Goal: Information Seeking & Learning: Find specific fact

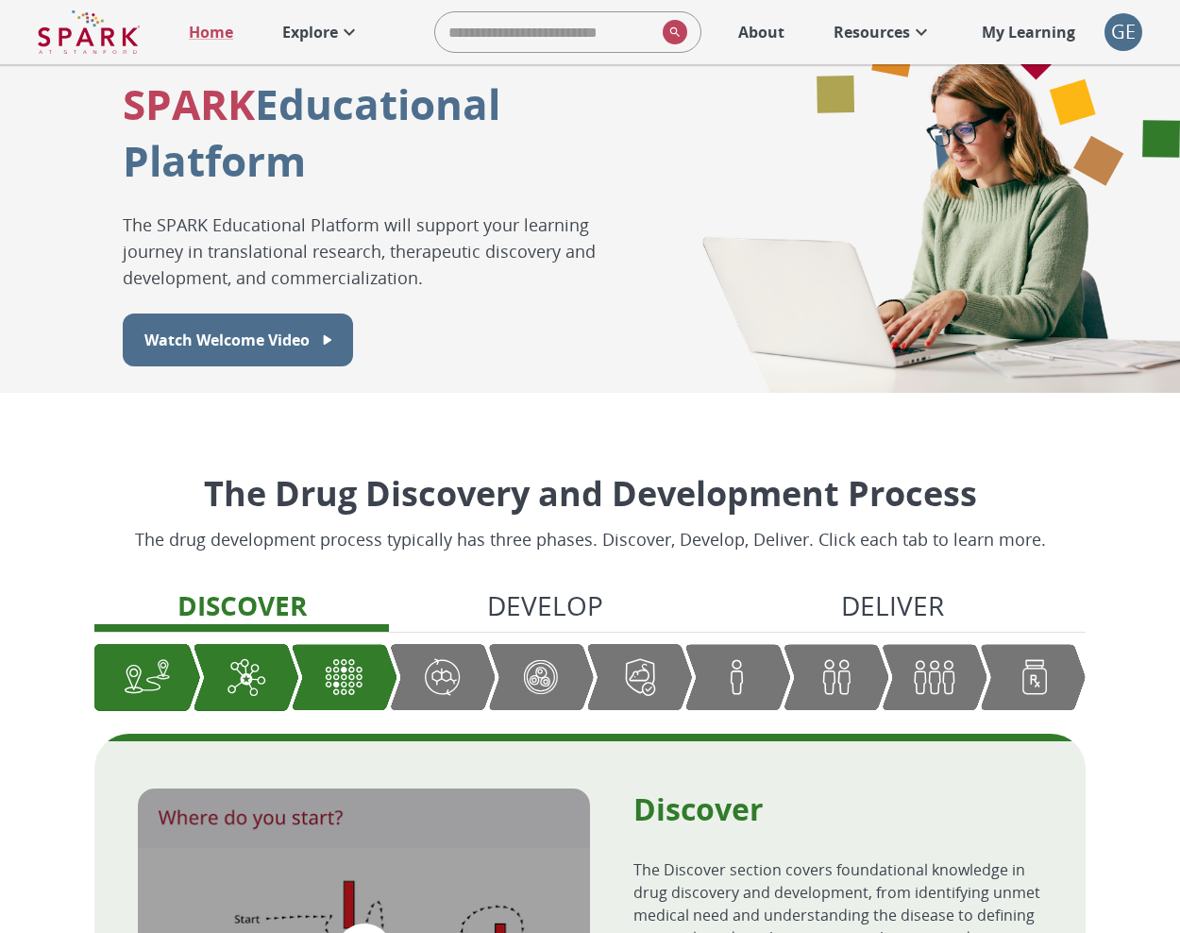
scroll to position [74, 0]
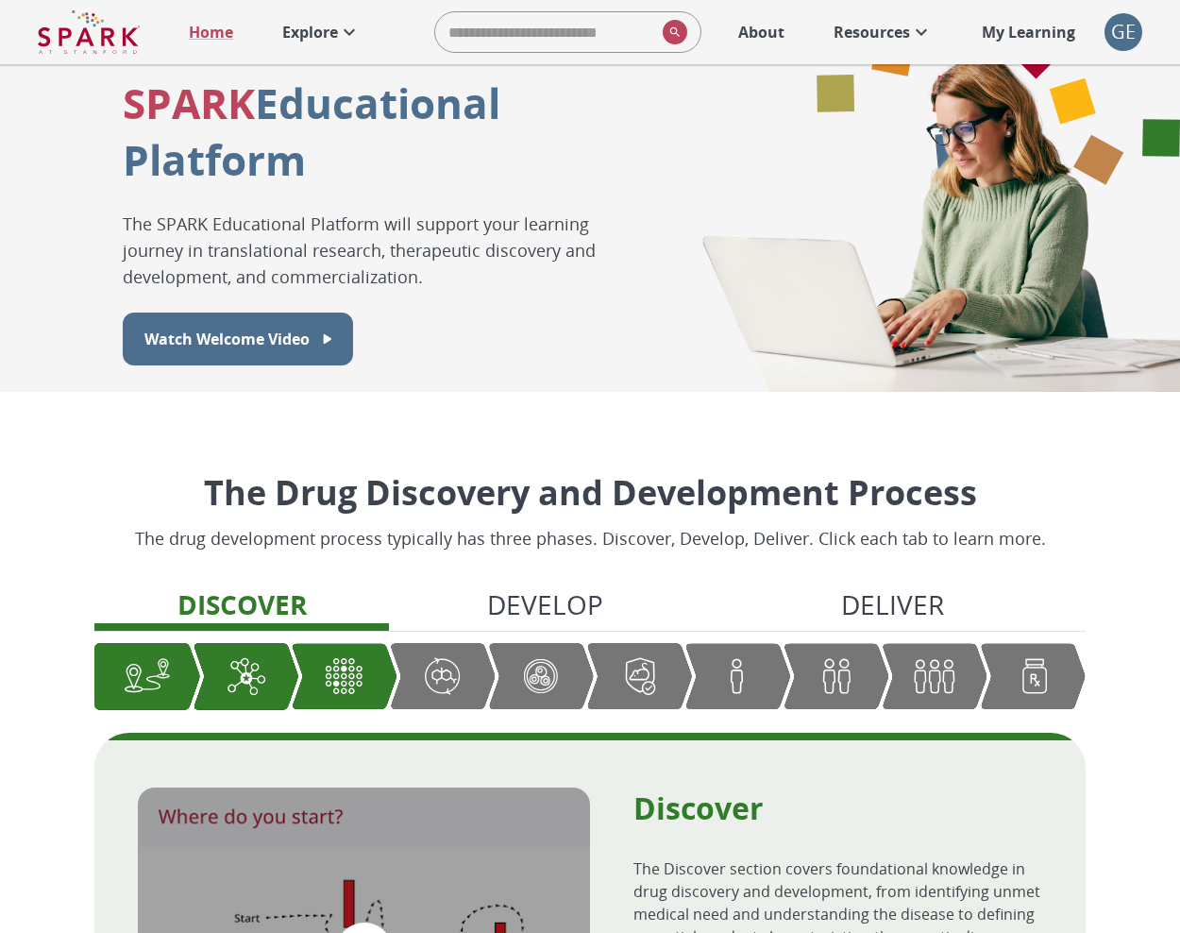
click at [528, 673] on img "Graphic showing the progression through the Discover, Develop, and Deliver pipe…" at bounding box center [542, 676] width 48 height 47
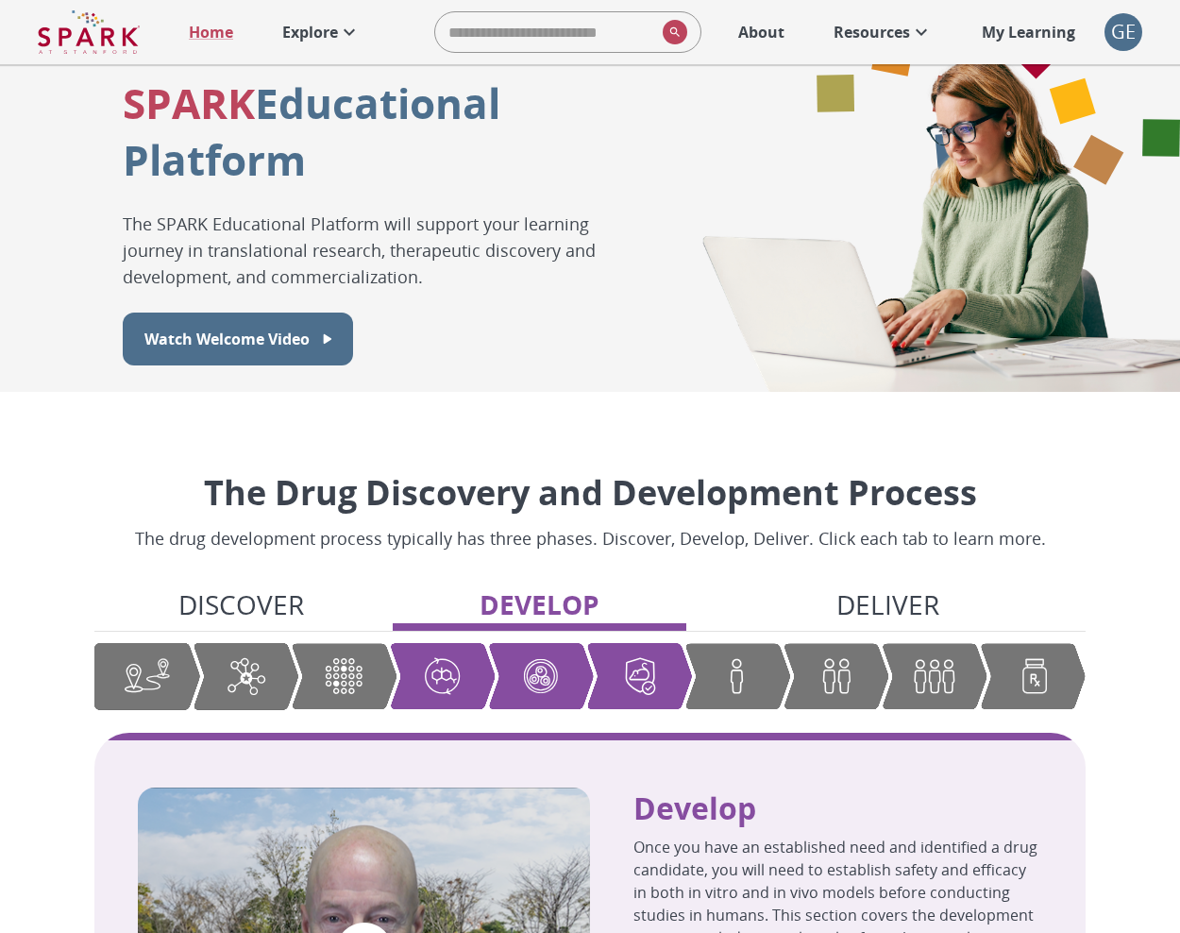
click at [764, 641] on div "Discover Develop Deliver" at bounding box center [590, 658] width 992 height 147
click at [759, 669] on img "Graphic showing the progression through the Discover, Develop, and Deliver pipe…" at bounding box center [738, 676] width 48 height 47
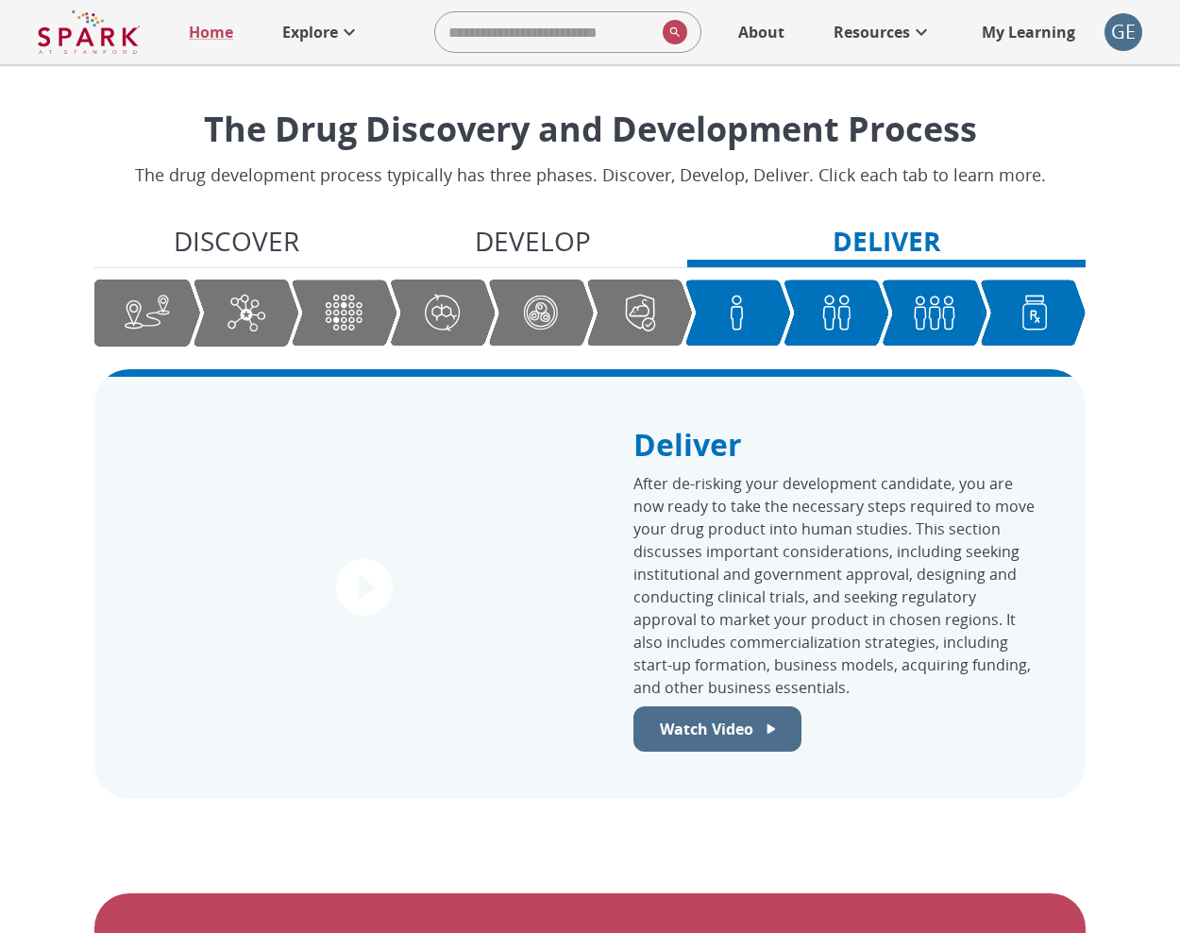
scroll to position [420, 0]
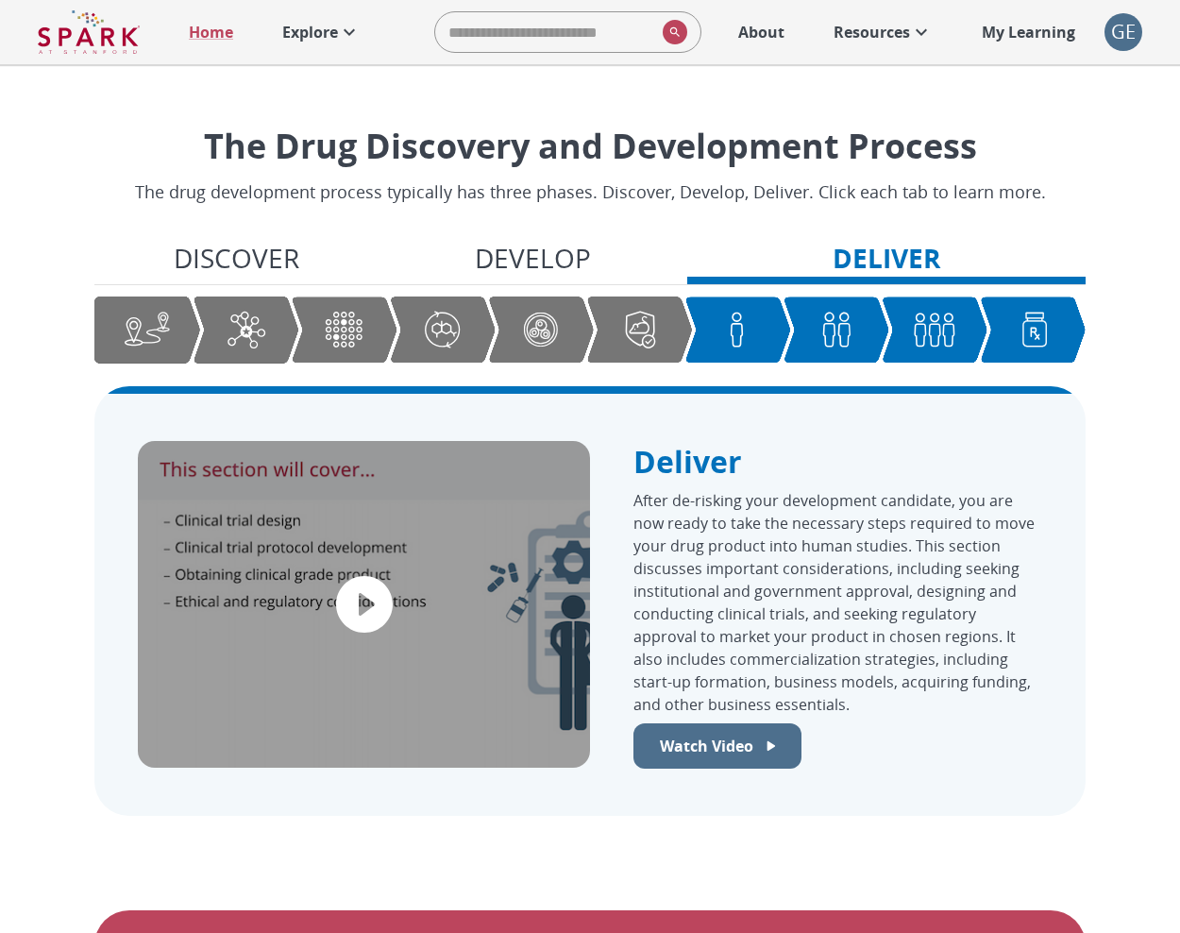
click at [265, 342] on img "Graphic showing the progression through the Discover, Develop, and Deliver pipe…" at bounding box center [246, 330] width 48 height 48
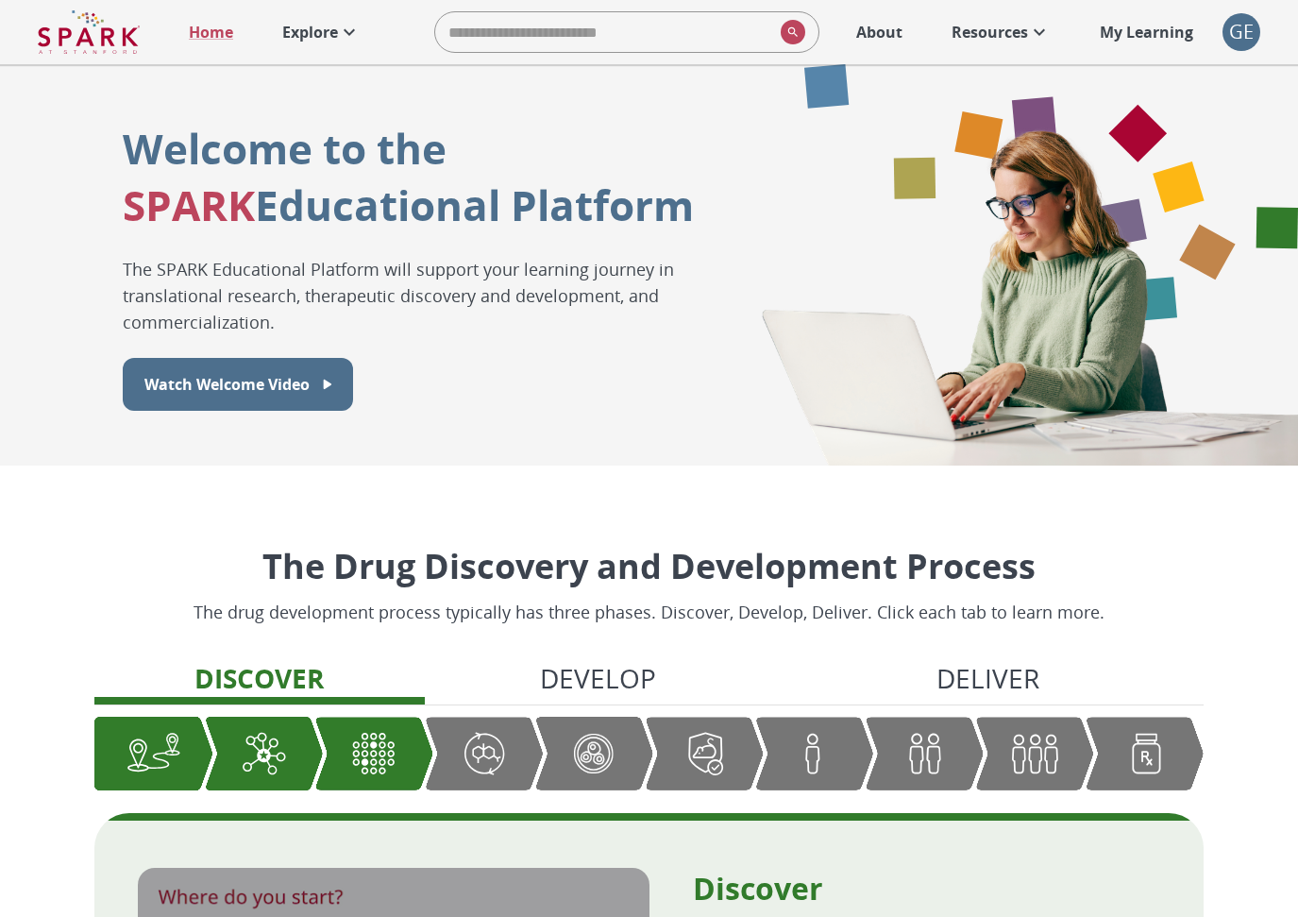
scroll to position [0, 0]
click at [340, 25] on icon at bounding box center [349, 32] width 23 height 23
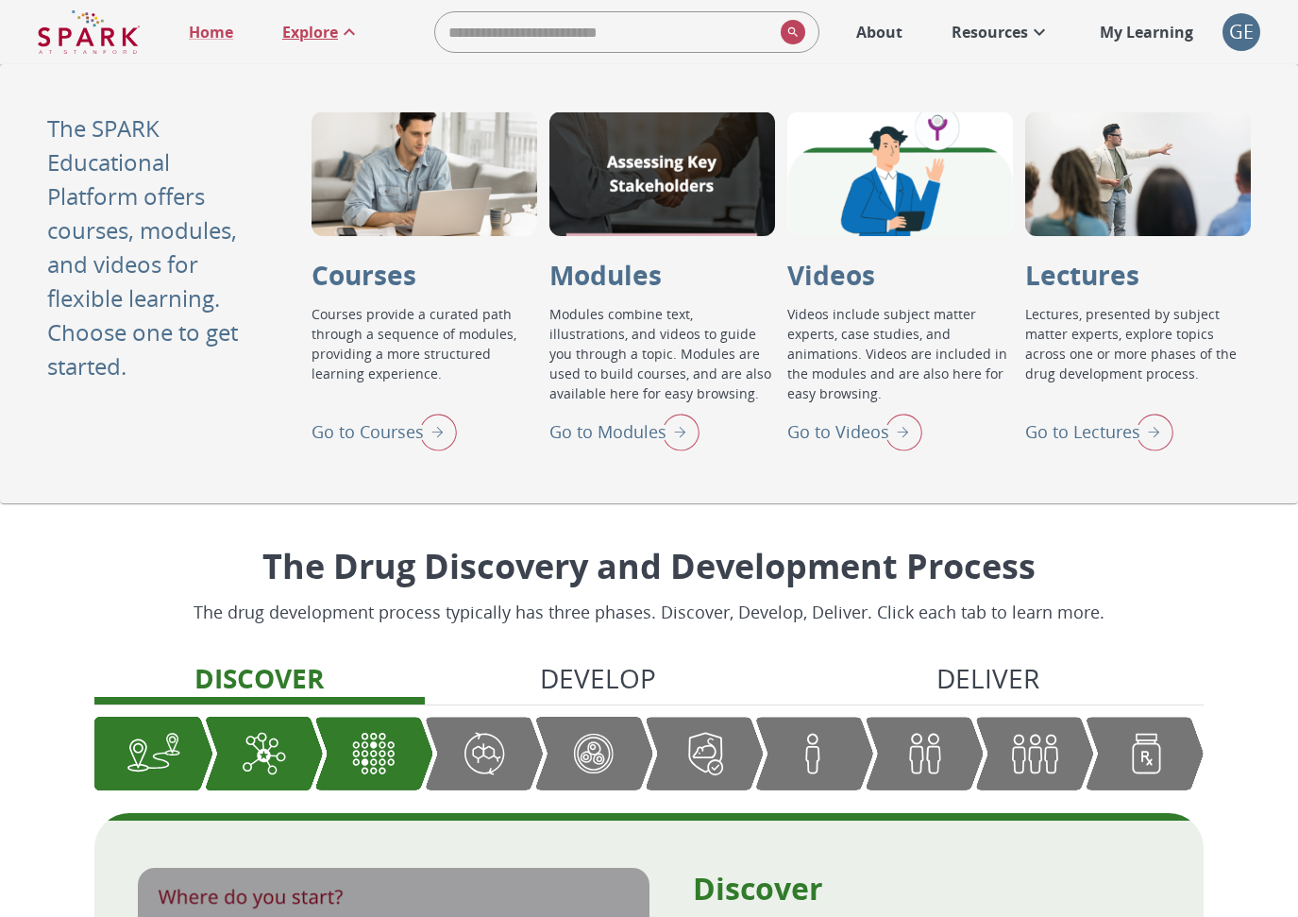
click at [1056, 427] on p "Go to Lectures" at bounding box center [1083, 431] width 115 height 25
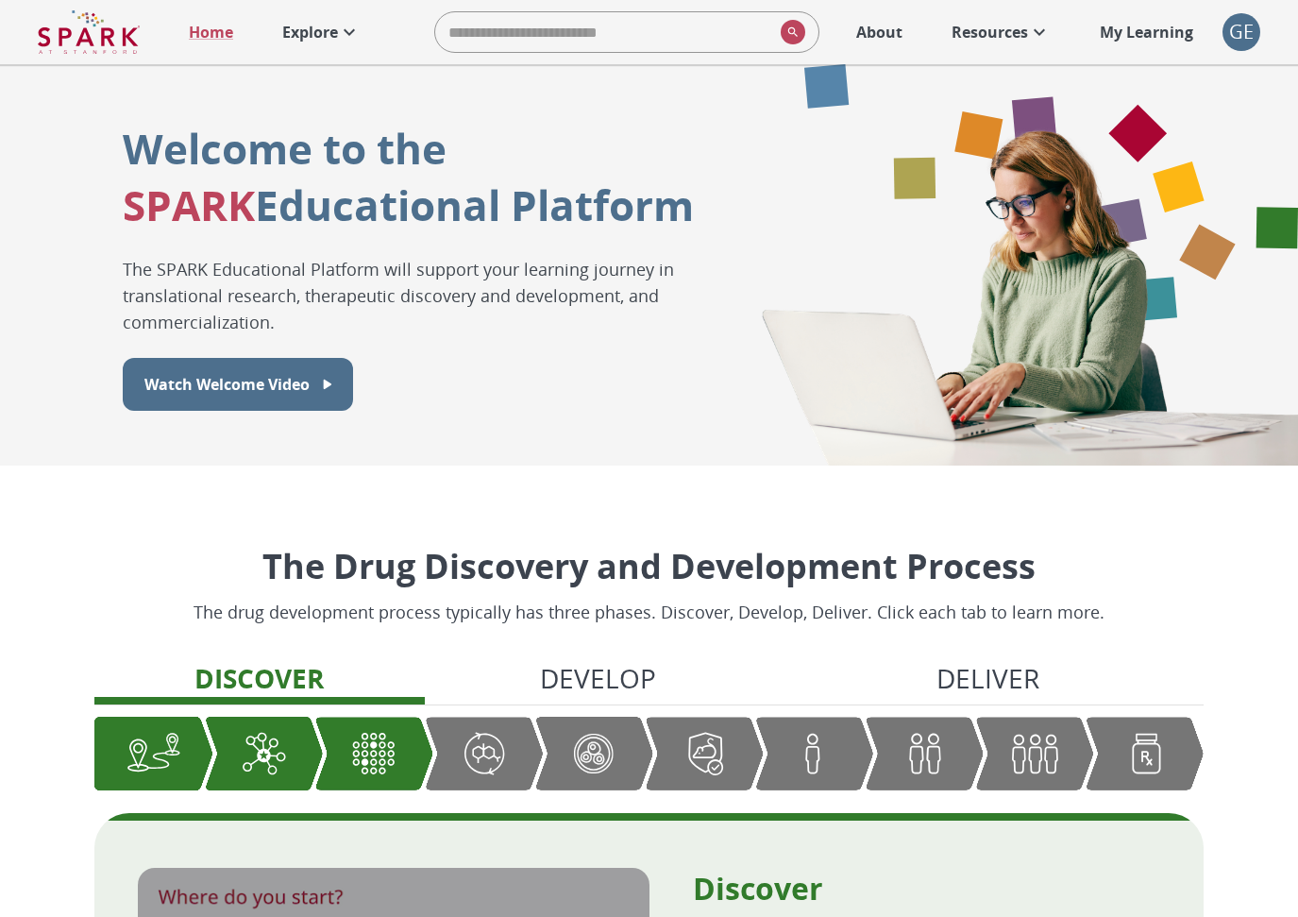
click at [332, 25] on p "Explore" at bounding box center [310, 32] width 56 height 23
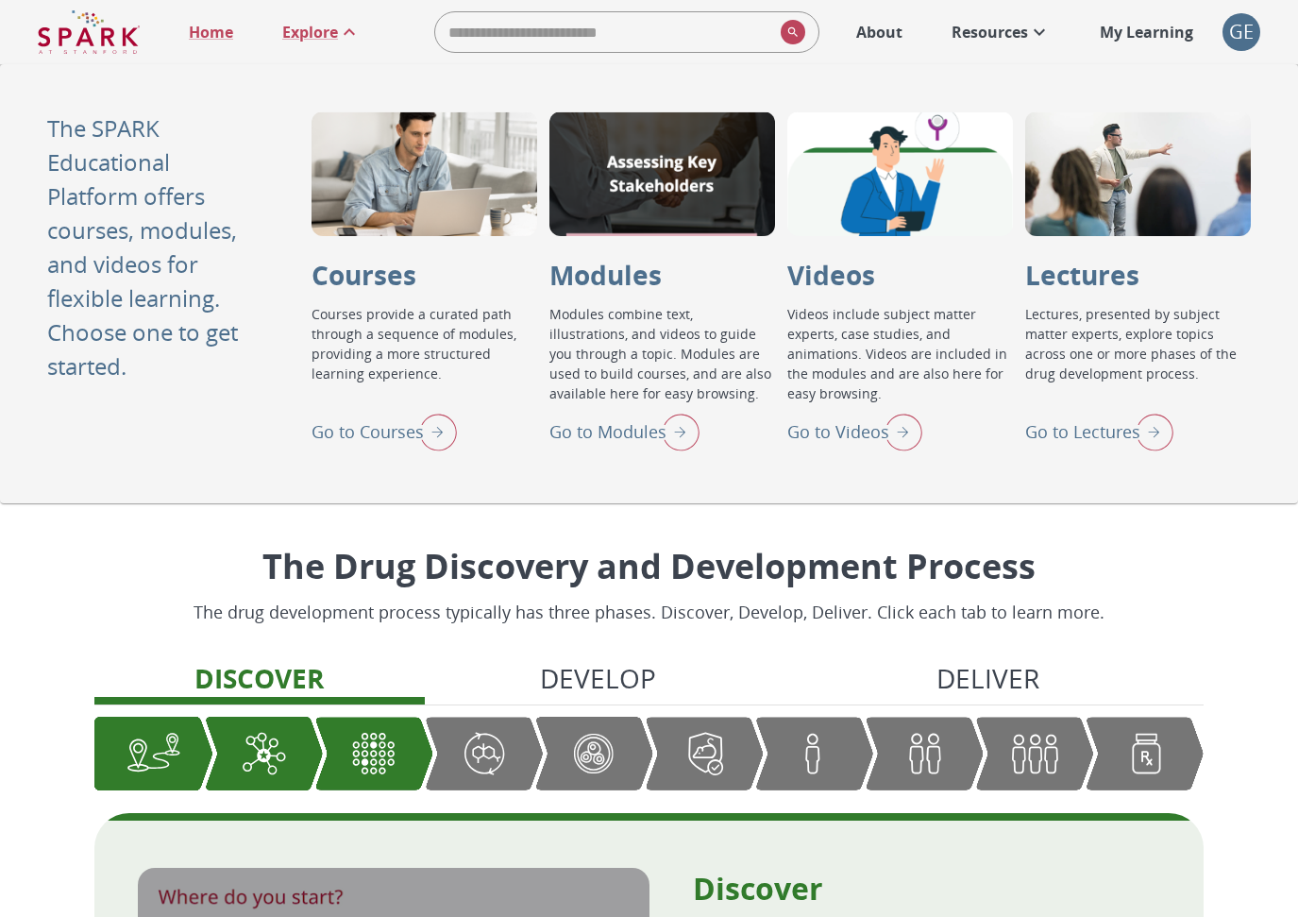
click at [346, 444] on p "Go to Courses" at bounding box center [368, 431] width 112 height 25
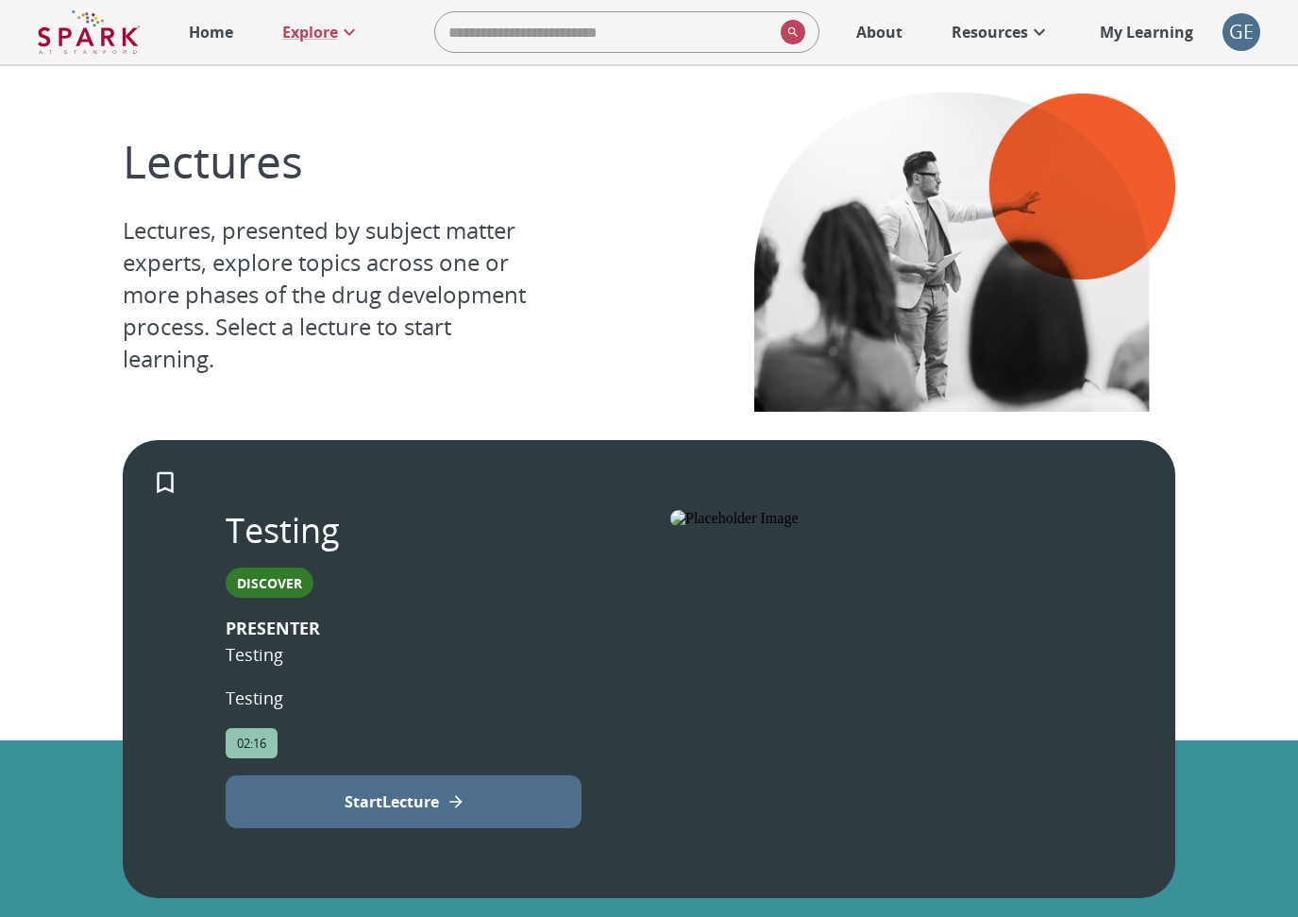
scroll to position [1, 0]
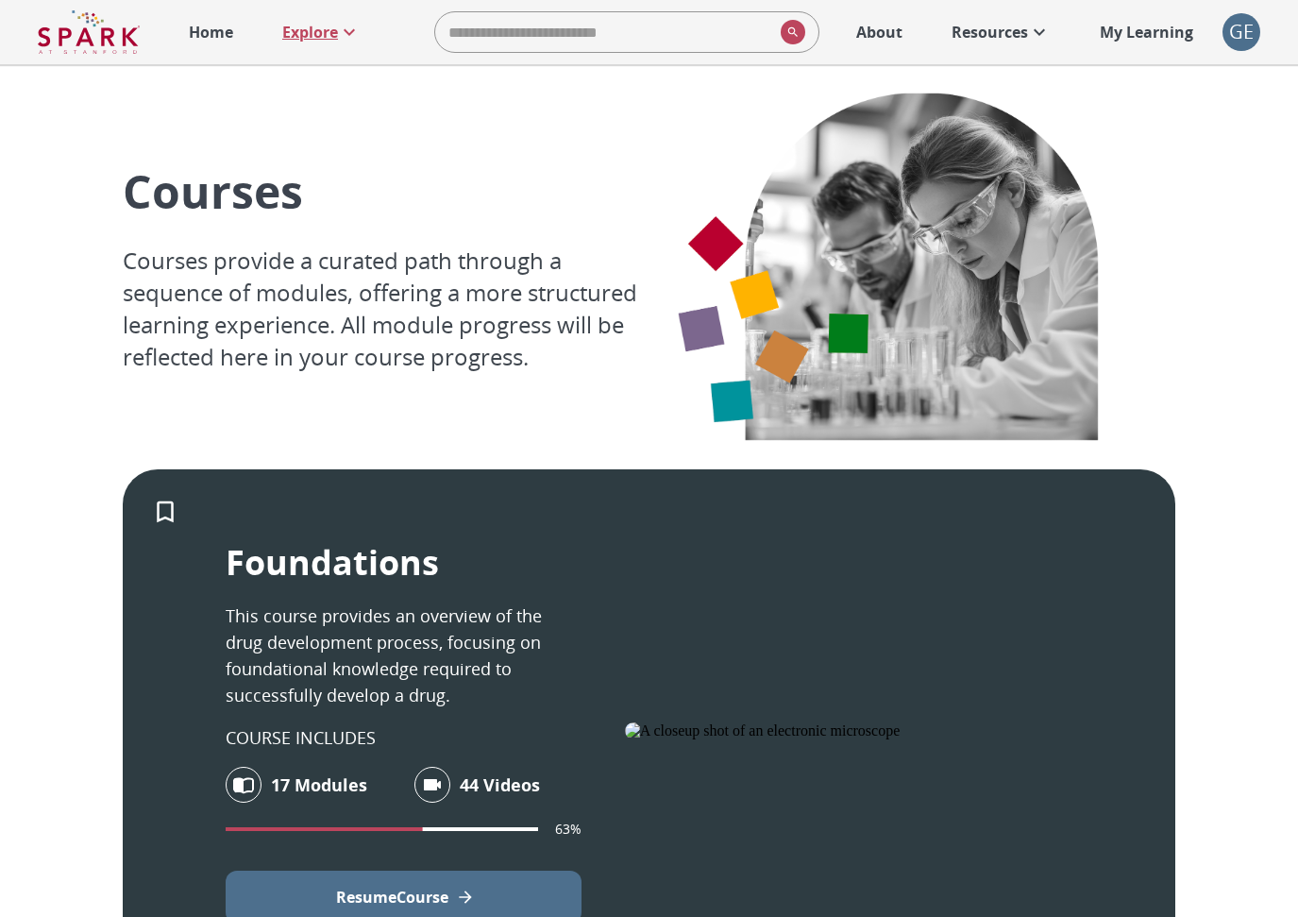
click at [320, 34] on p "Explore" at bounding box center [310, 32] width 56 height 23
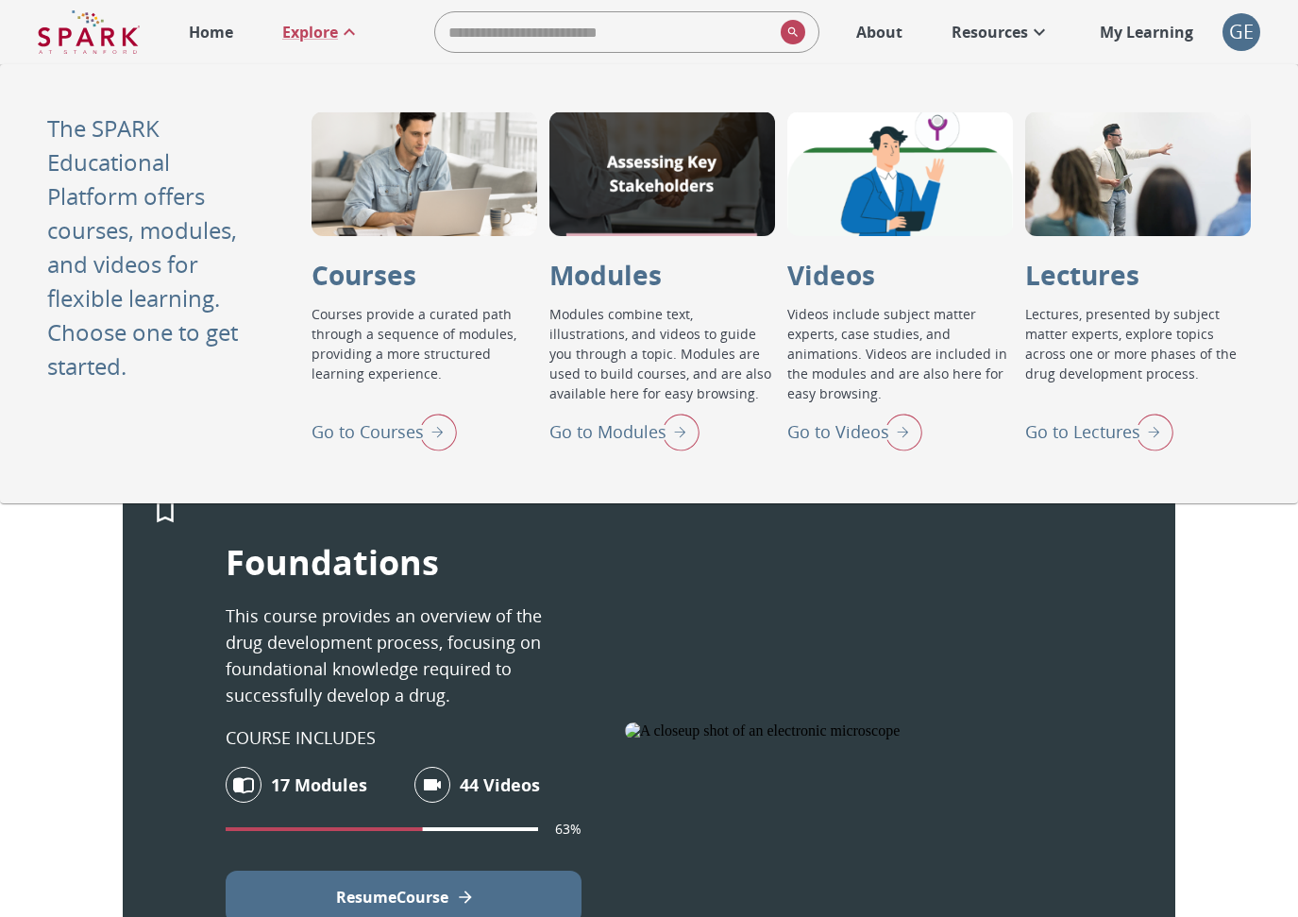
click at [822, 424] on p "Go to Videos" at bounding box center [839, 431] width 102 height 25
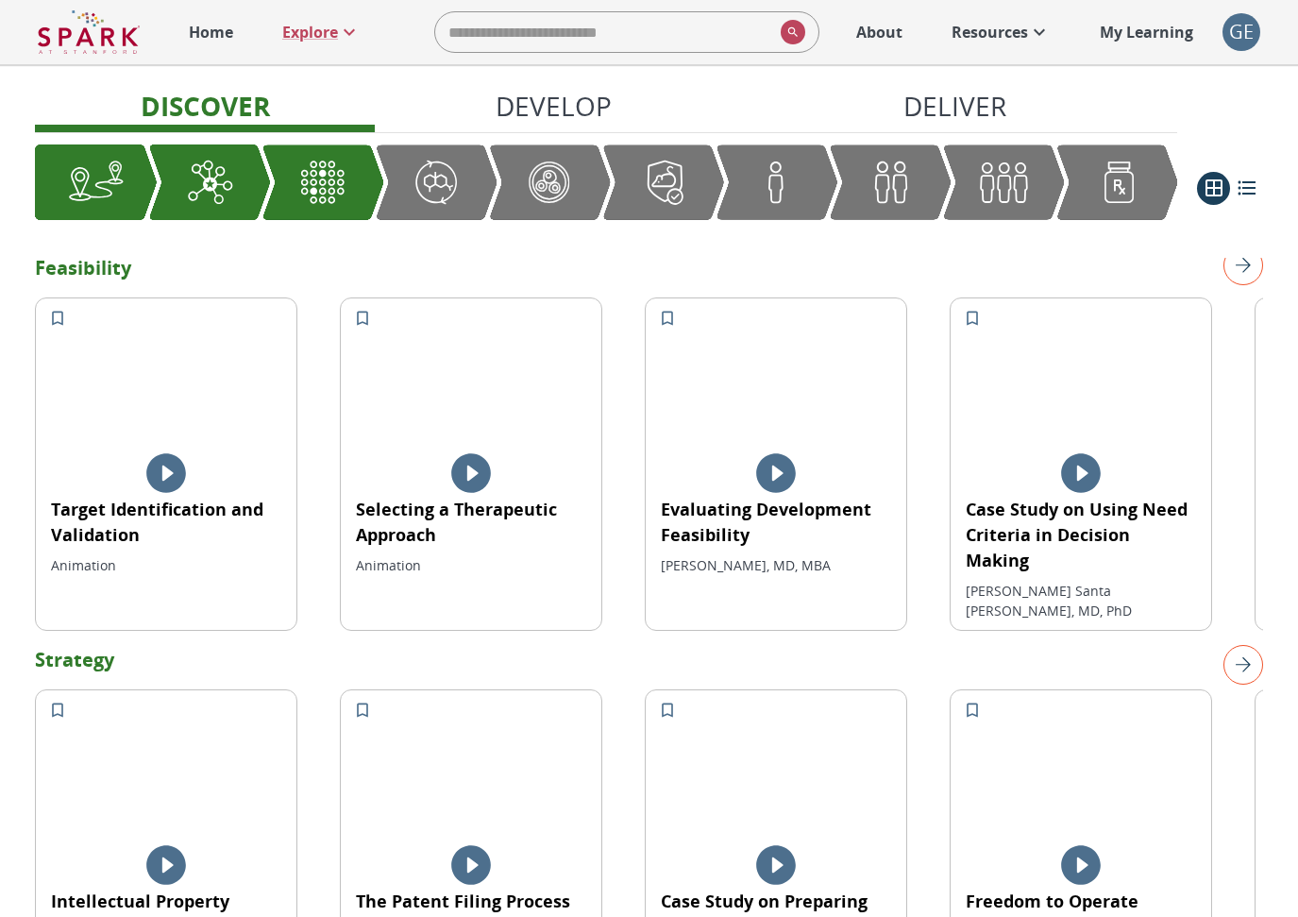
scroll to position [912, 0]
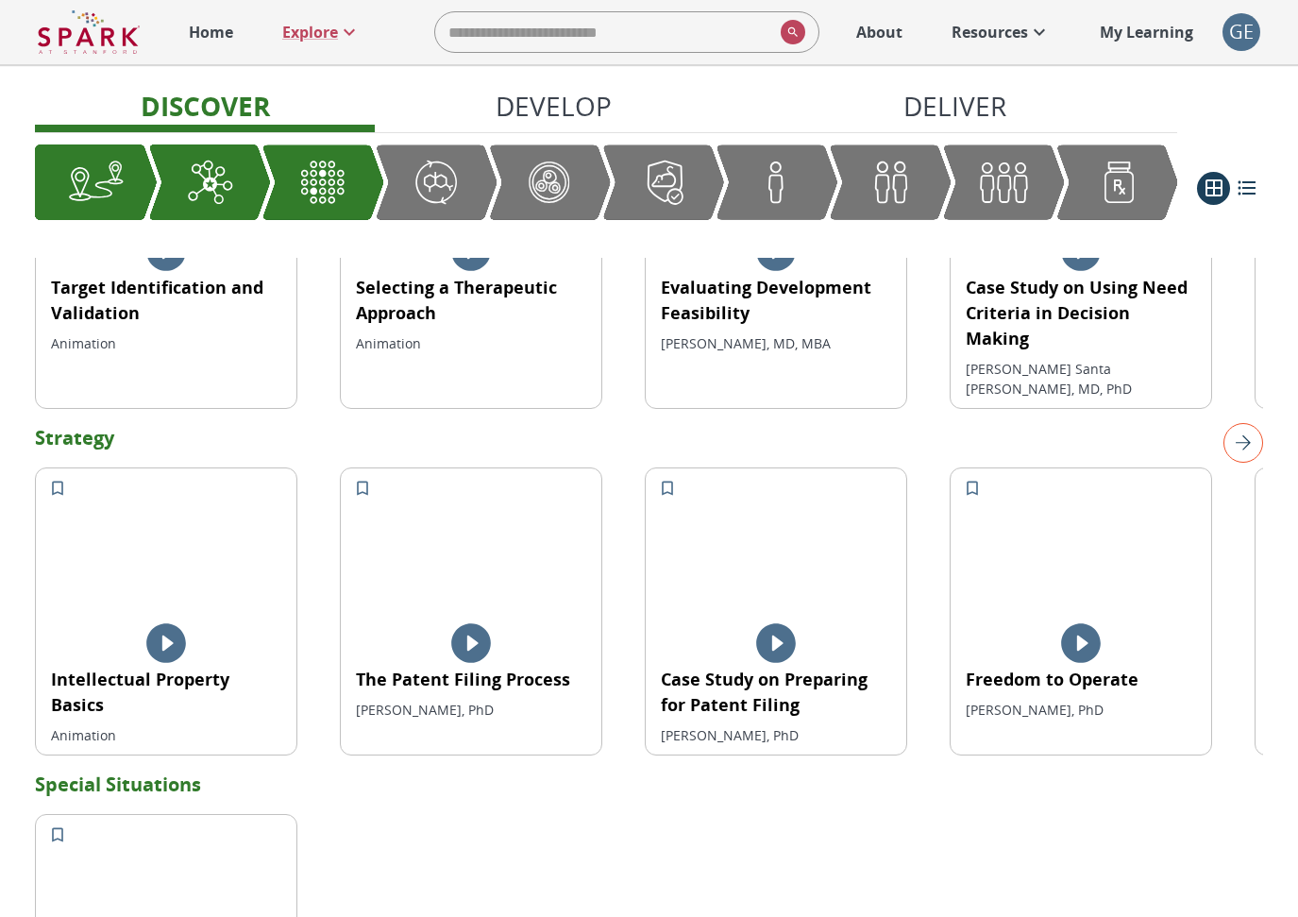
click at [612, 159] on div "Graphic showing the progression through the Discover, Develop, and Deliver pipe…" at bounding box center [663, 181] width 122 height 75
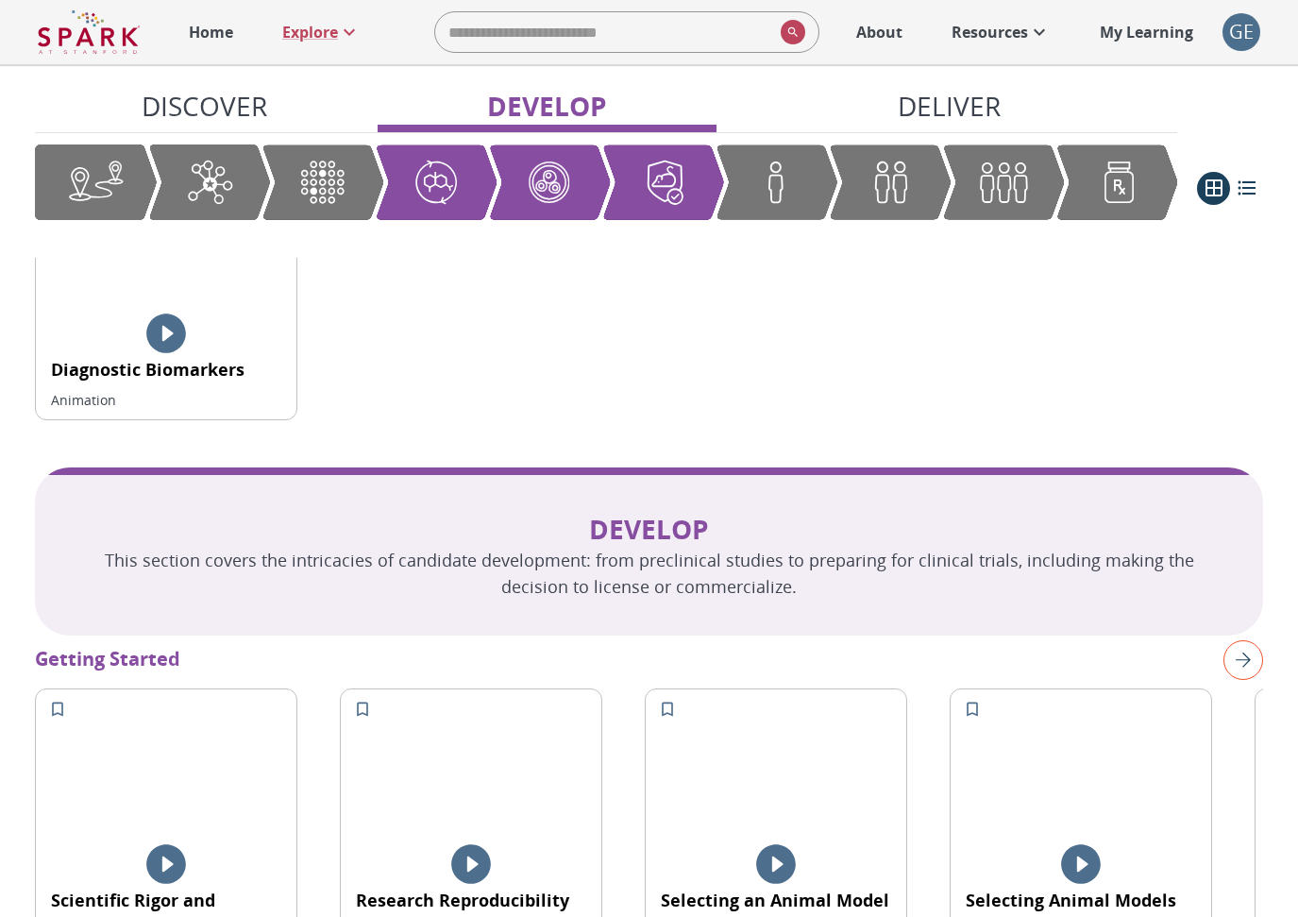
scroll to position [1808, 0]
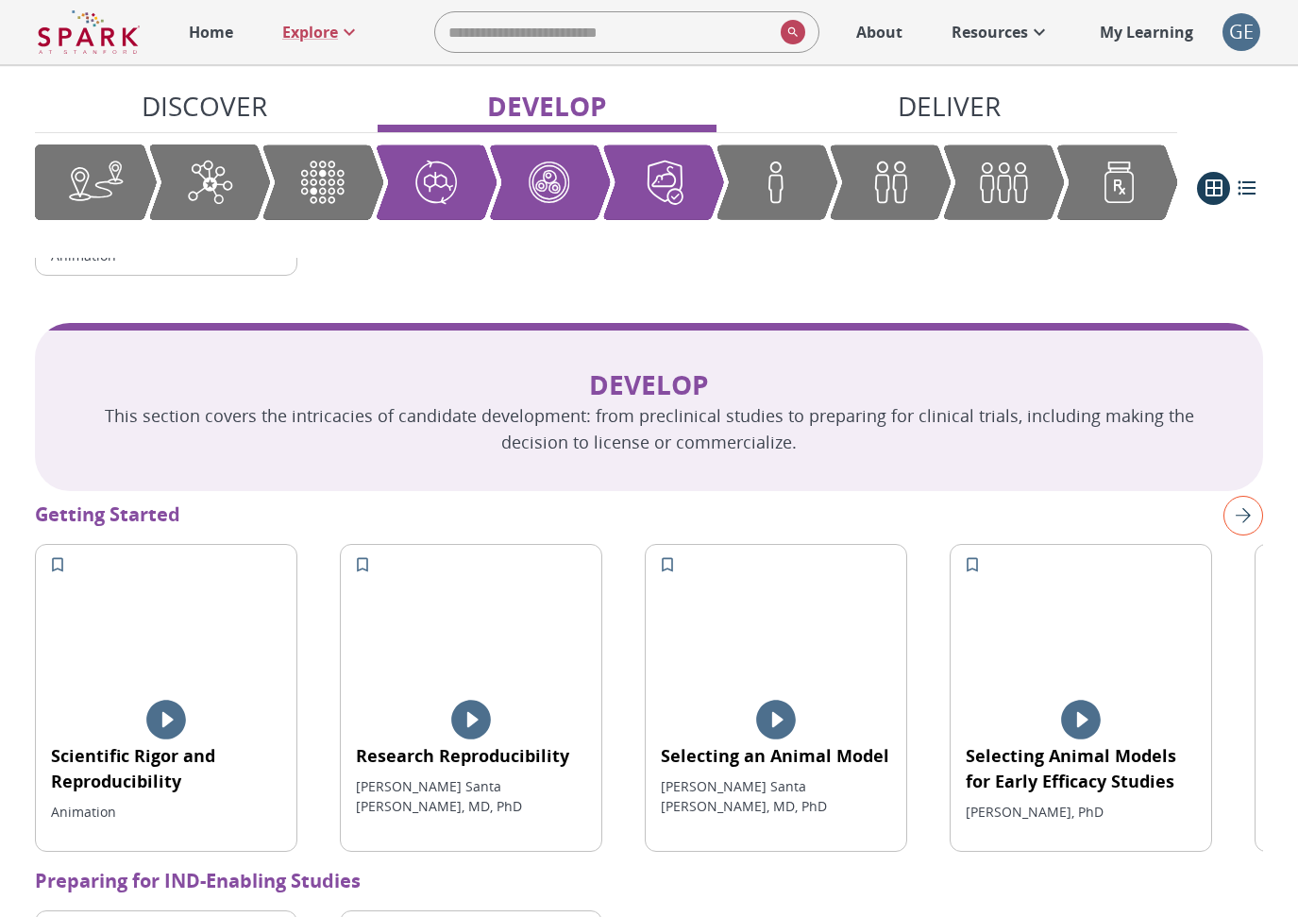
click at [849, 213] on div "Graphic showing the progression through the Discover, Develop, and Deliver pipe…" at bounding box center [890, 181] width 122 height 75
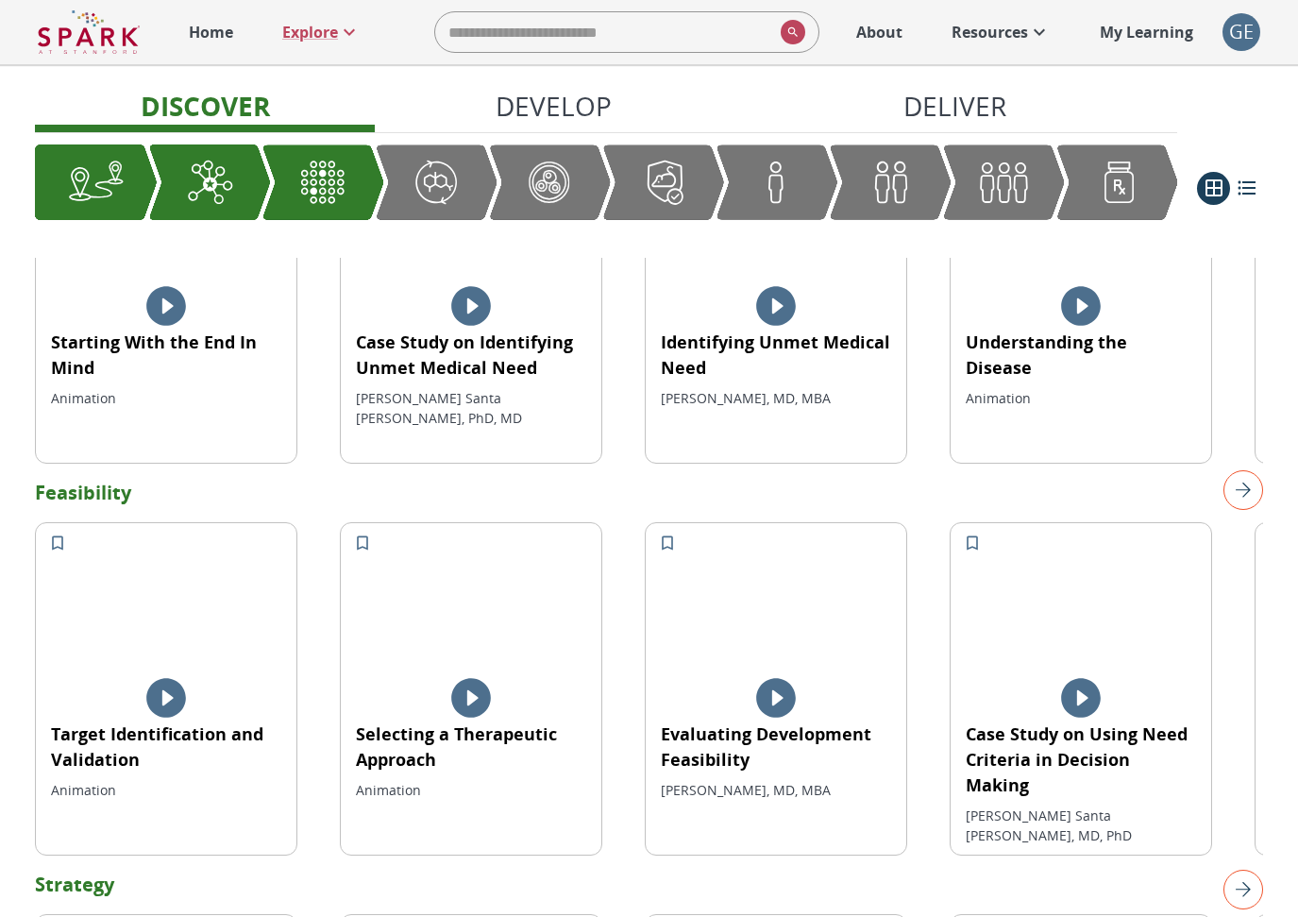
scroll to position [557, 0]
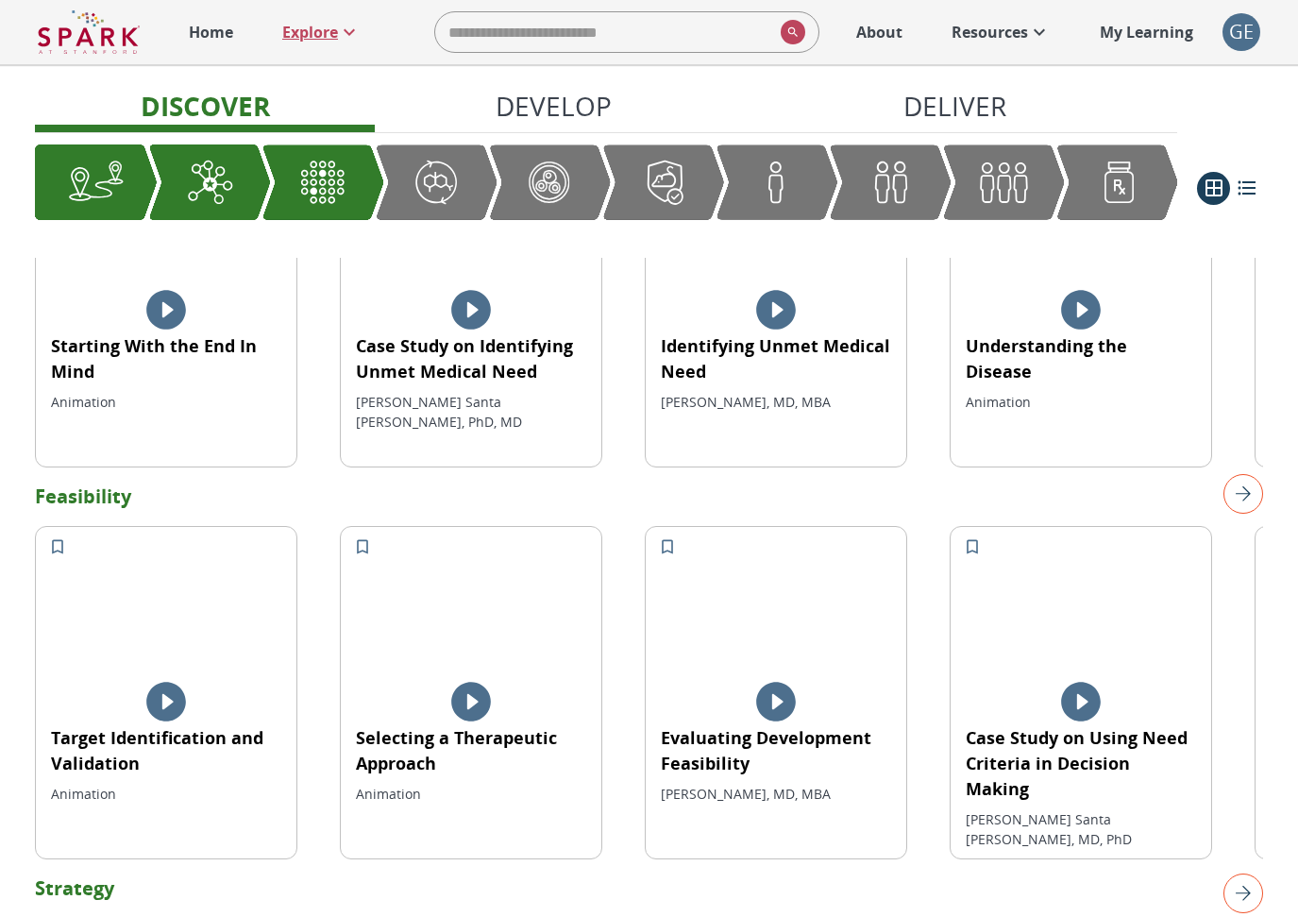
click at [326, 30] on p "Explore" at bounding box center [310, 32] width 56 height 23
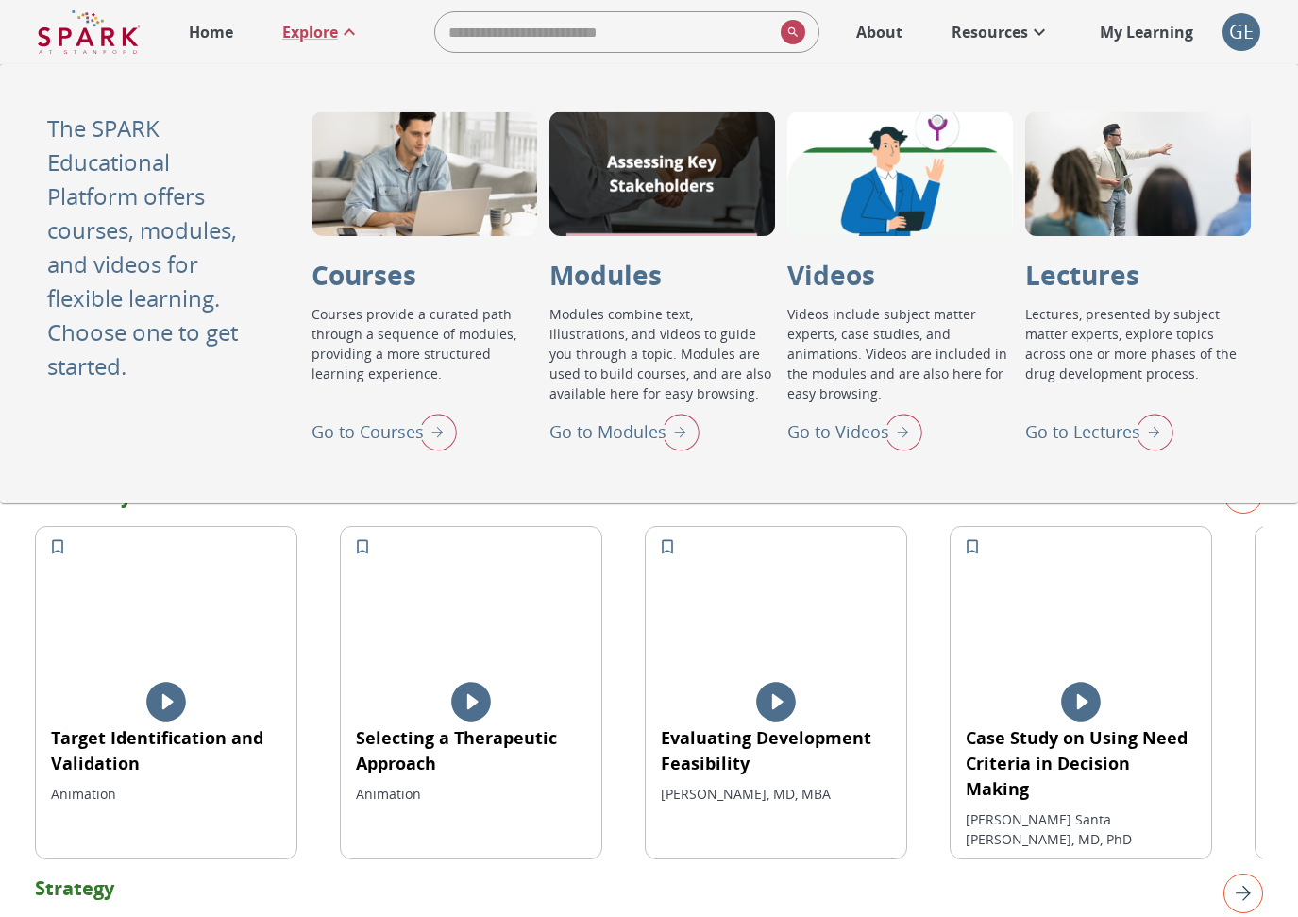
click at [615, 426] on p "Go to Modules" at bounding box center [608, 431] width 117 height 25
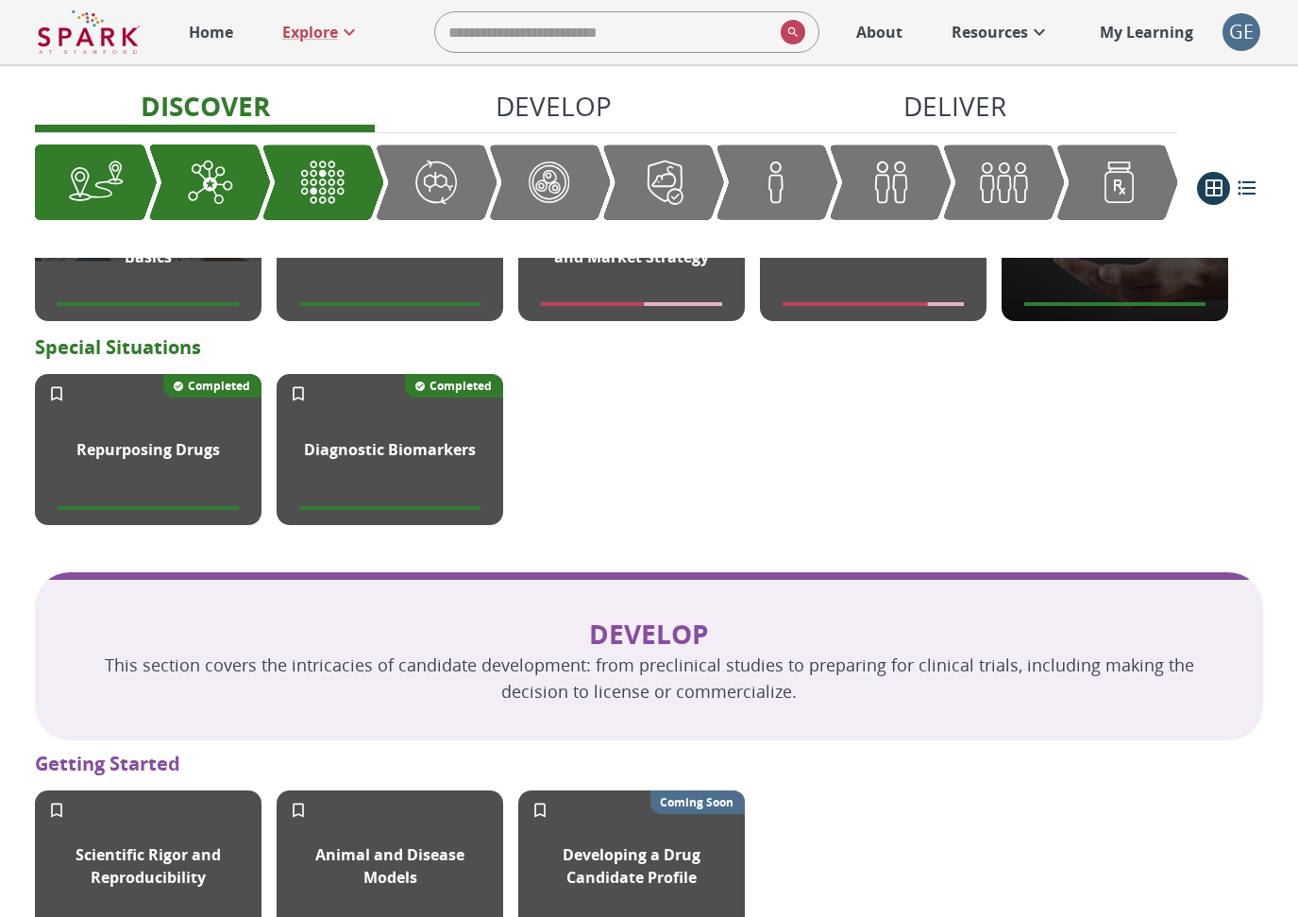
scroll to position [965, 0]
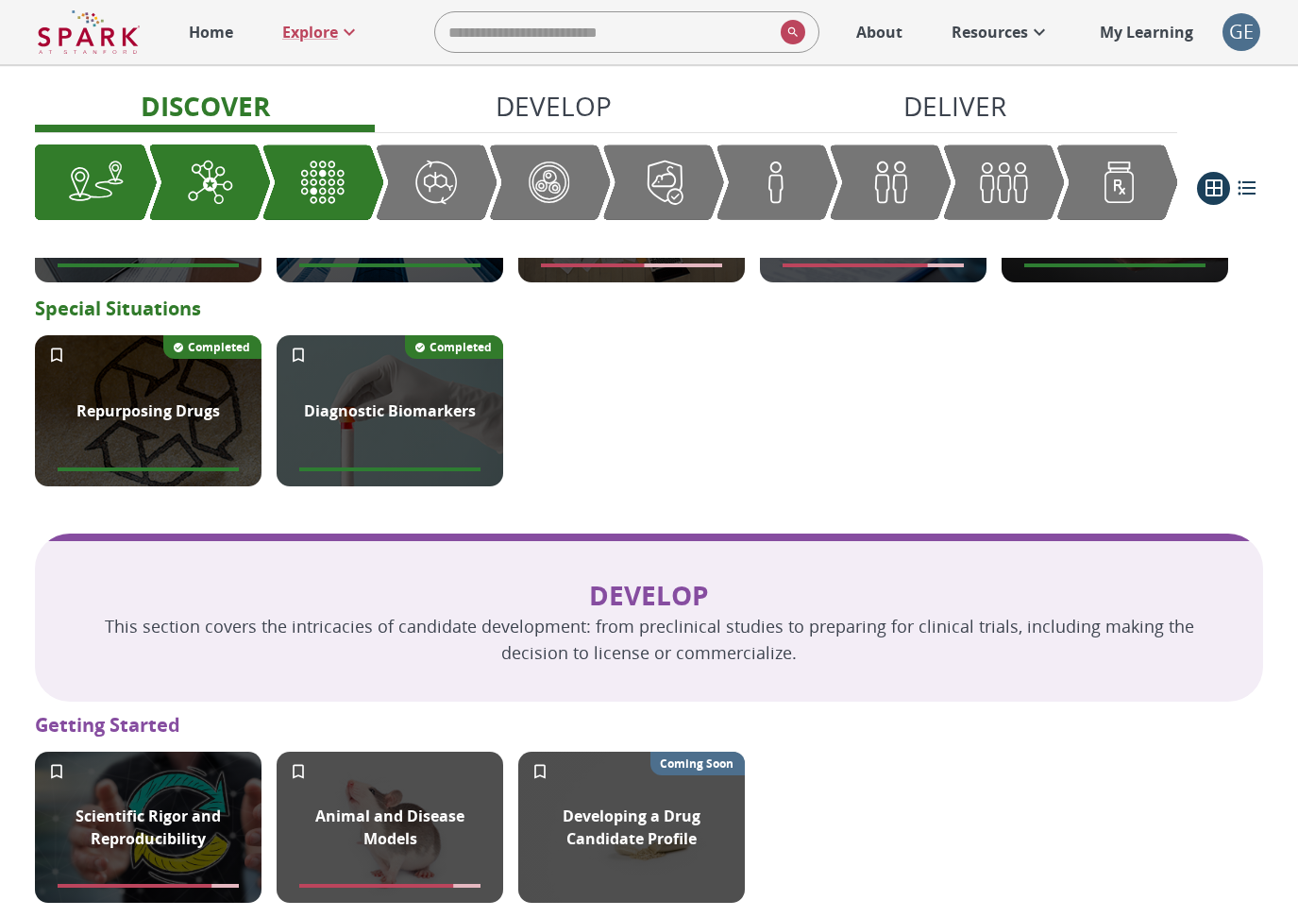
click at [583, 219] on div "Graphic showing the progression through the Discover, Develop, and Deliver pipe…" at bounding box center [550, 181] width 122 height 75
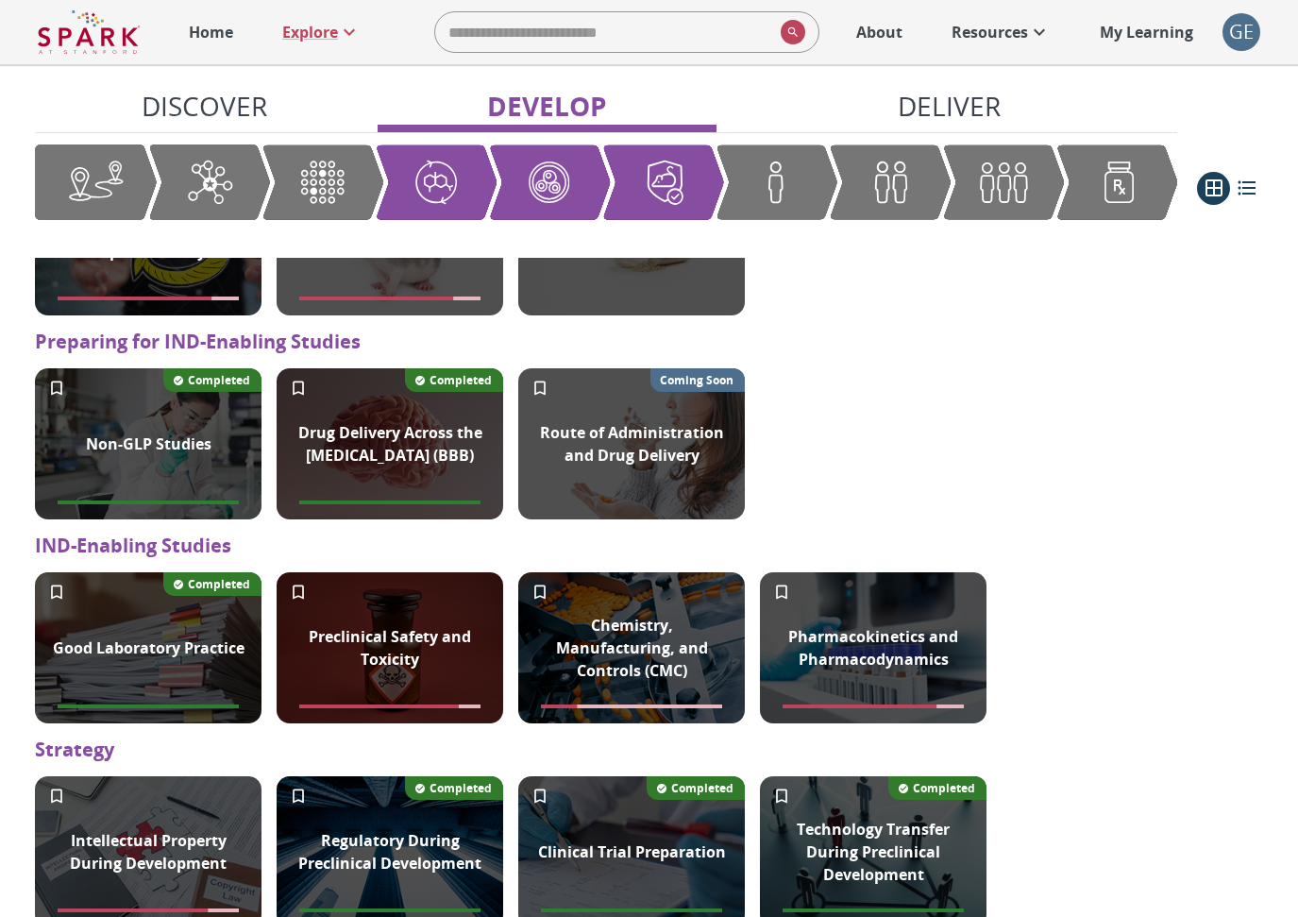
scroll to position [1618, 0]
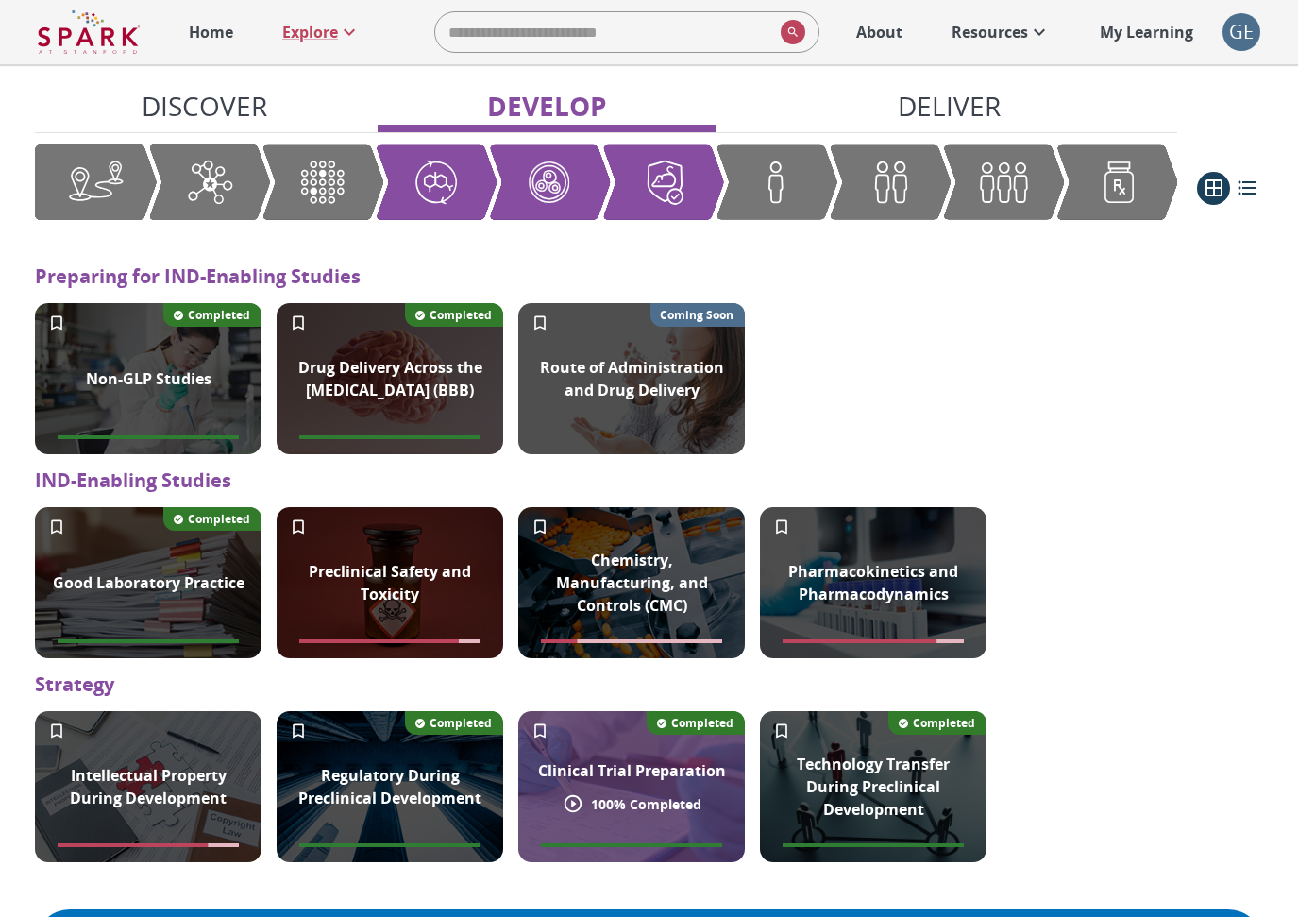
click at [640, 773] on div "Clinical Trial Preparation" at bounding box center [632, 770] width 211 height 45
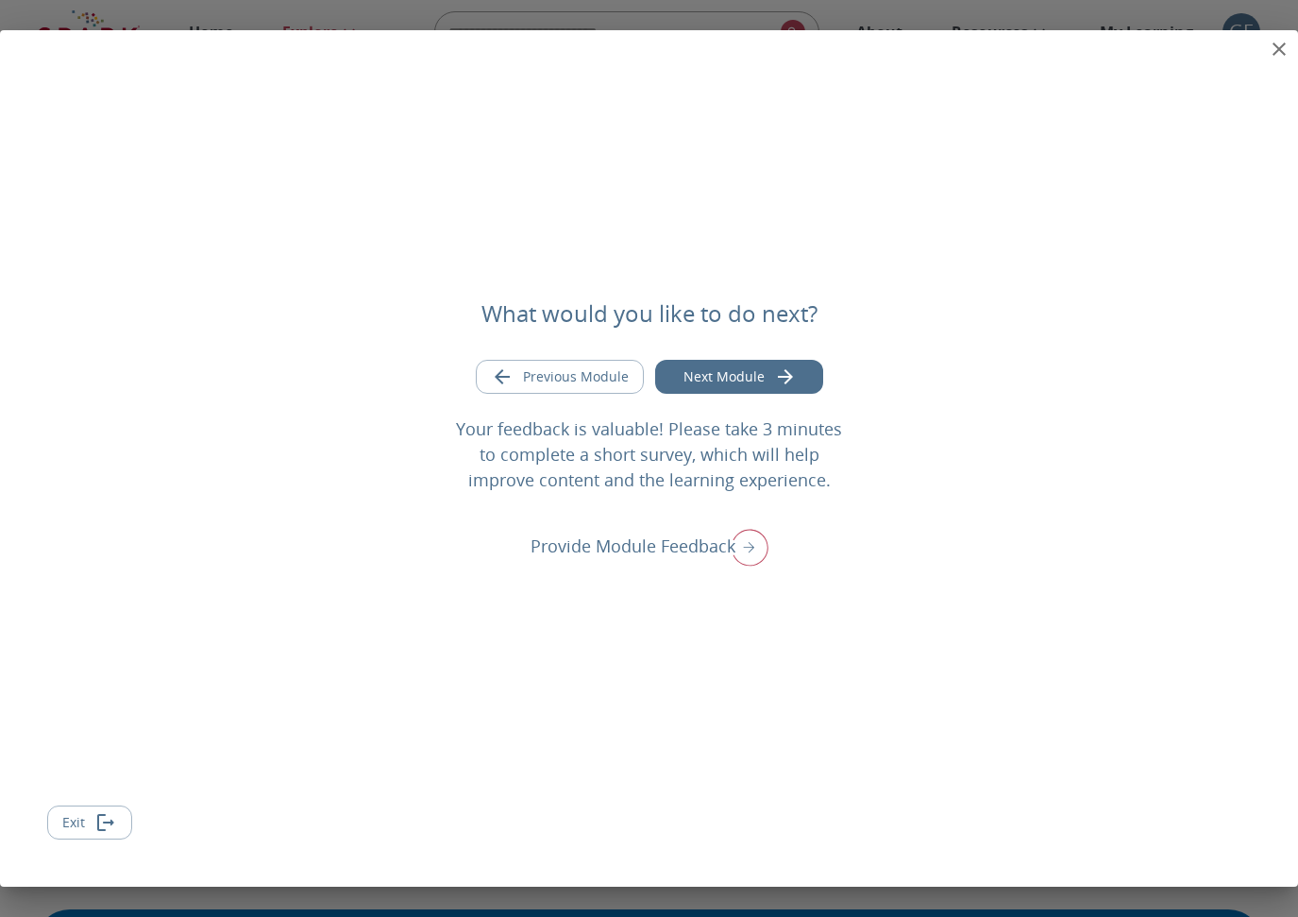
click at [1284, 46] on icon "close" at bounding box center [1279, 49] width 23 height 23
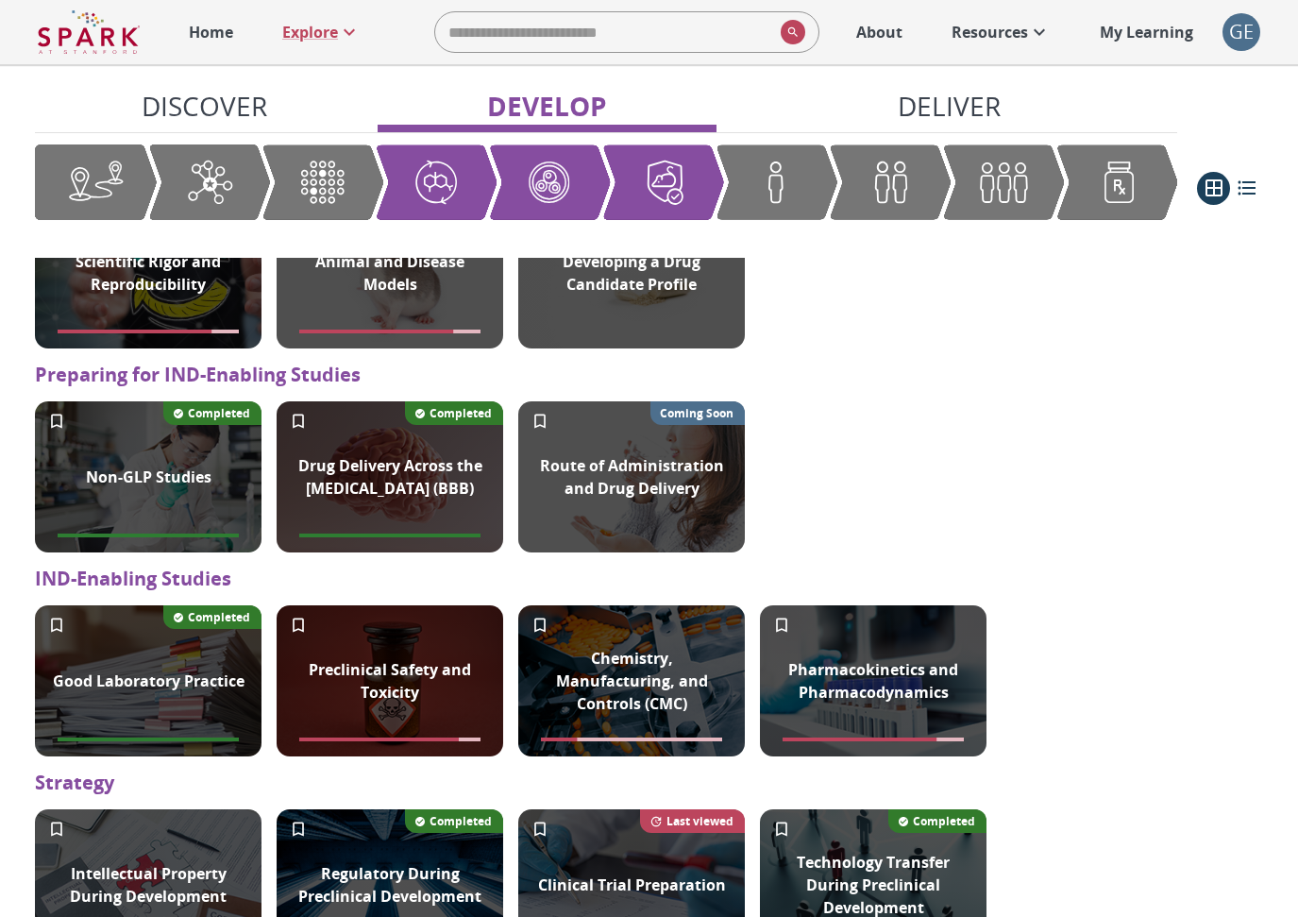
scroll to position [1644, 0]
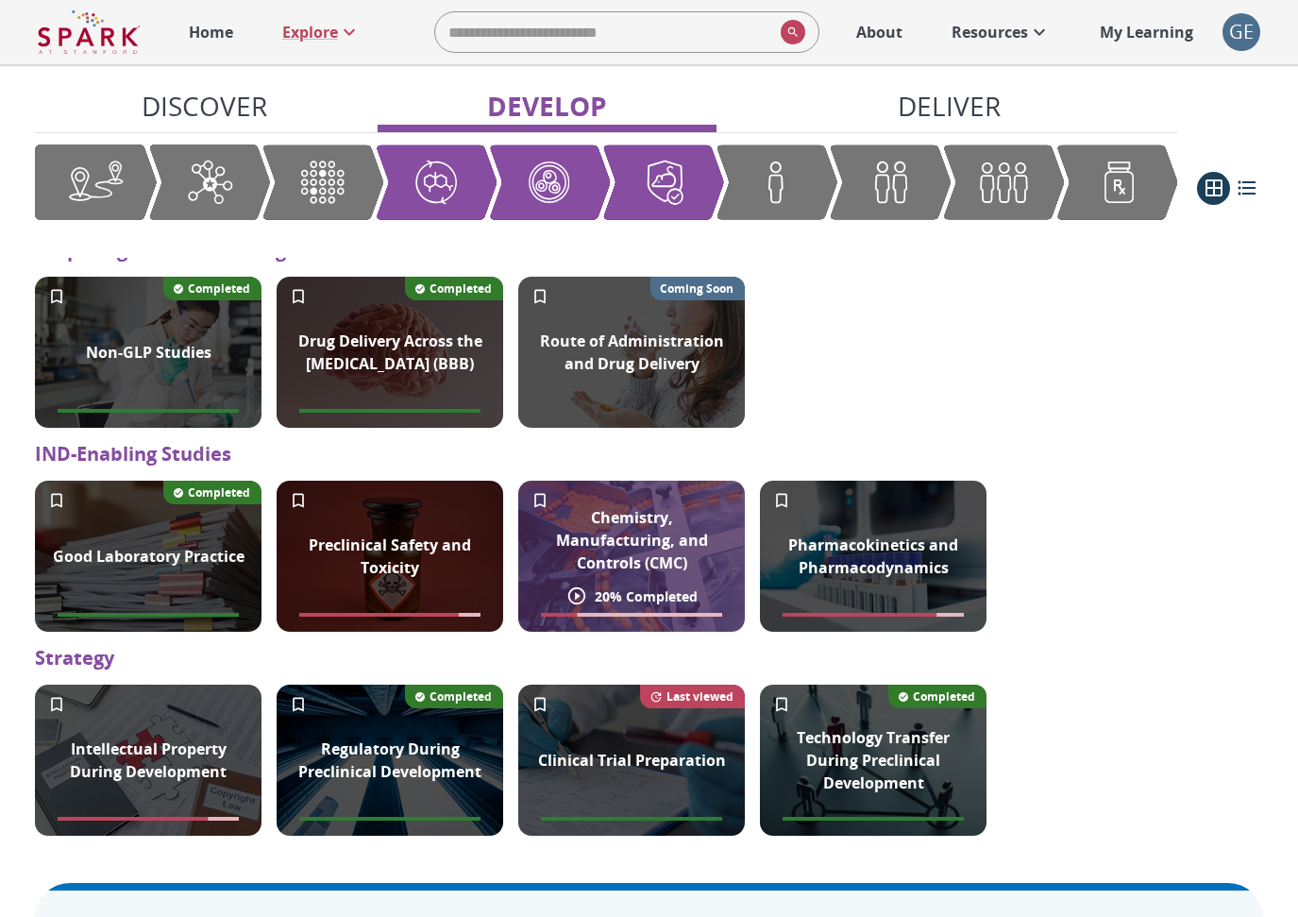
click at [648, 585] on div "Chemistry, Manufacturing, and Controls (CMC)" at bounding box center [631, 540] width 227 height 91
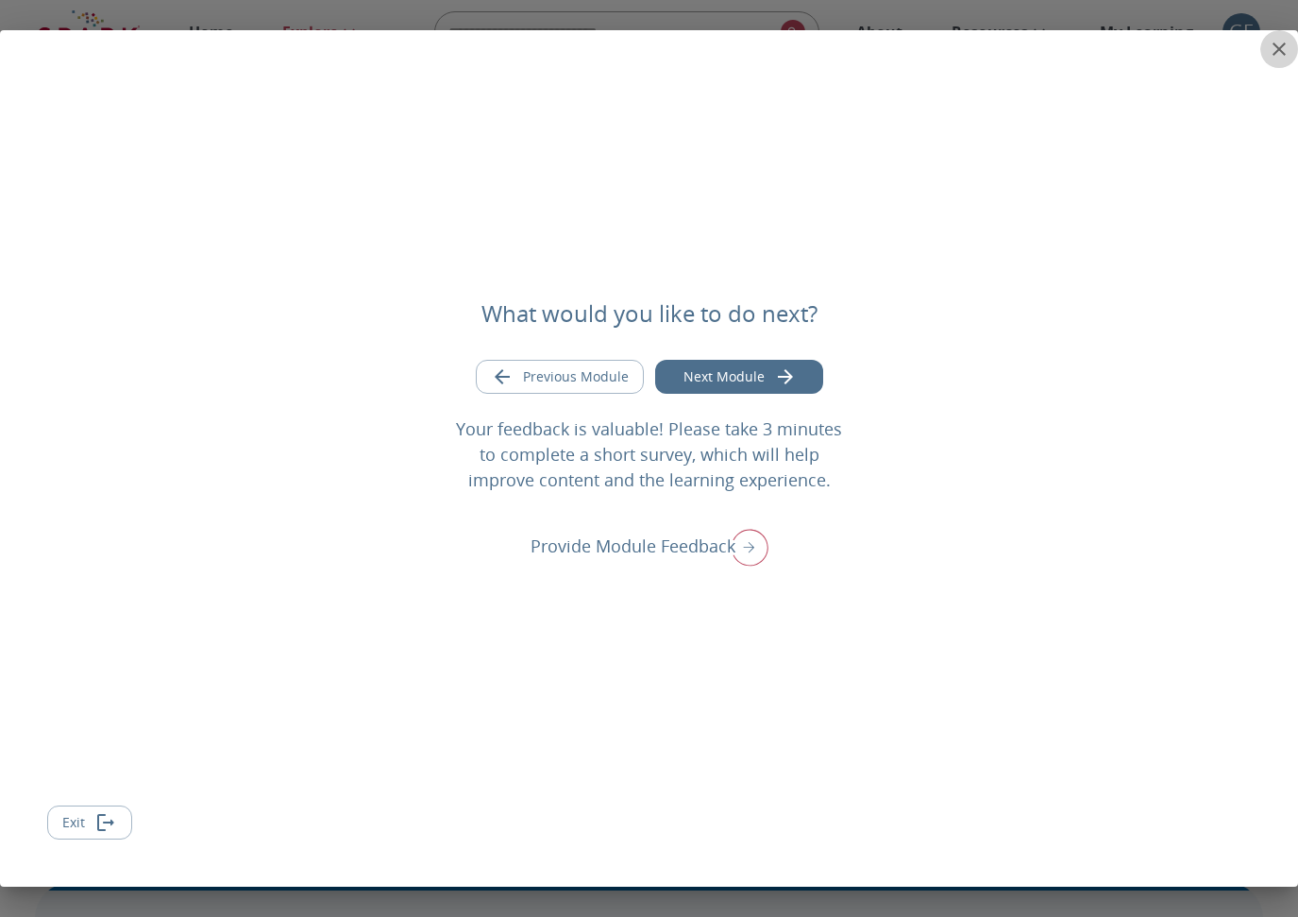
click at [1277, 46] on icon "close" at bounding box center [1279, 48] width 13 height 13
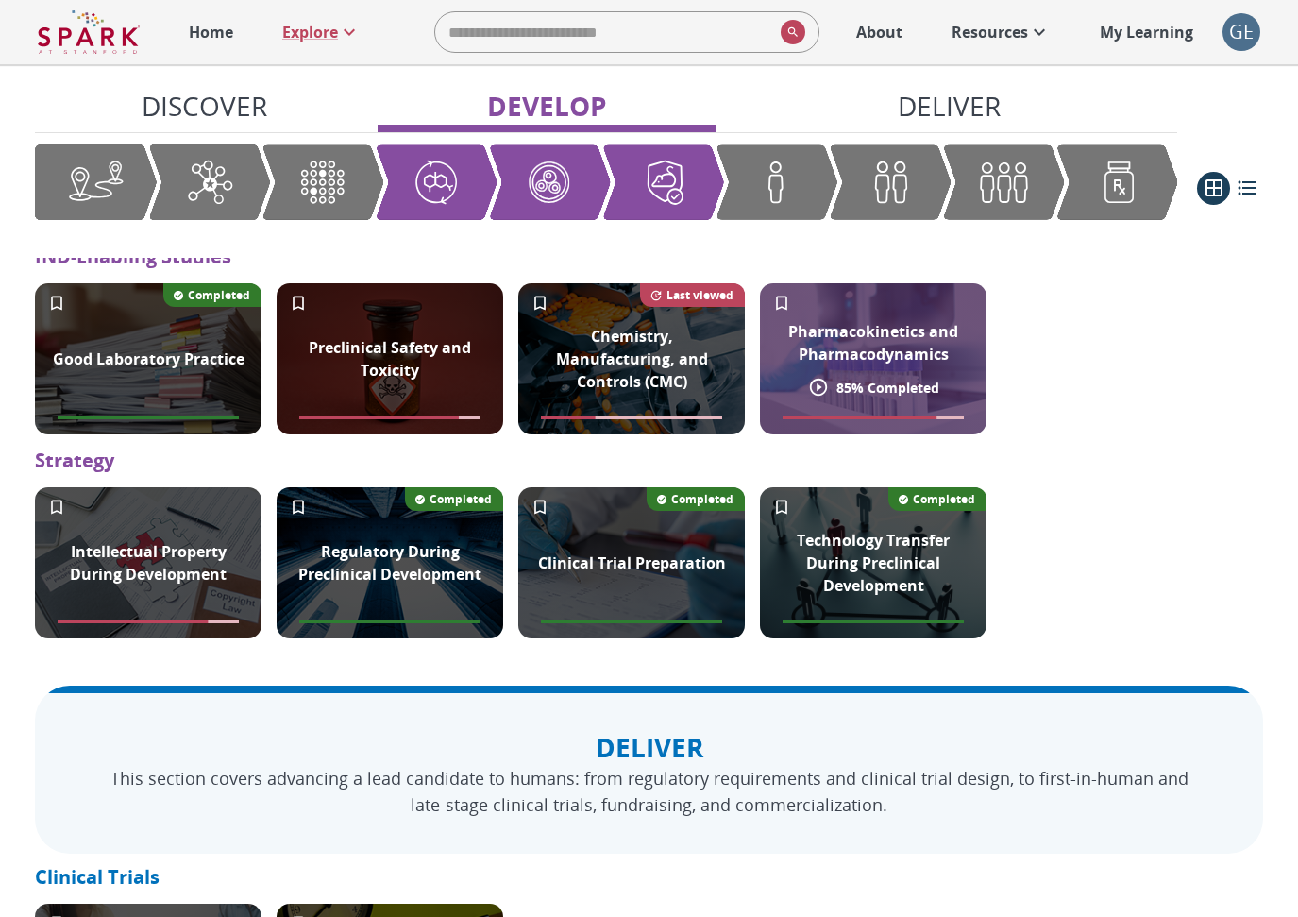
scroll to position [1951, 0]
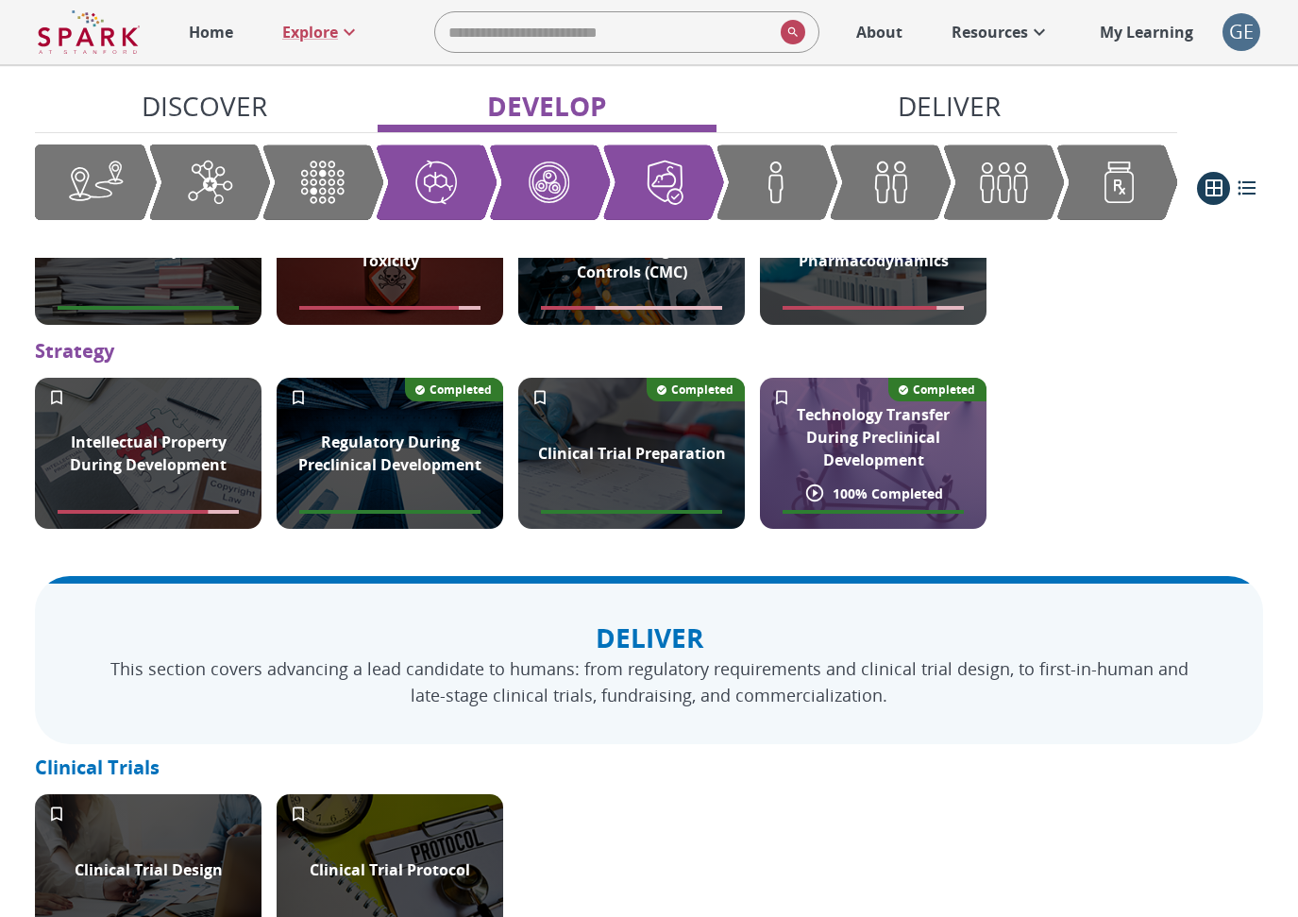
click at [919, 471] on p "Technology Transfer During Preclinical Development" at bounding box center [874, 437] width 204 height 68
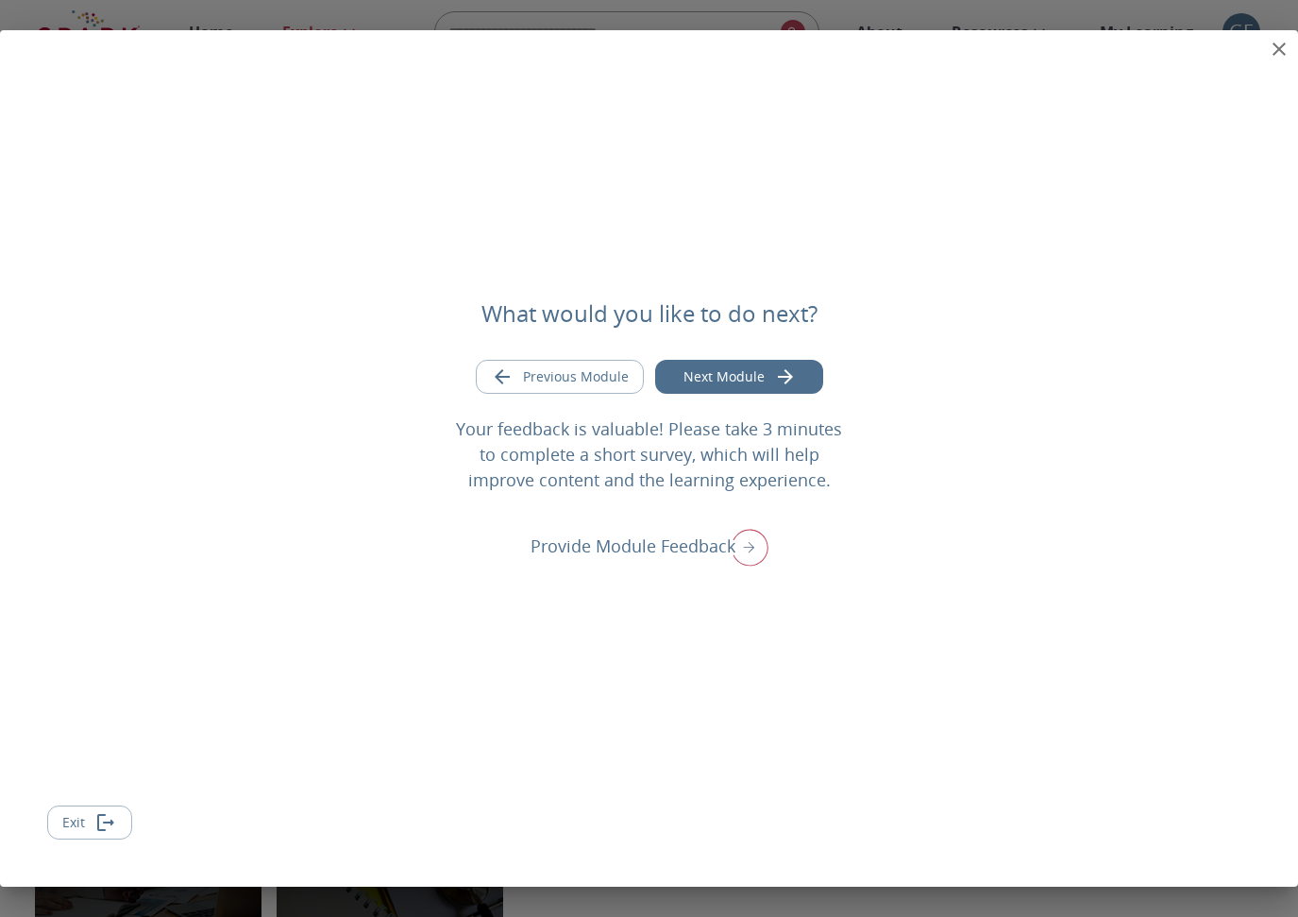
click at [1279, 45] on icon "close" at bounding box center [1279, 49] width 23 height 23
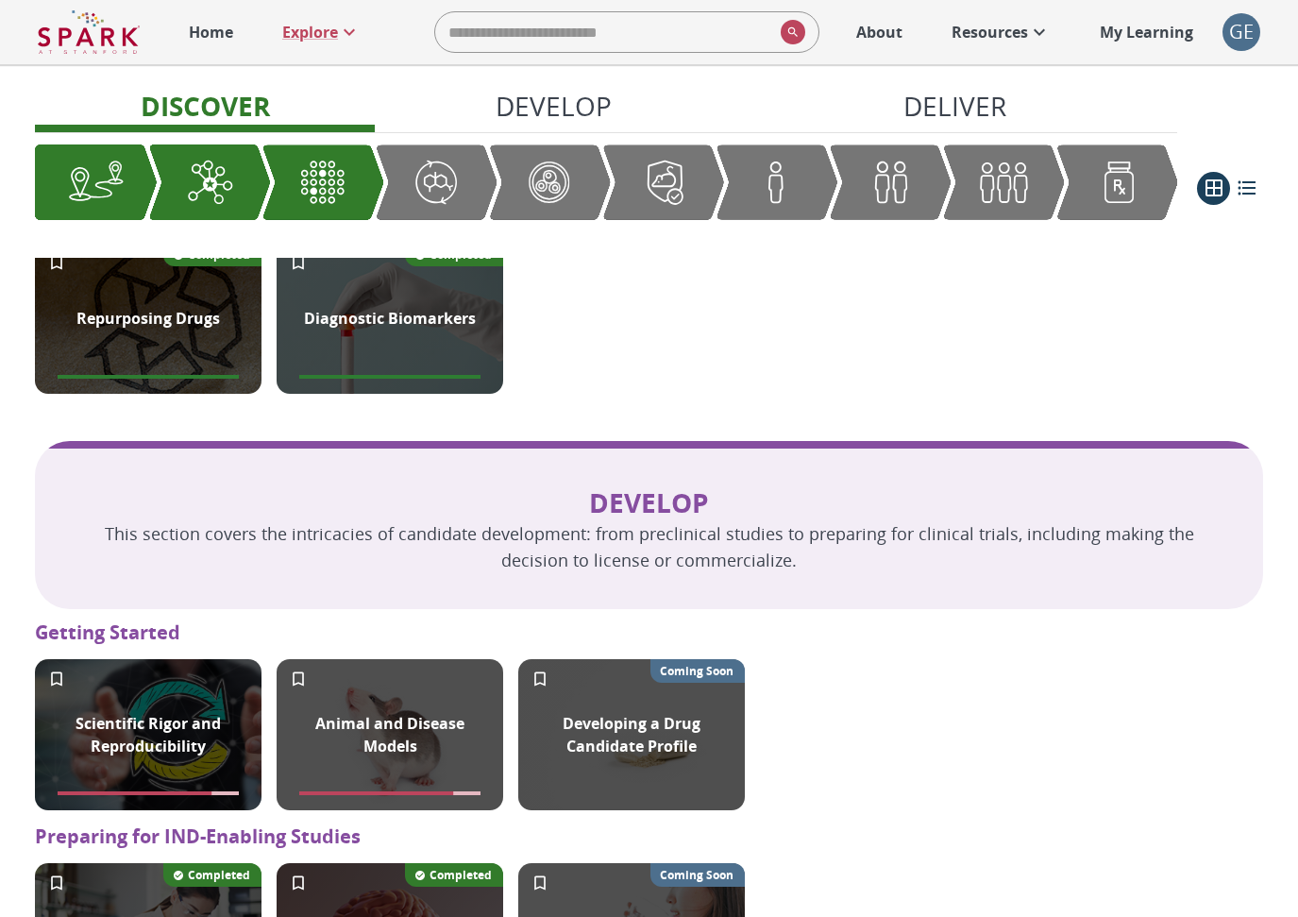
scroll to position [1211, 0]
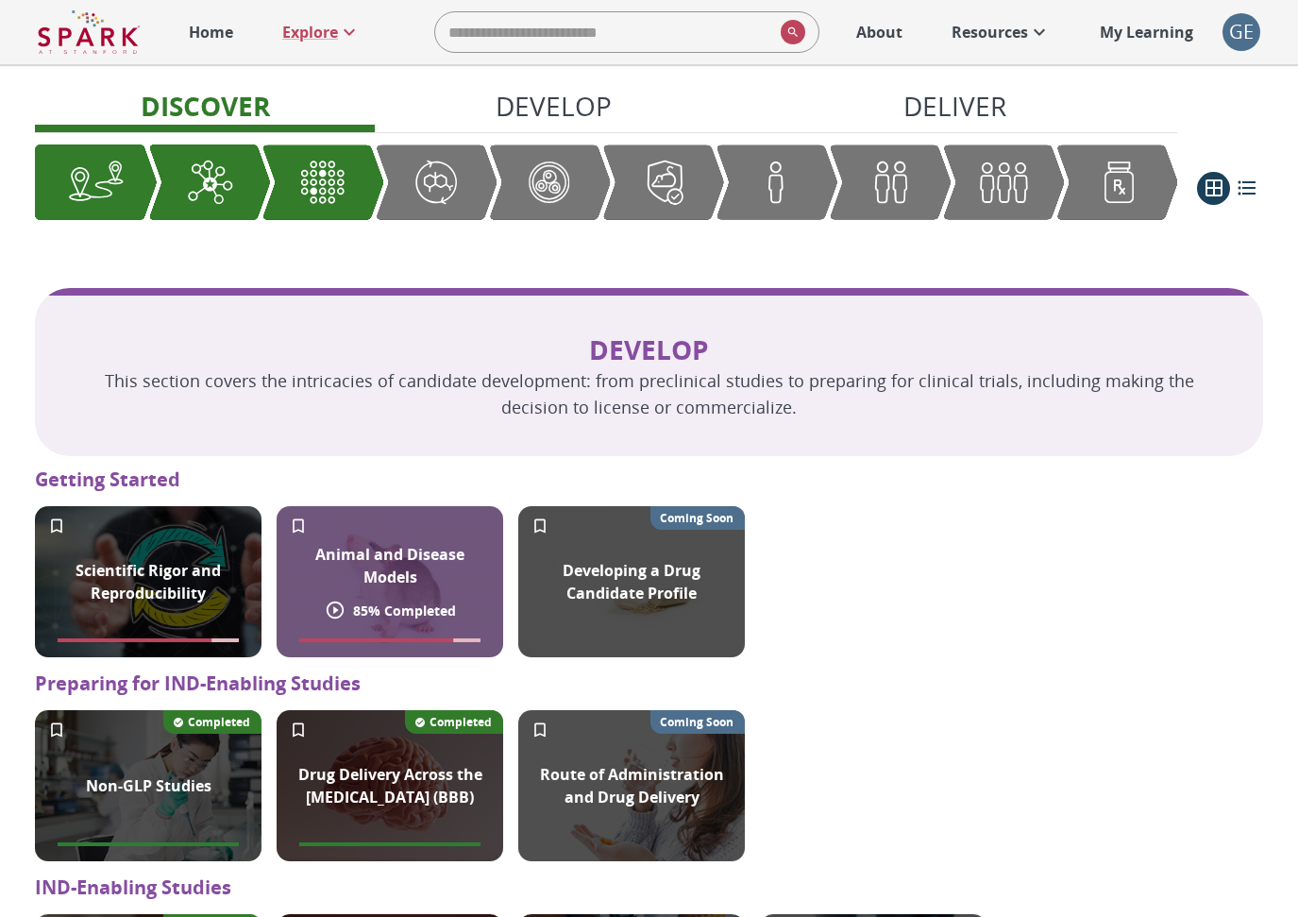
click at [397, 575] on p "Animal and Disease Models" at bounding box center [390, 565] width 204 height 45
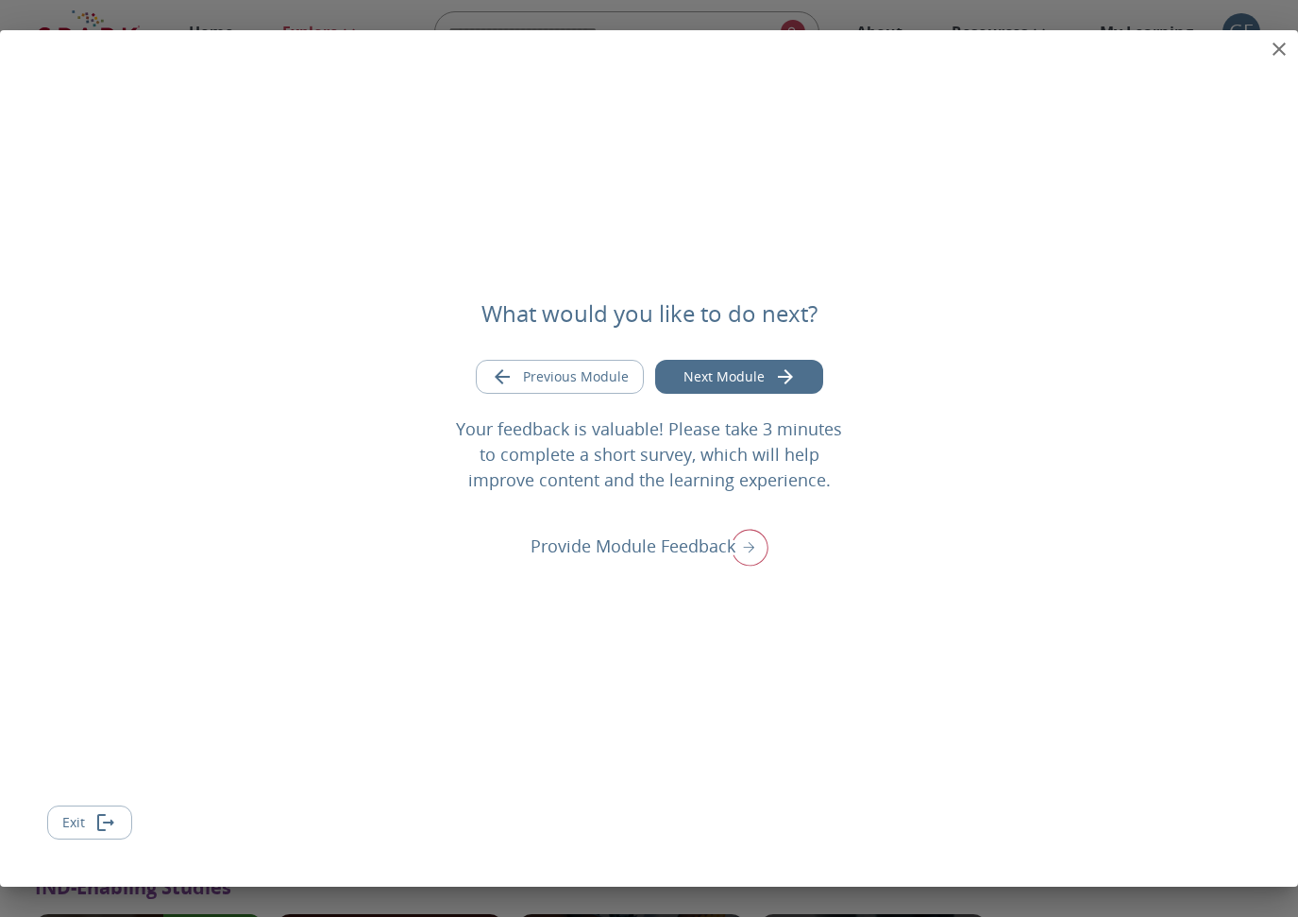
click at [1278, 47] on icon "close" at bounding box center [1279, 48] width 13 height 13
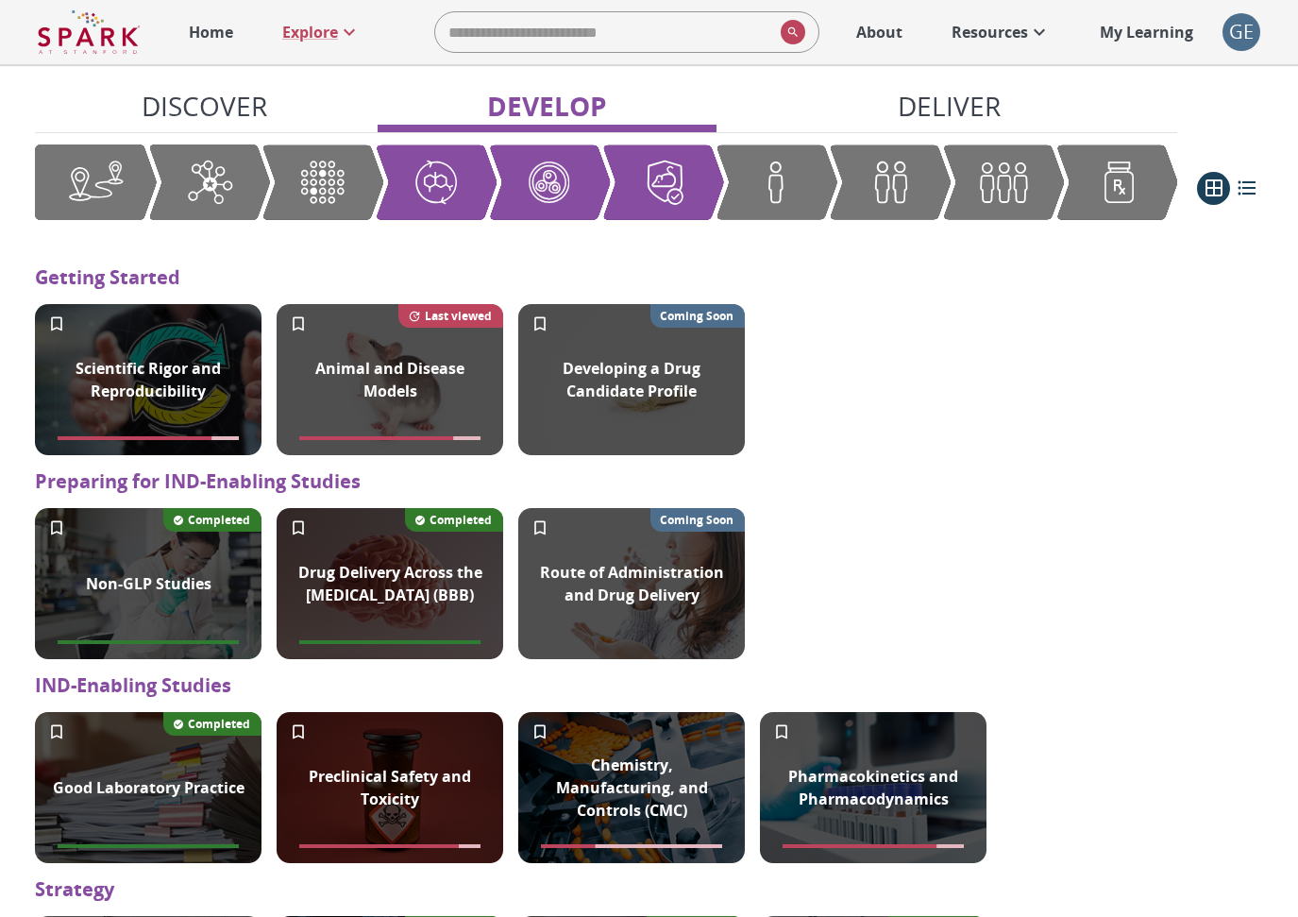
scroll to position [1652, 0]
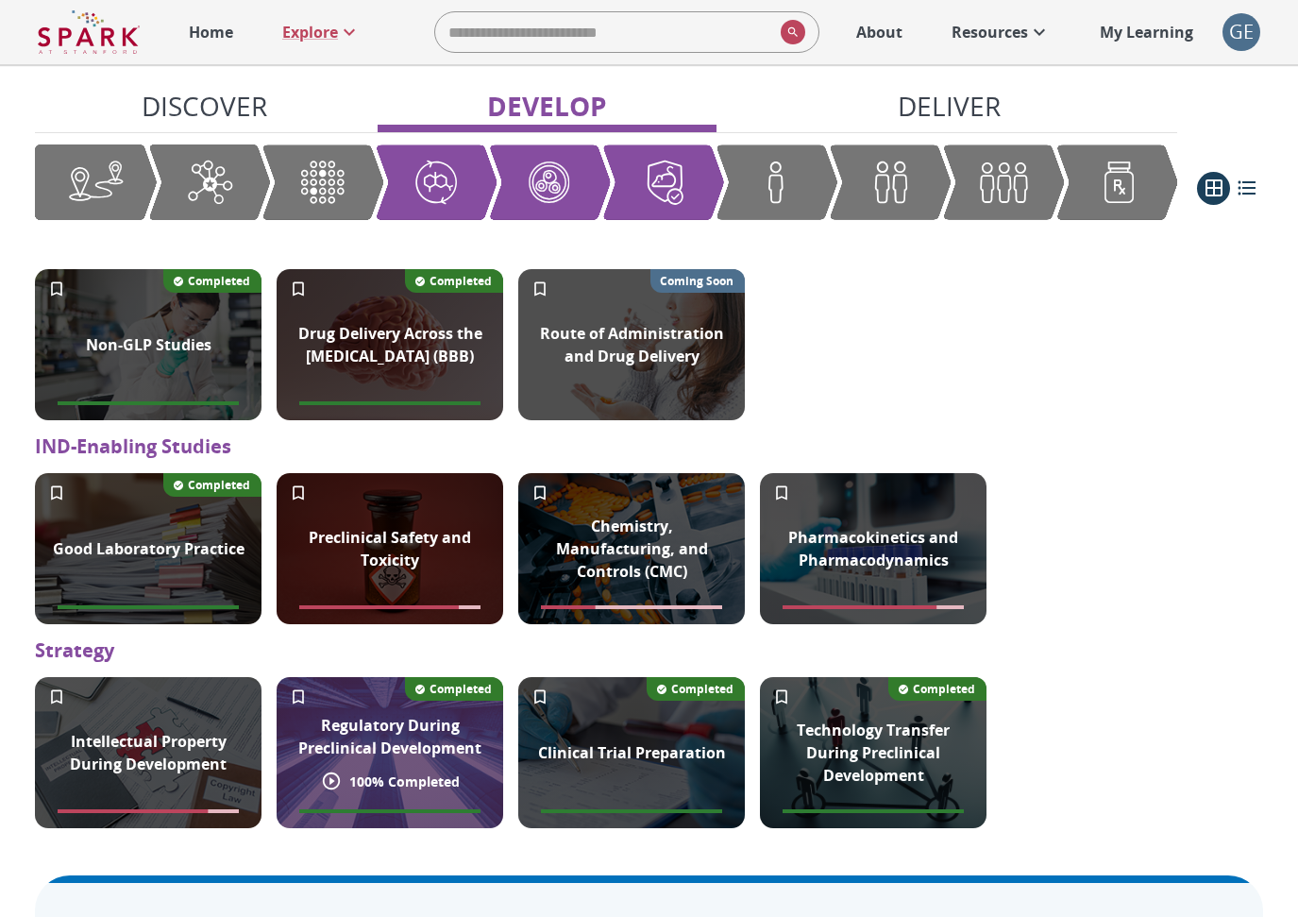
click at [325, 759] on p "Regulatory During Preclinical Development" at bounding box center [390, 736] width 204 height 45
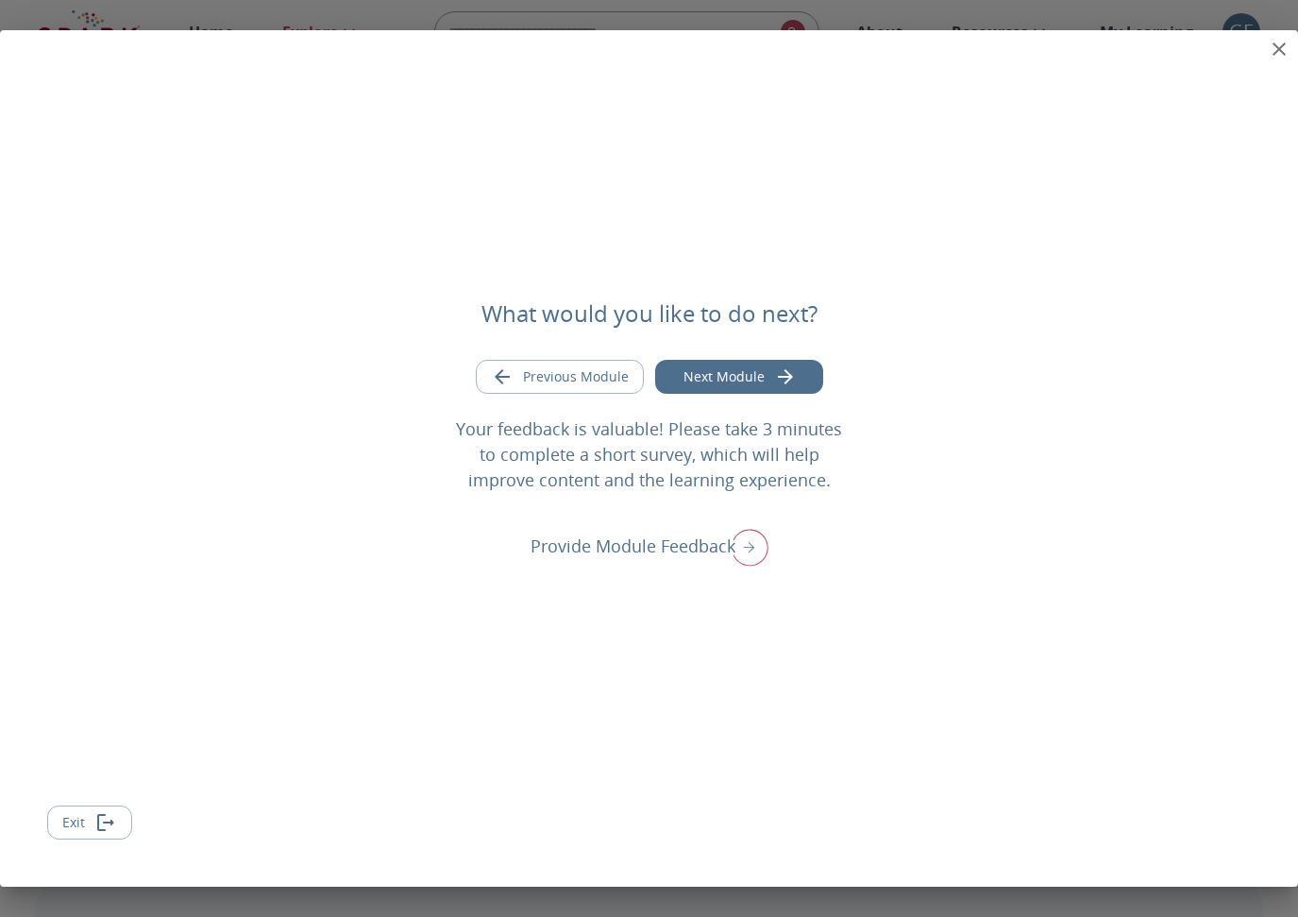
click at [1201, 51] on div "What would you like to do next? Previous Module Next Module Your feedback is va…" at bounding box center [649, 458] width 1298 height 857
click at [1279, 46] on icon "close" at bounding box center [1279, 49] width 23 height 23
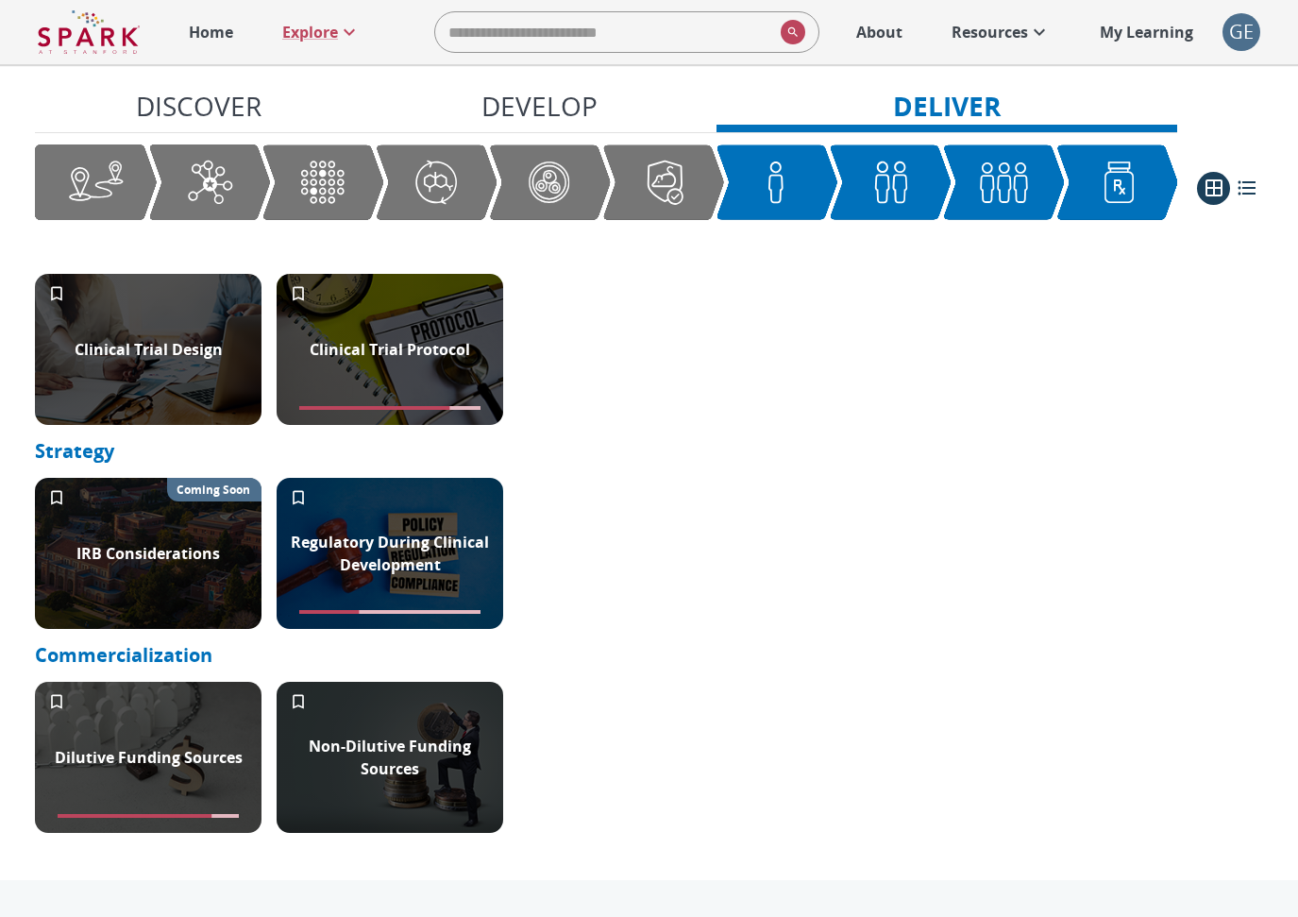
scroll to position [2404, 0]
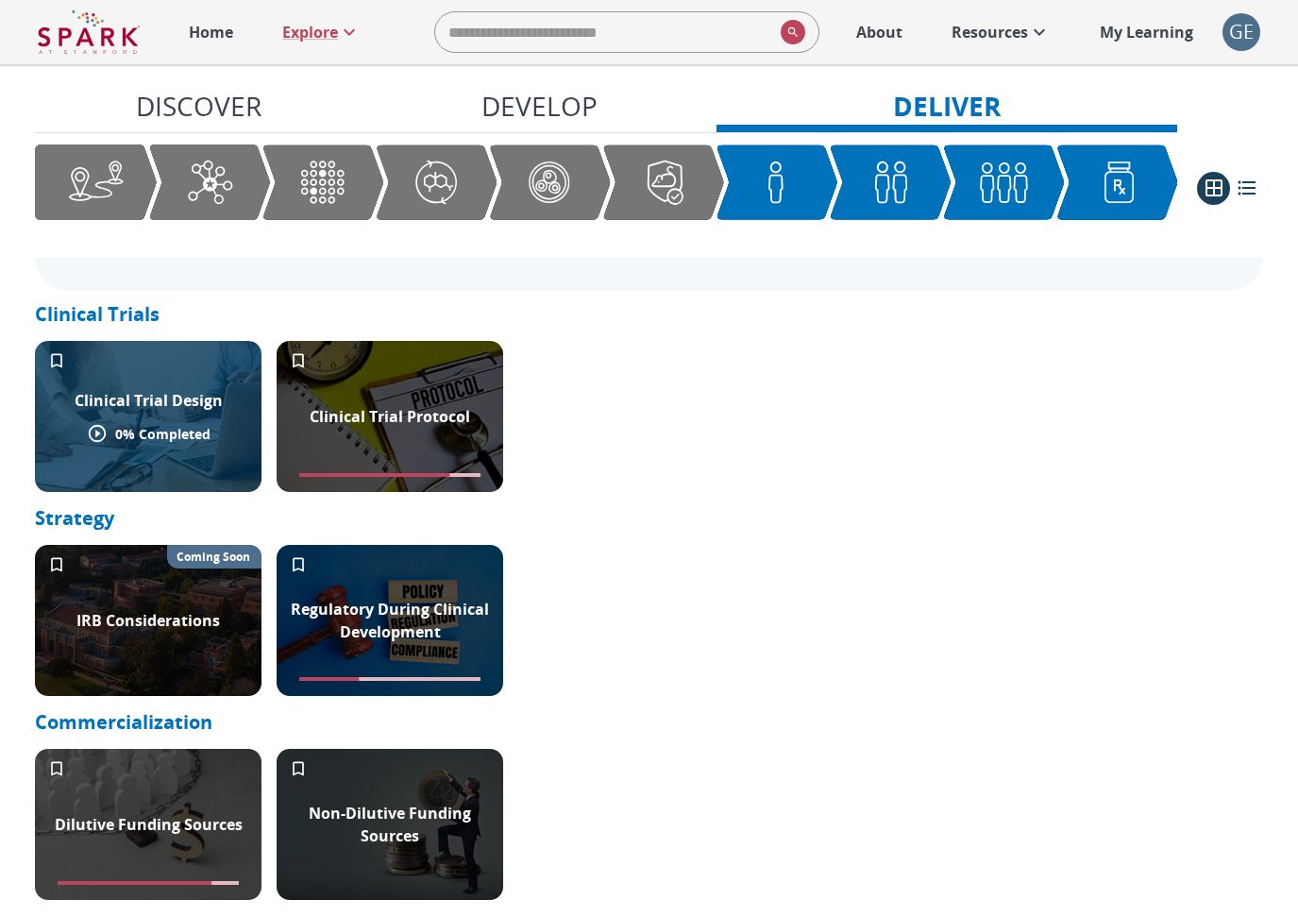
click at [242, 468] on div "Clinical Trial Design 0 % Completed" at bounding box center [148, 416] width 227 height 151
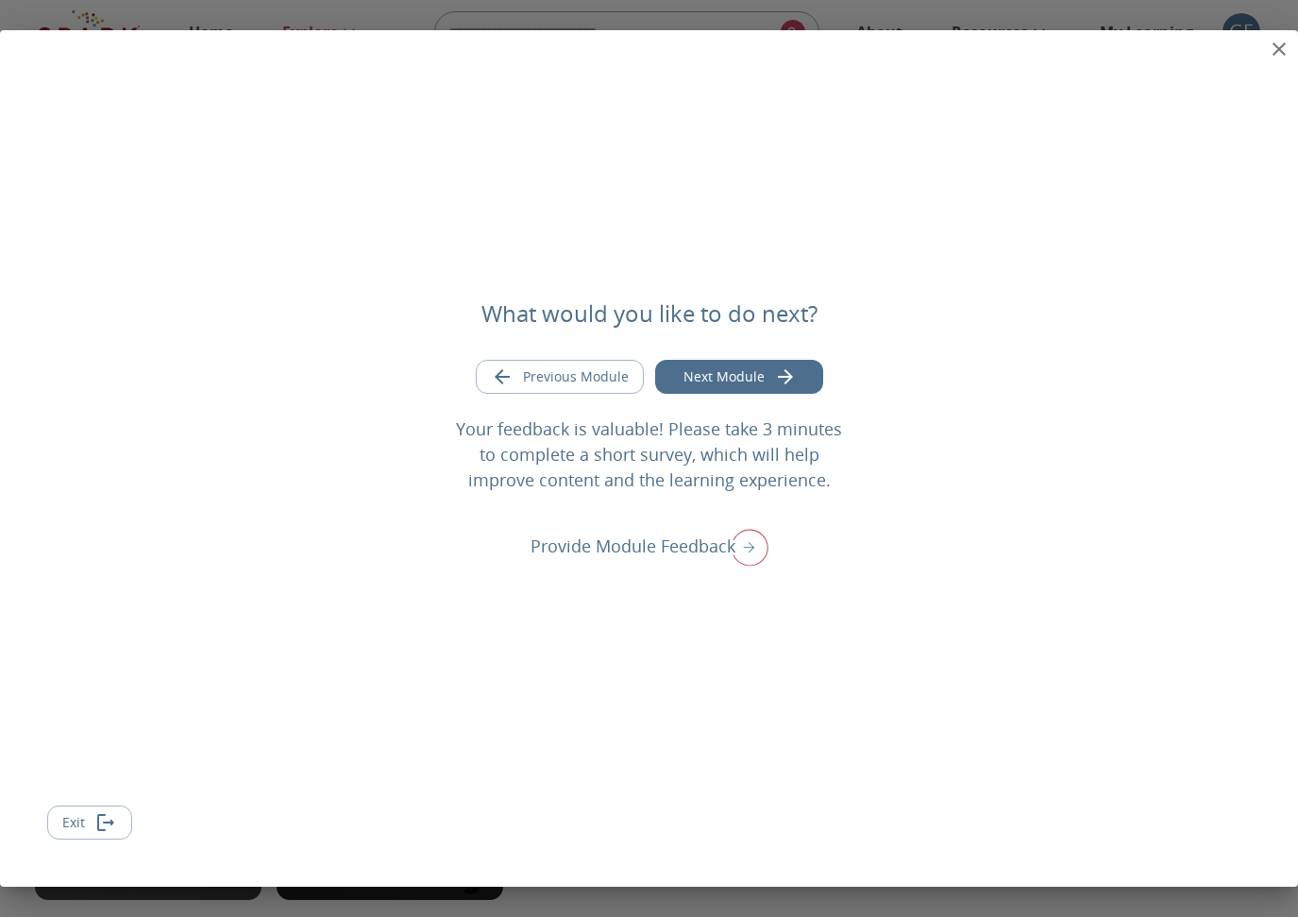
click at [1268, 55] on icon "close" at bounding box center [1279, 49] width 23 height 23
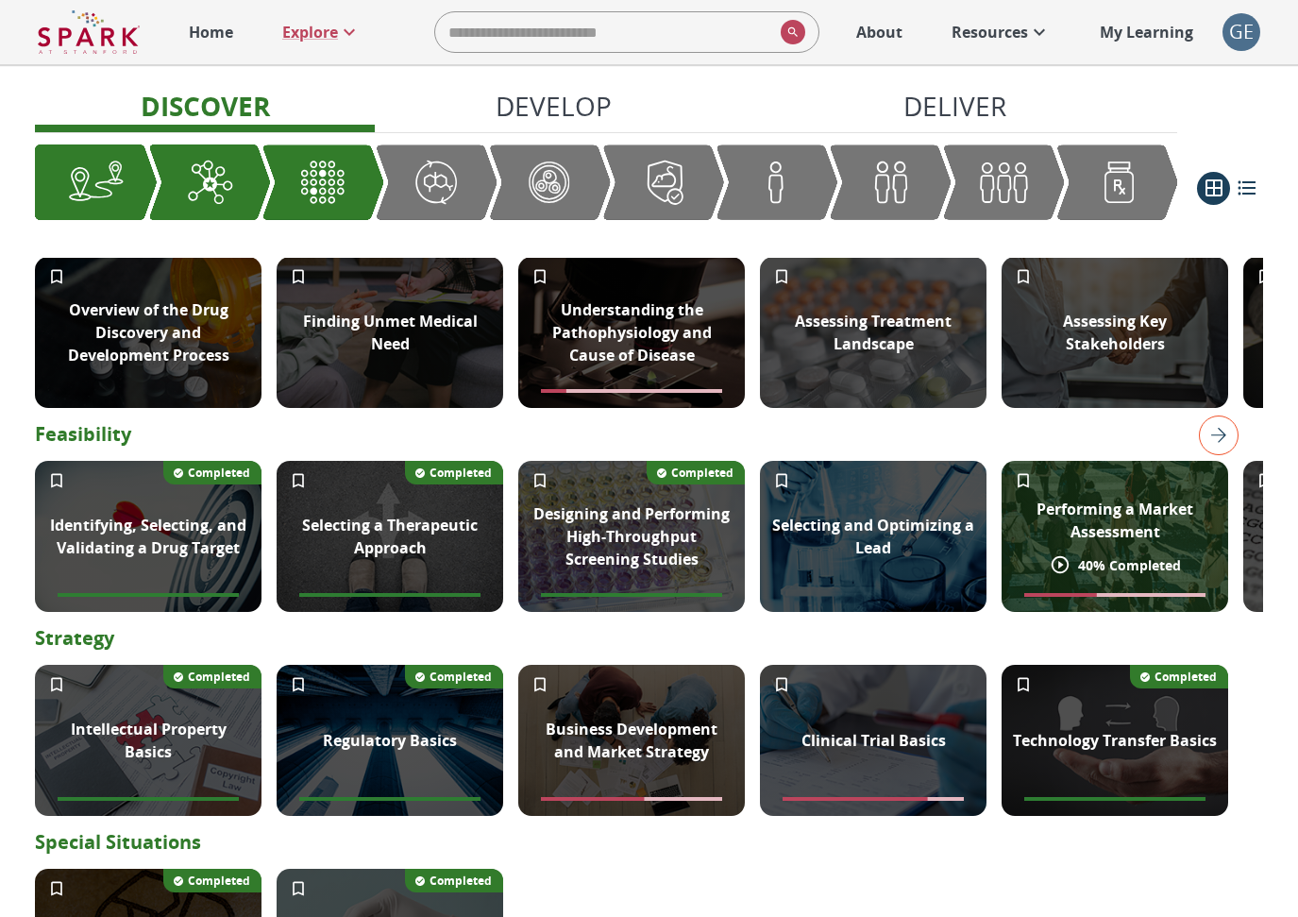
scroll to position [433, 0]
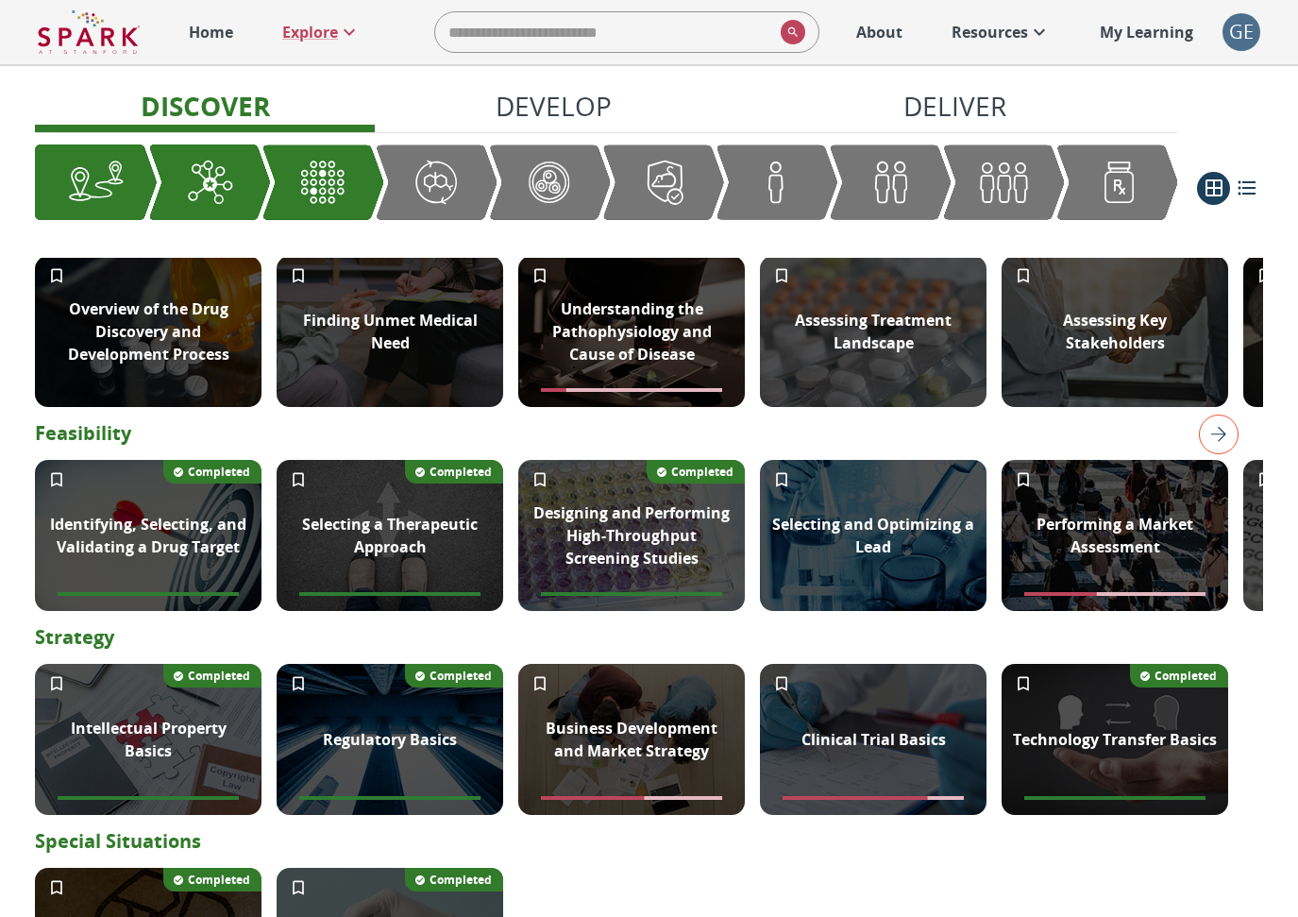
click at [1219, 450] on img "right" at bounding box center [1219, 435] width 40 height 40
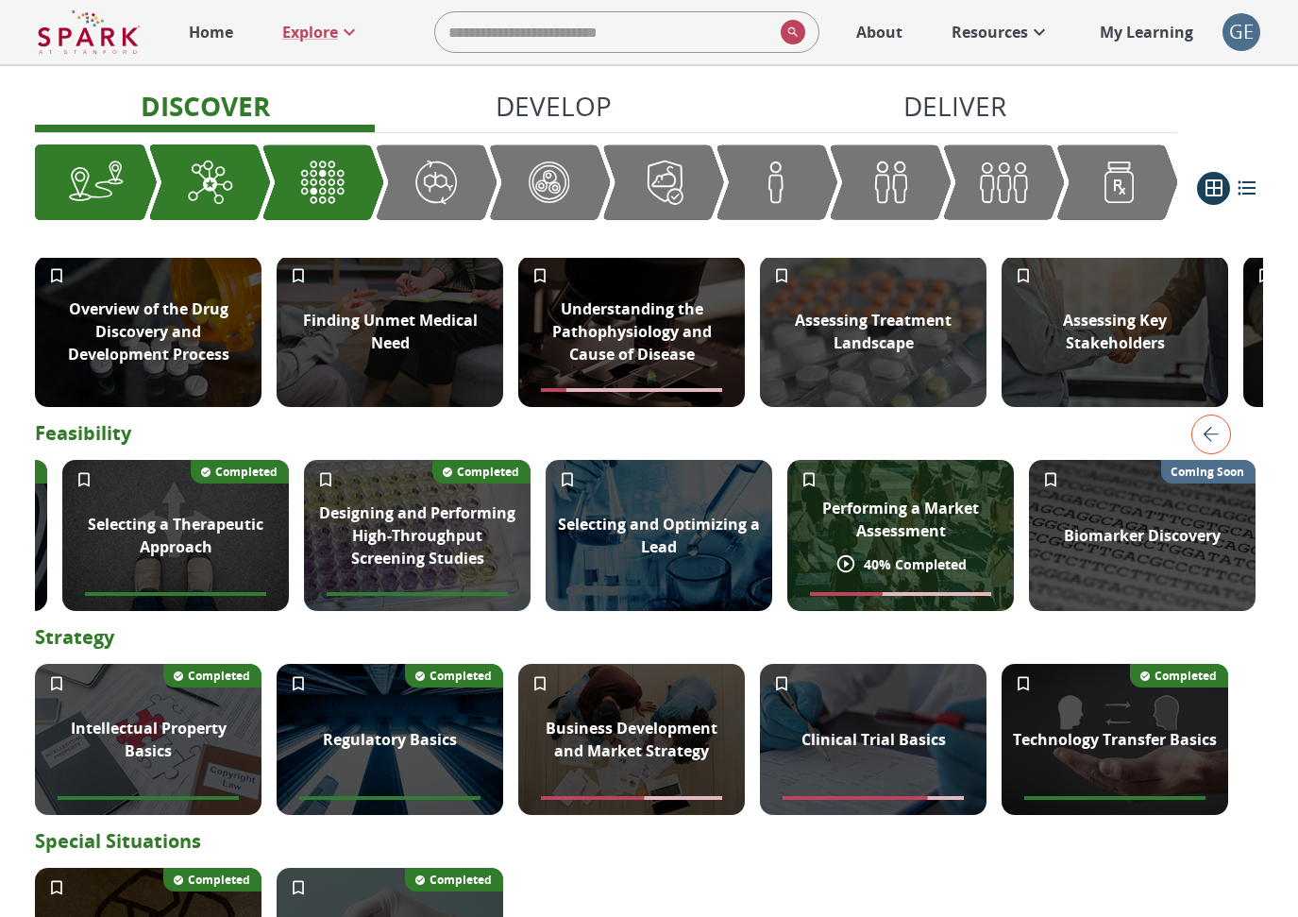
click at [978, 501] on div "Performing a Market Assessment 40 % Completed" at bounding box center [901, 535] width 227 height 151
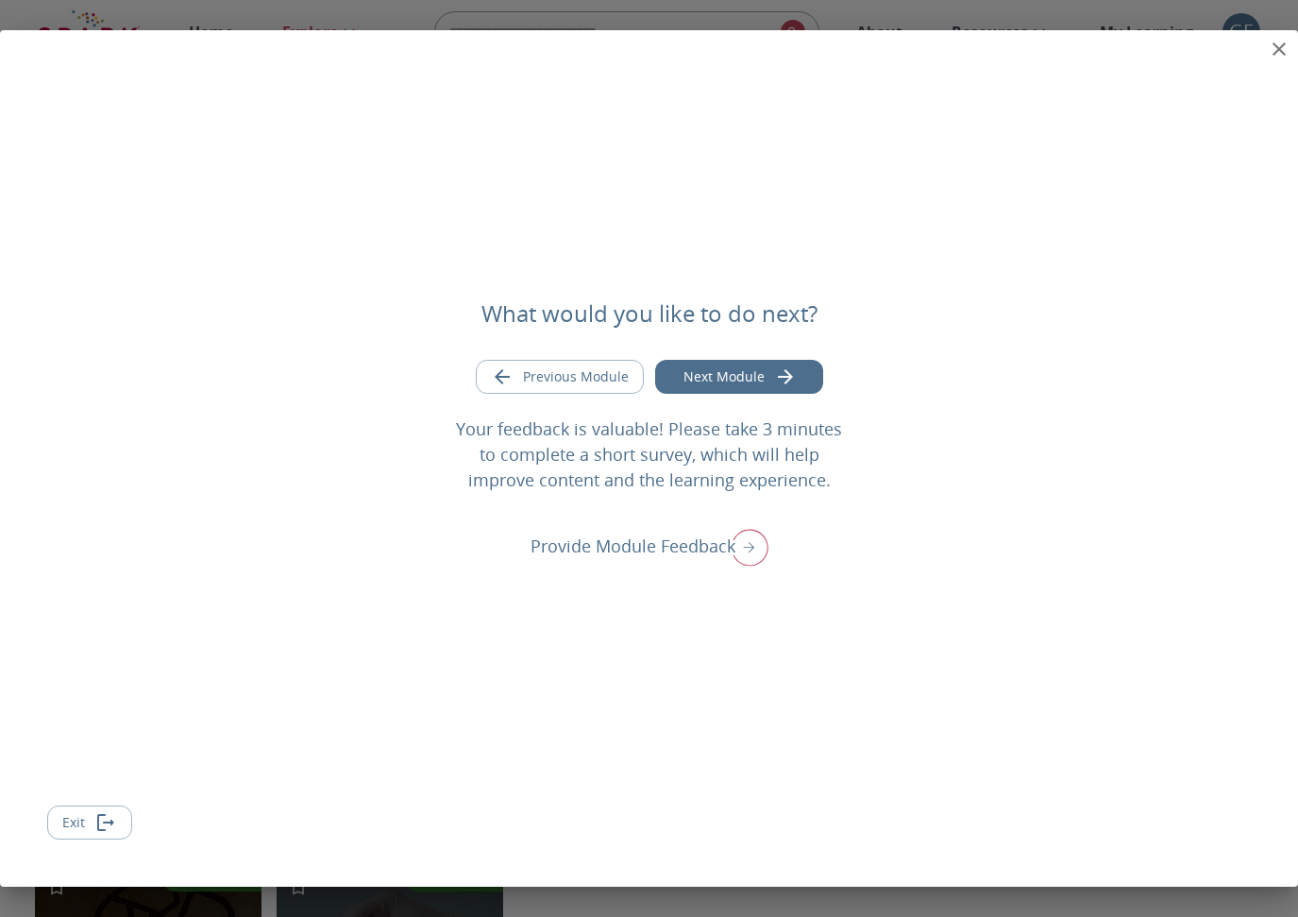
click at [1294, 46] on button "close" at bounding box center [1280, 49] width 38 height 38
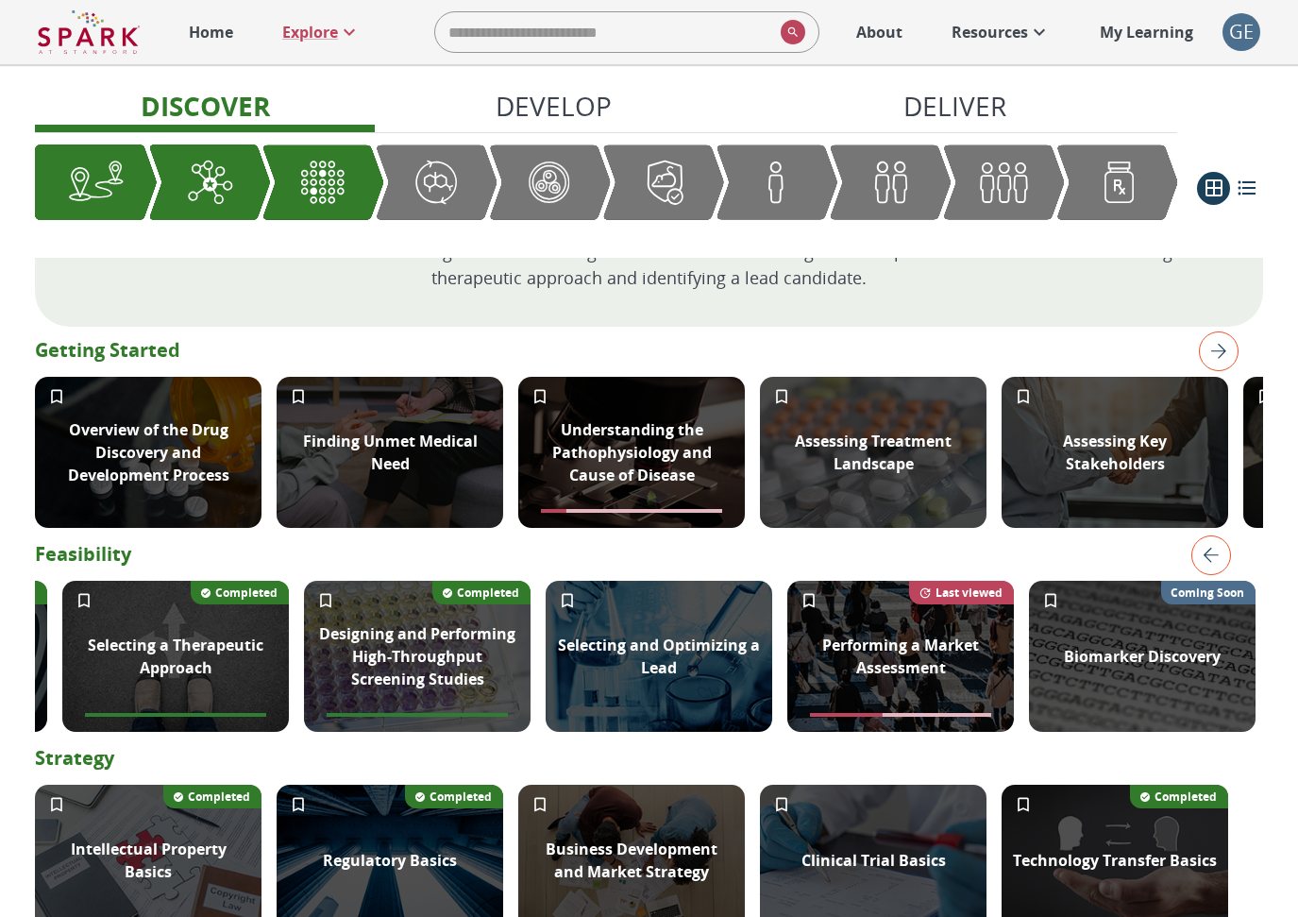
scroll to position [296, 0]
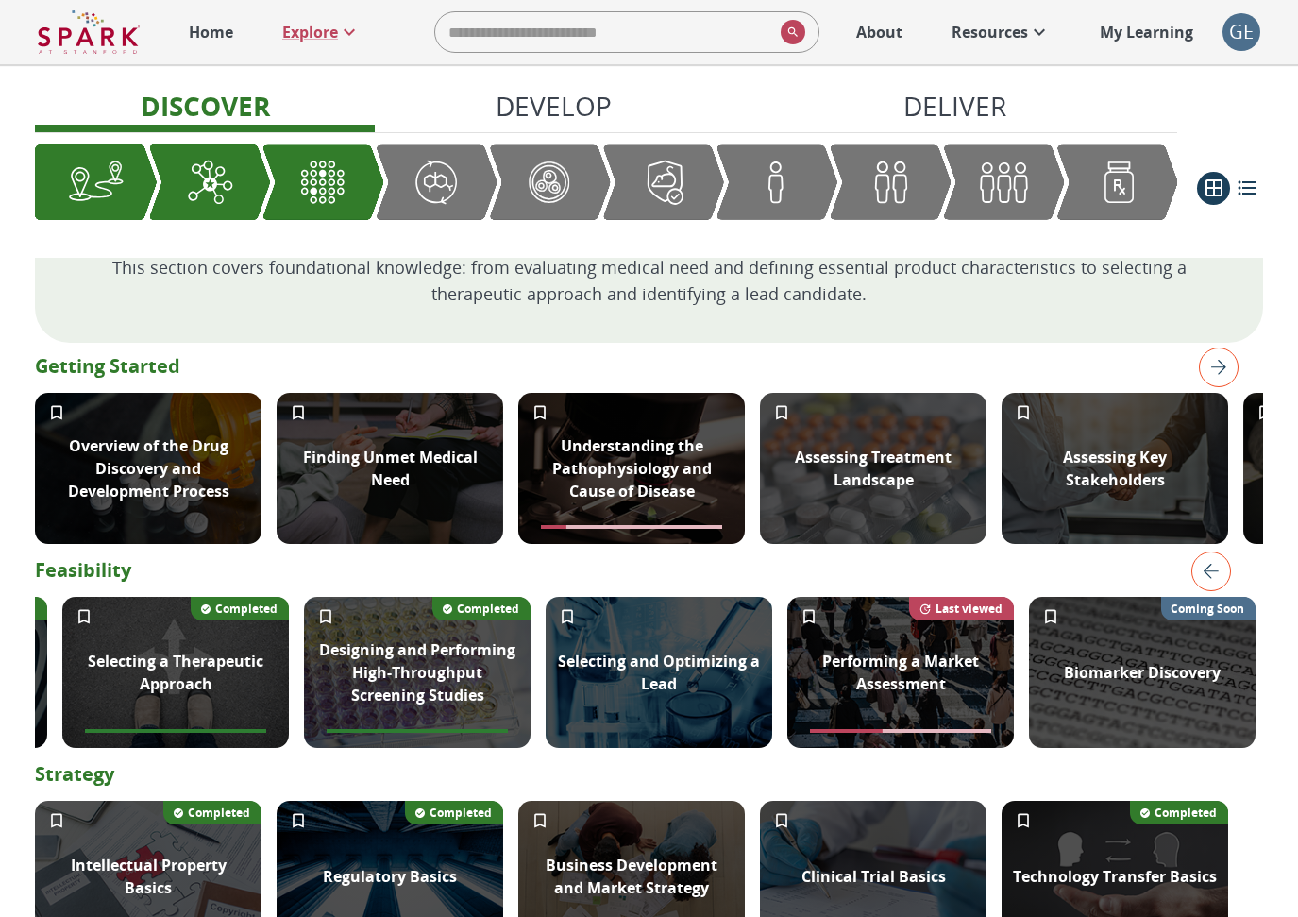
click at [1212, 381] on img "right" at bounding box center [1219, 368] width 40 height 40
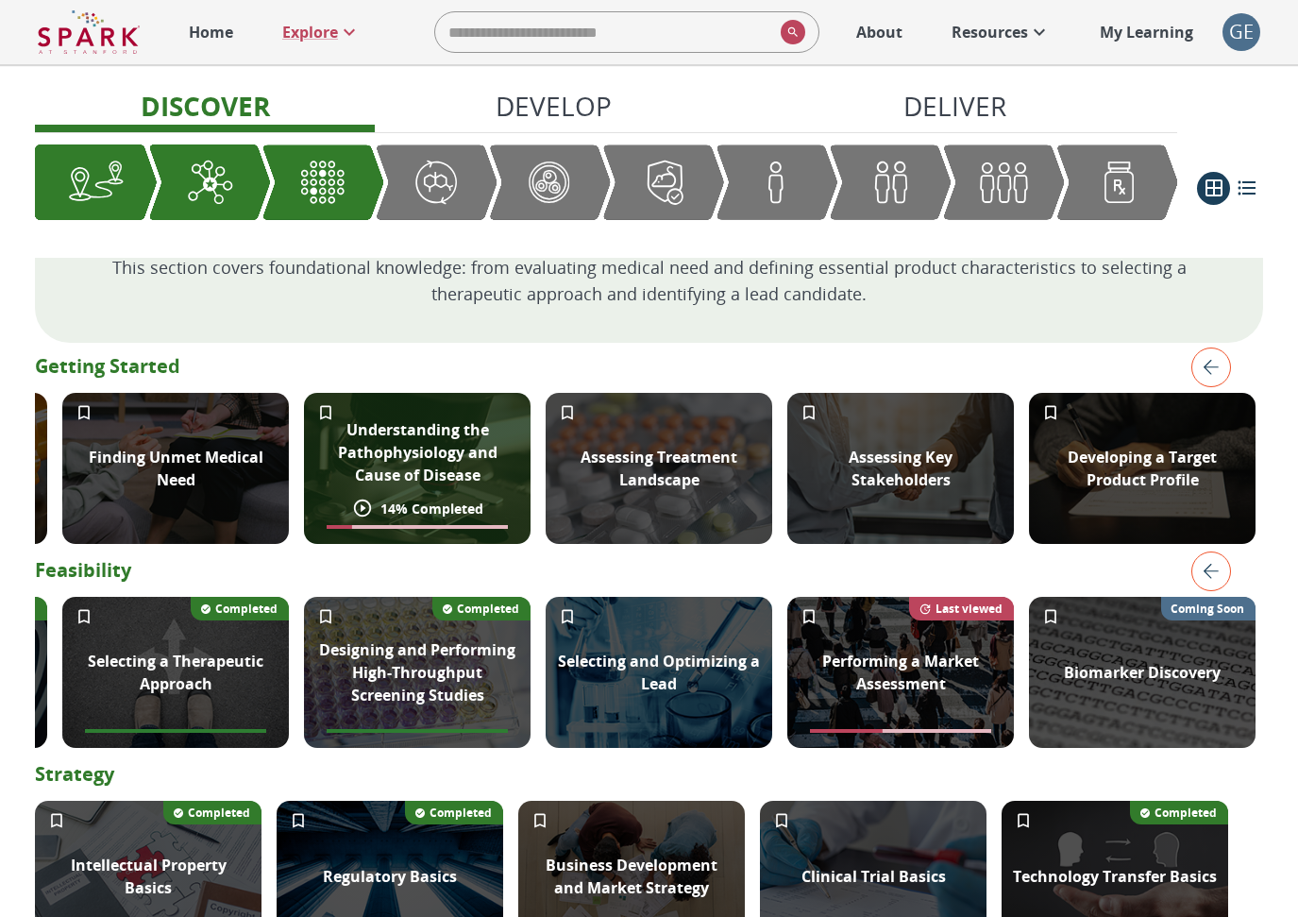
click at [477, 518] on p "14 % Completed" at bounding box center [432, 509] width 103 height 20
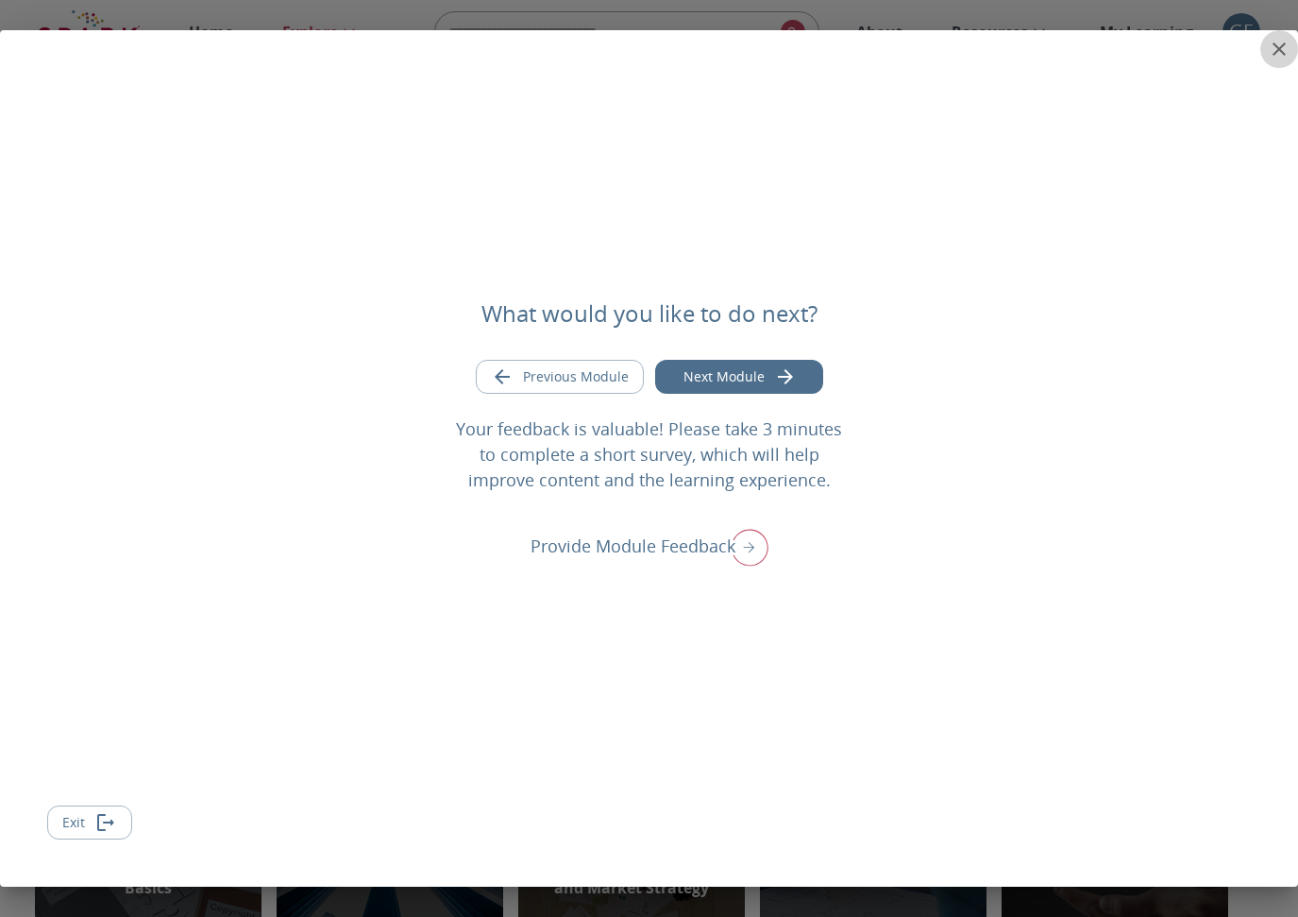
click at [1282, 48] on icon "close" at bounding box center [1279, 49] width 23 height 23
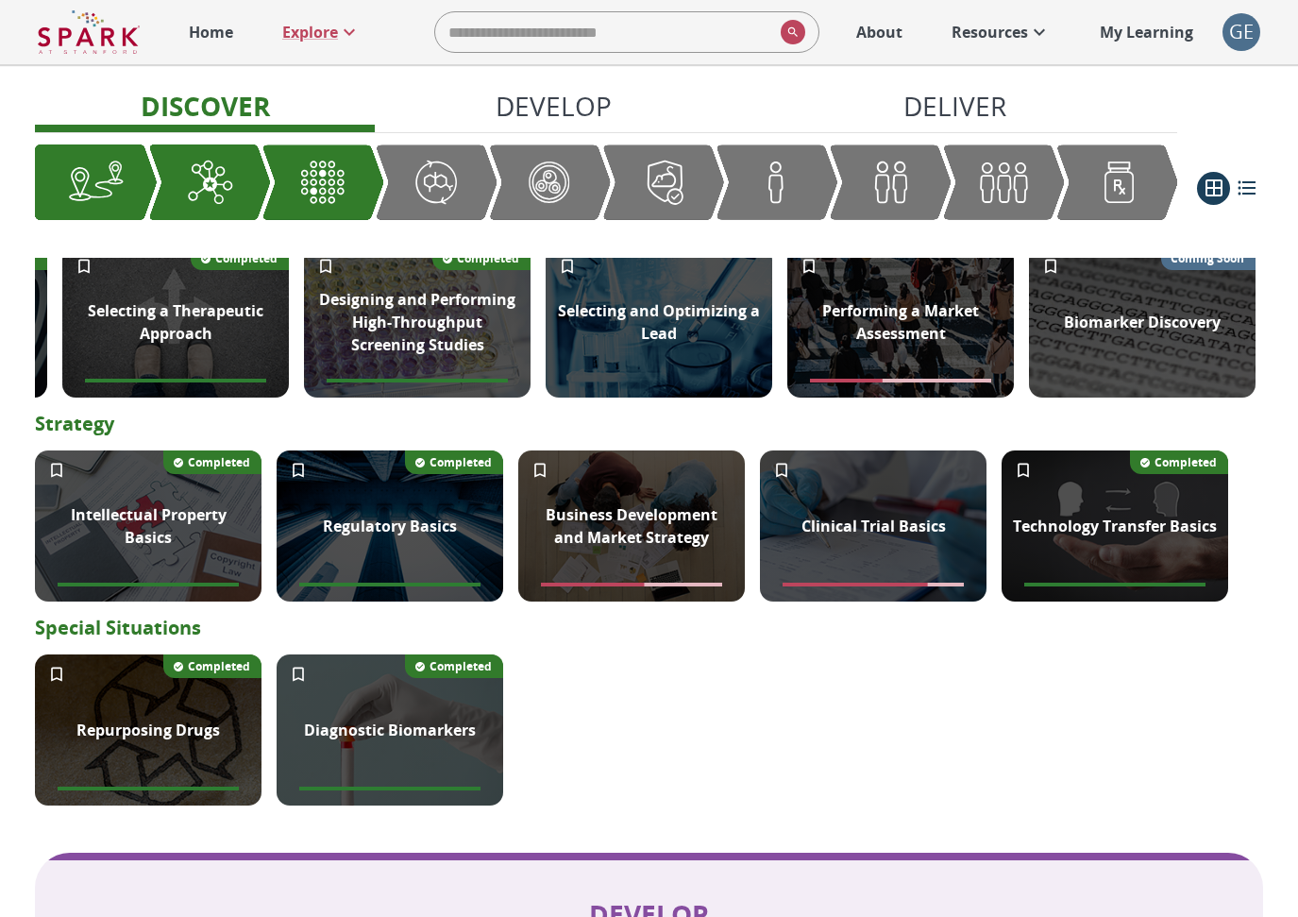
scroll to position [621, 0]
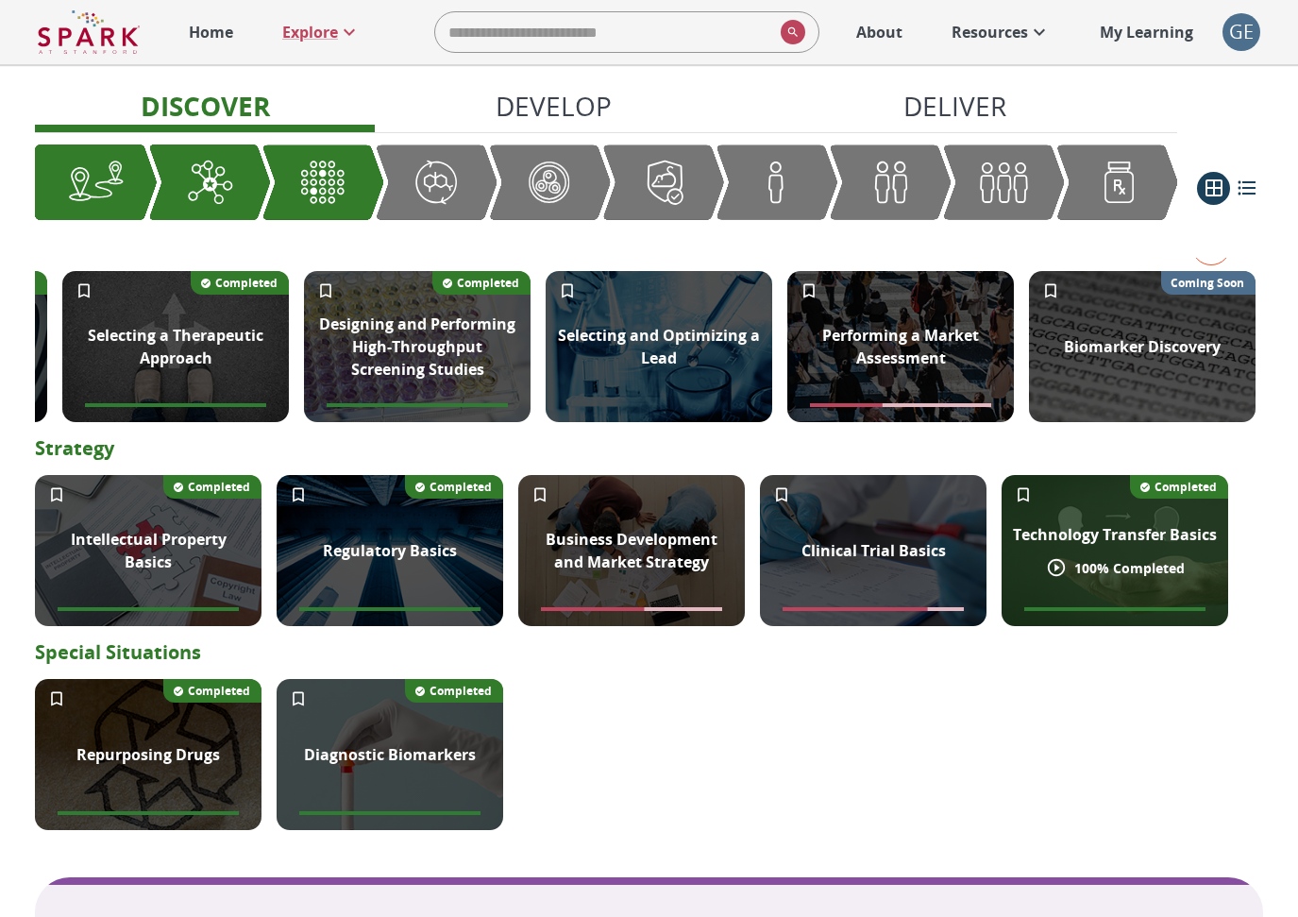
click at [1067, 546] on p "Technology Transfer Basics" at bounding box center [1115, 534] width 204 height 23
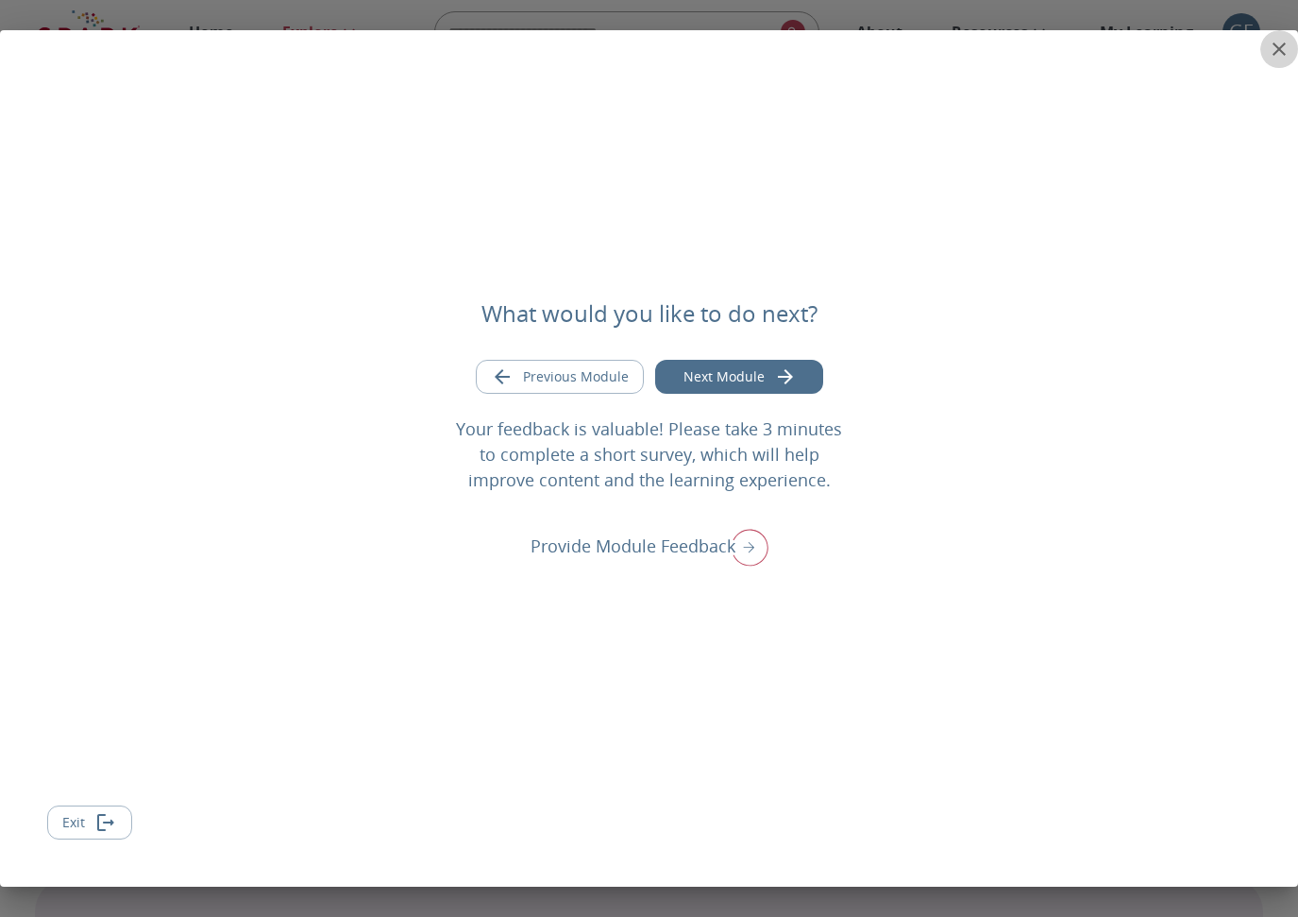
click at [1279, 45] on icon "close" at bounding box center [1279, 49] width 23 height 23
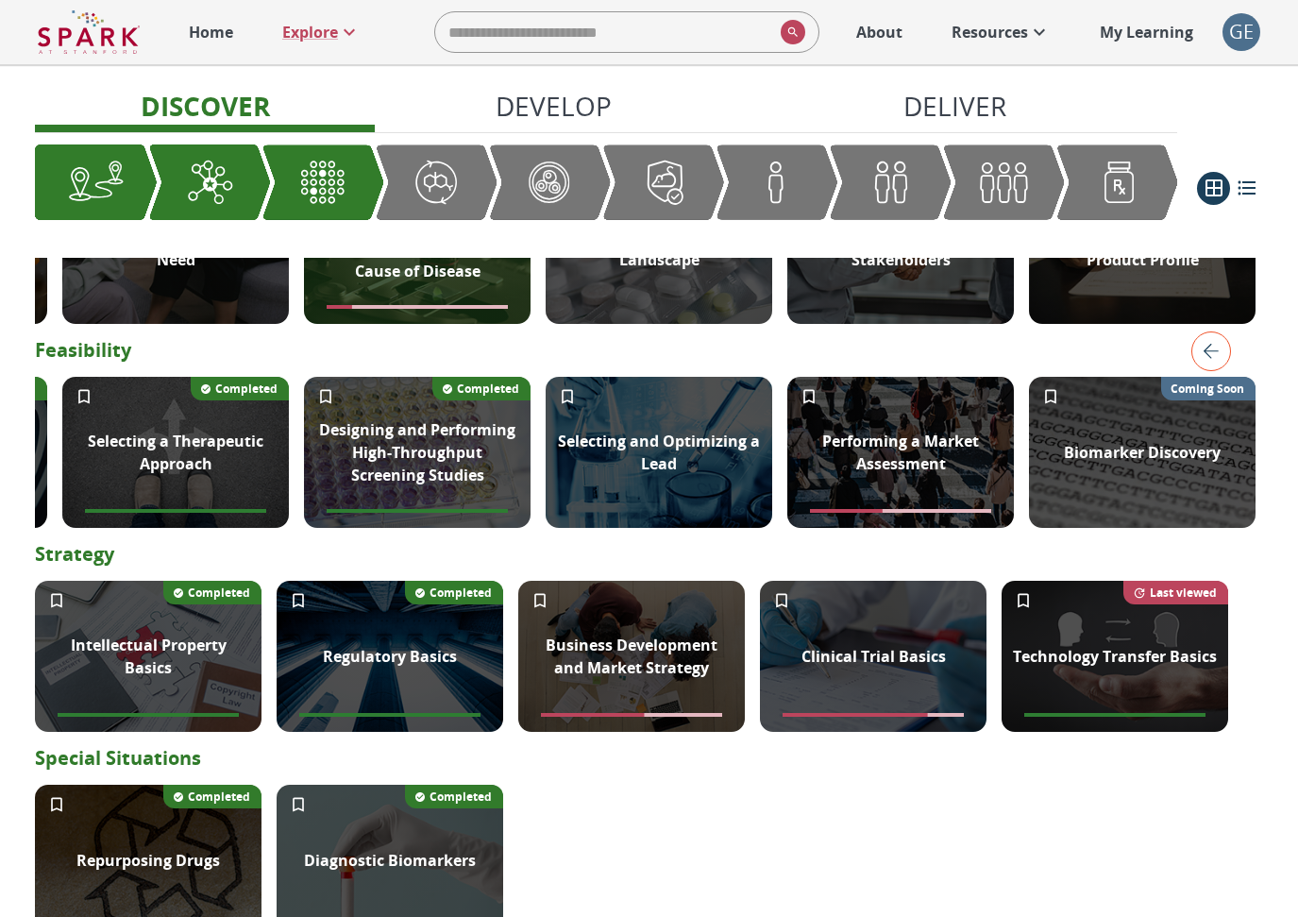
scroll to position [520, 0]
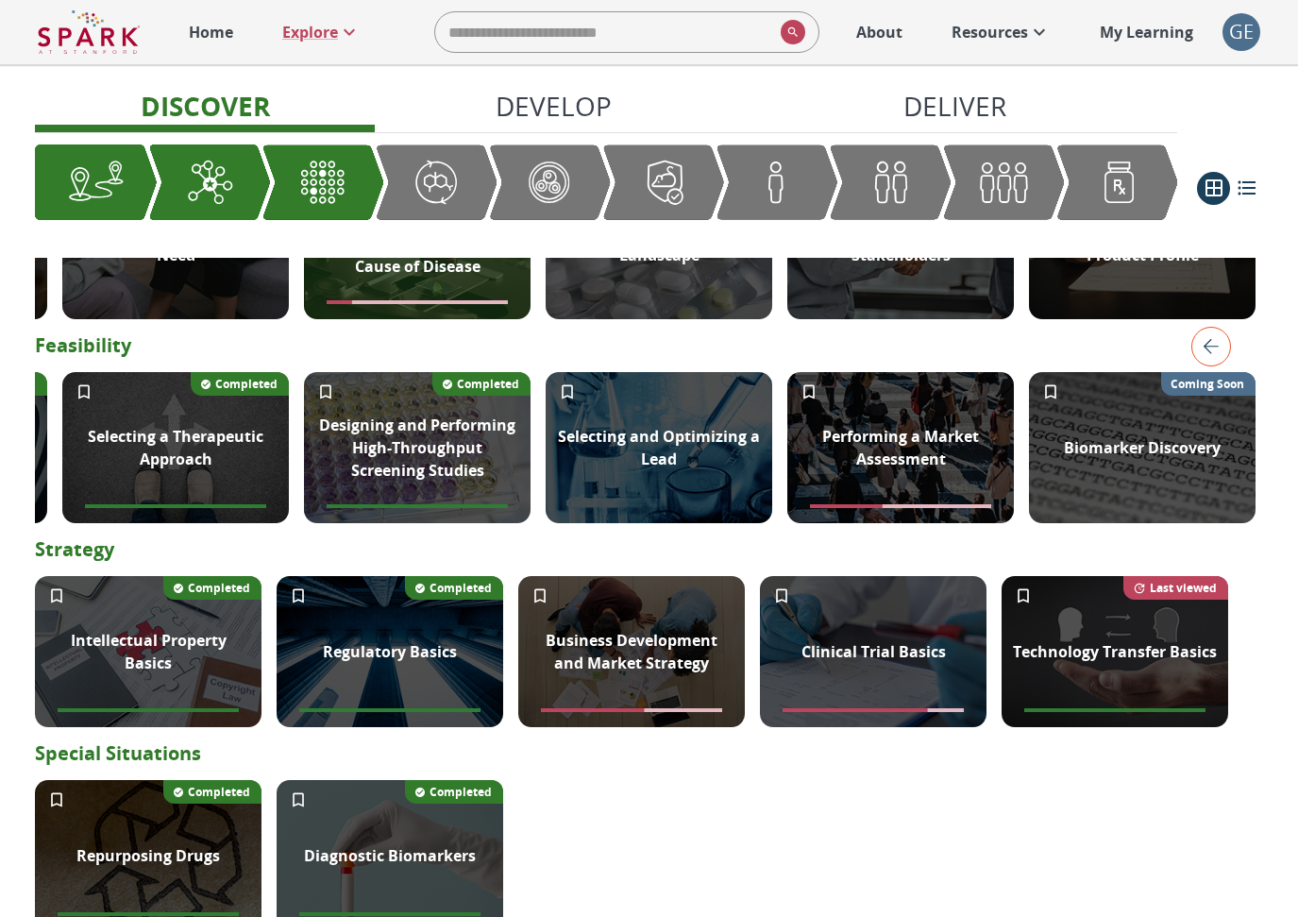
click at [1202, 366] on img "left" at bounding box center [1212, 347] width 40 height 40
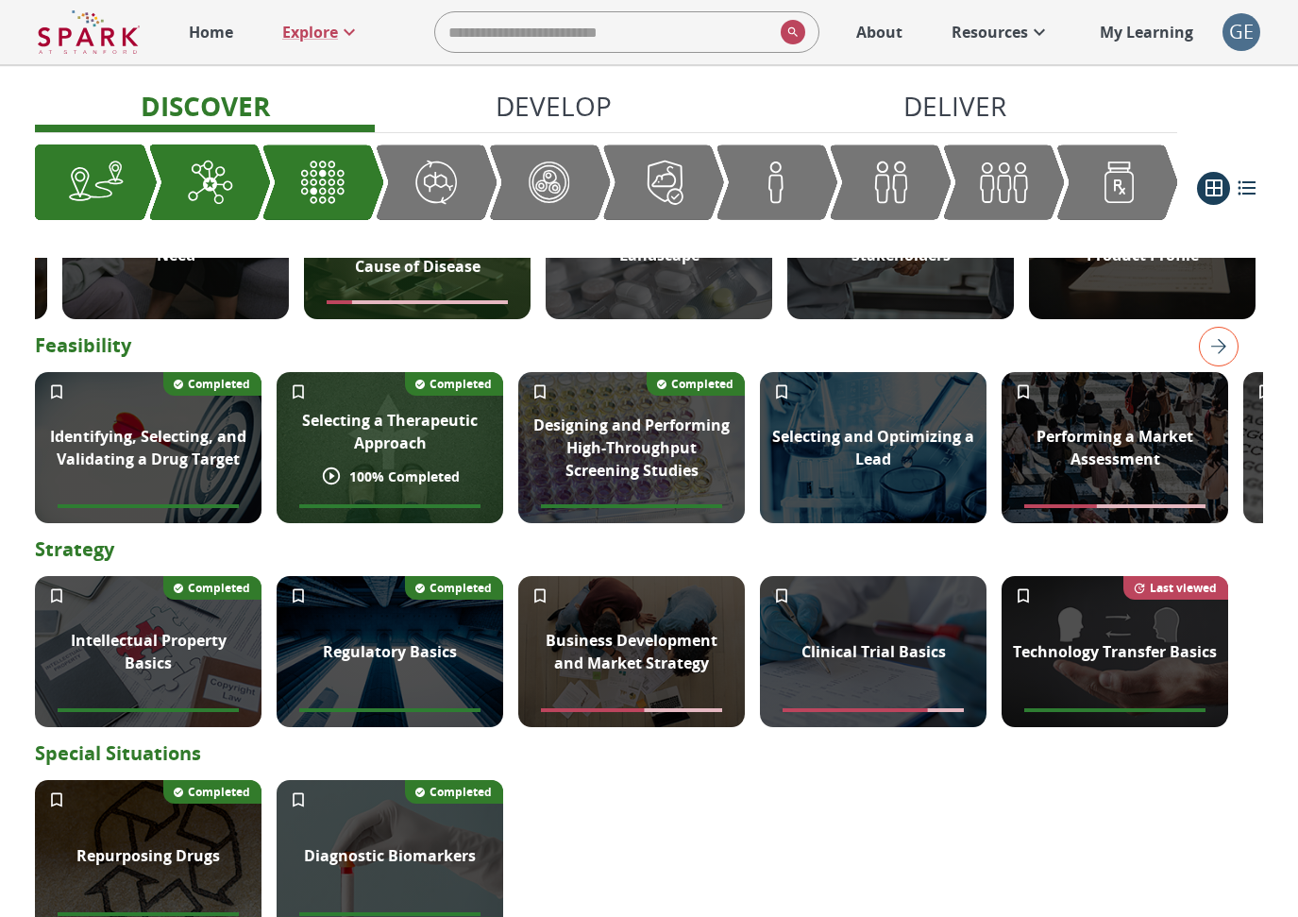
click at [344, 450] on p "Selecting a Therapeutic Approach" at bounding box center [390, 431] width 204 height 45
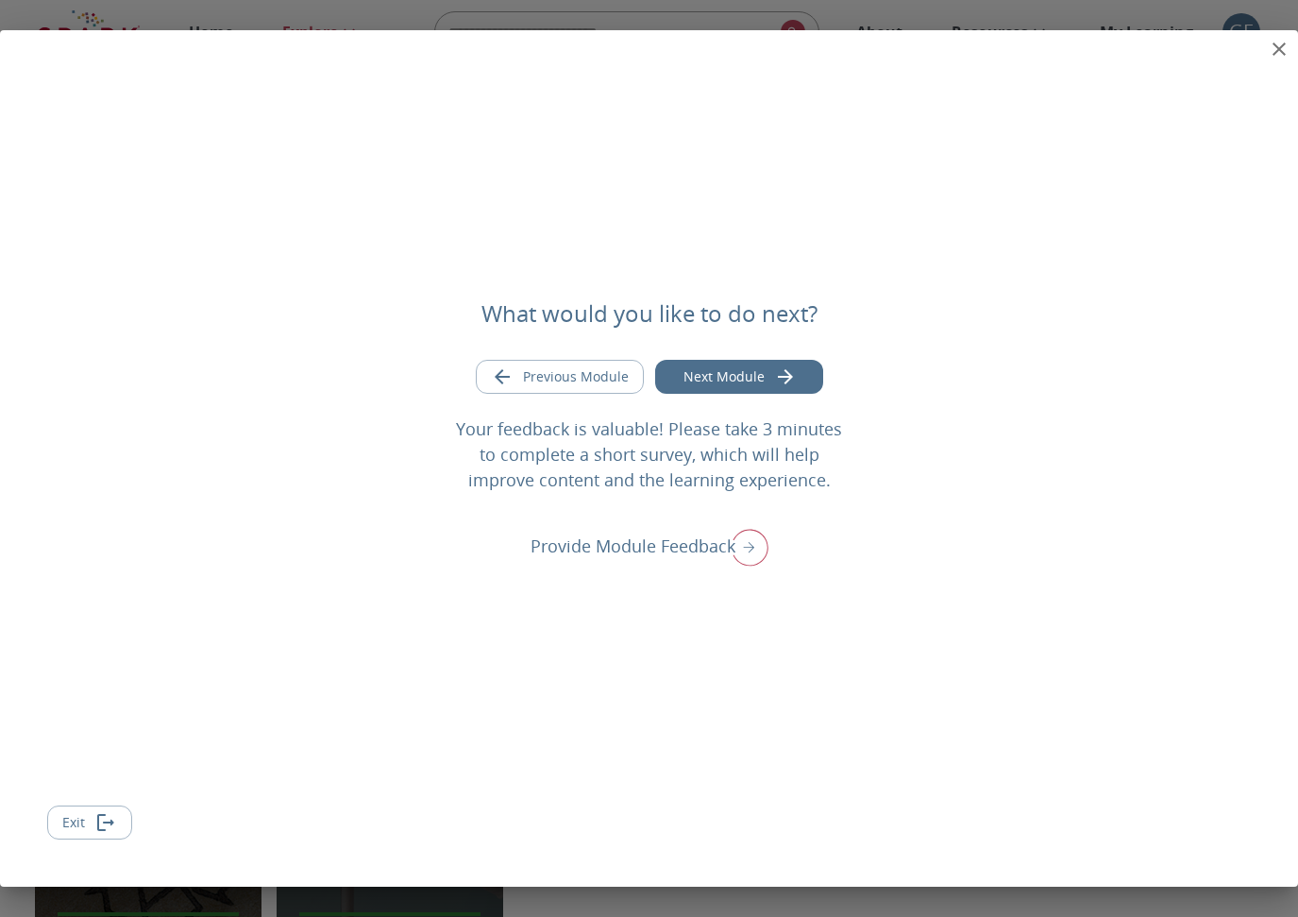
click at [1279, 55] on icon "close" at bounding box center [1279, 49] width 23 height 23
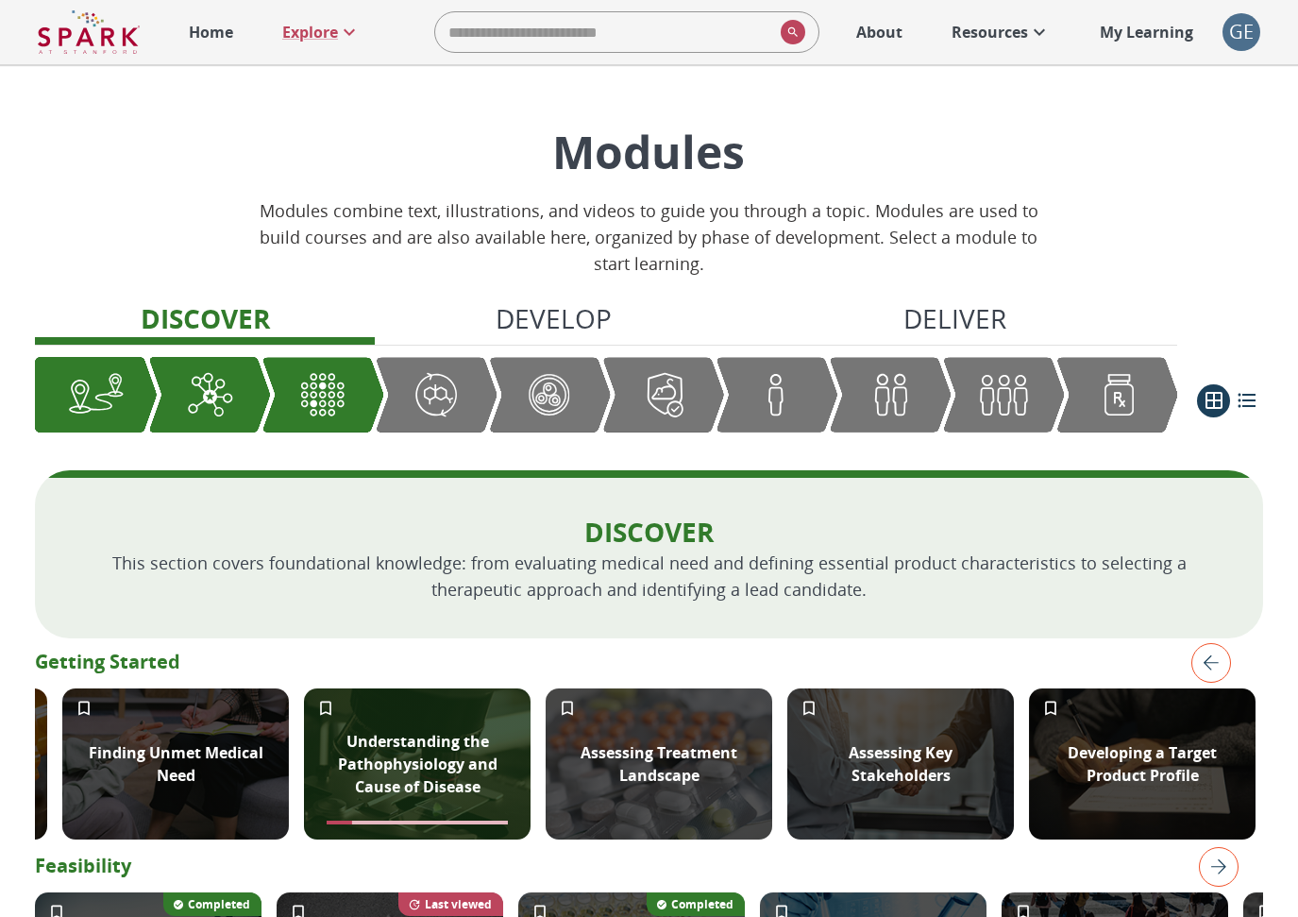
click at [1021, 51] on link "Resources" at bounding box center [1001, 32] width 118 height 42
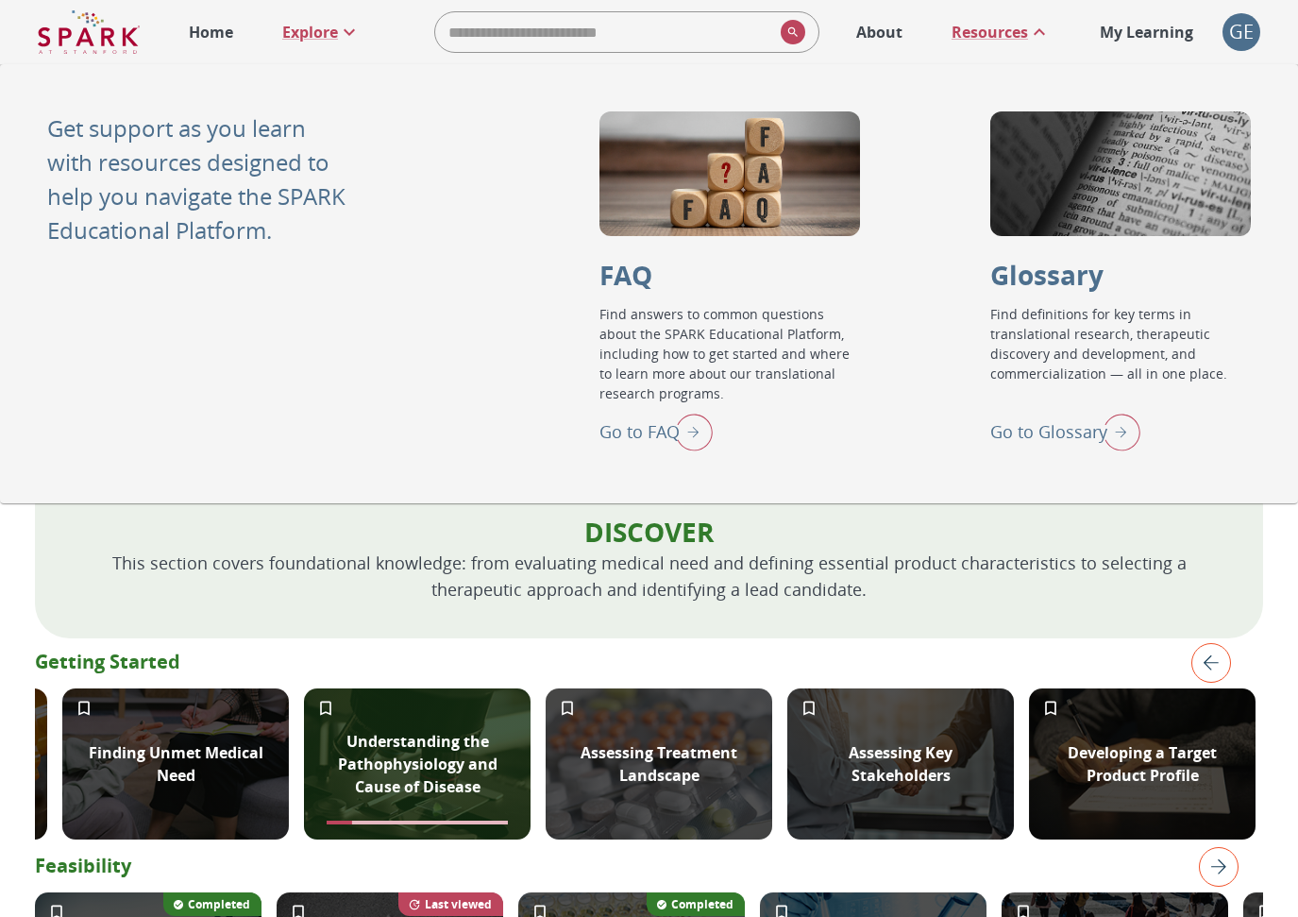
scroll to position [1, 0]
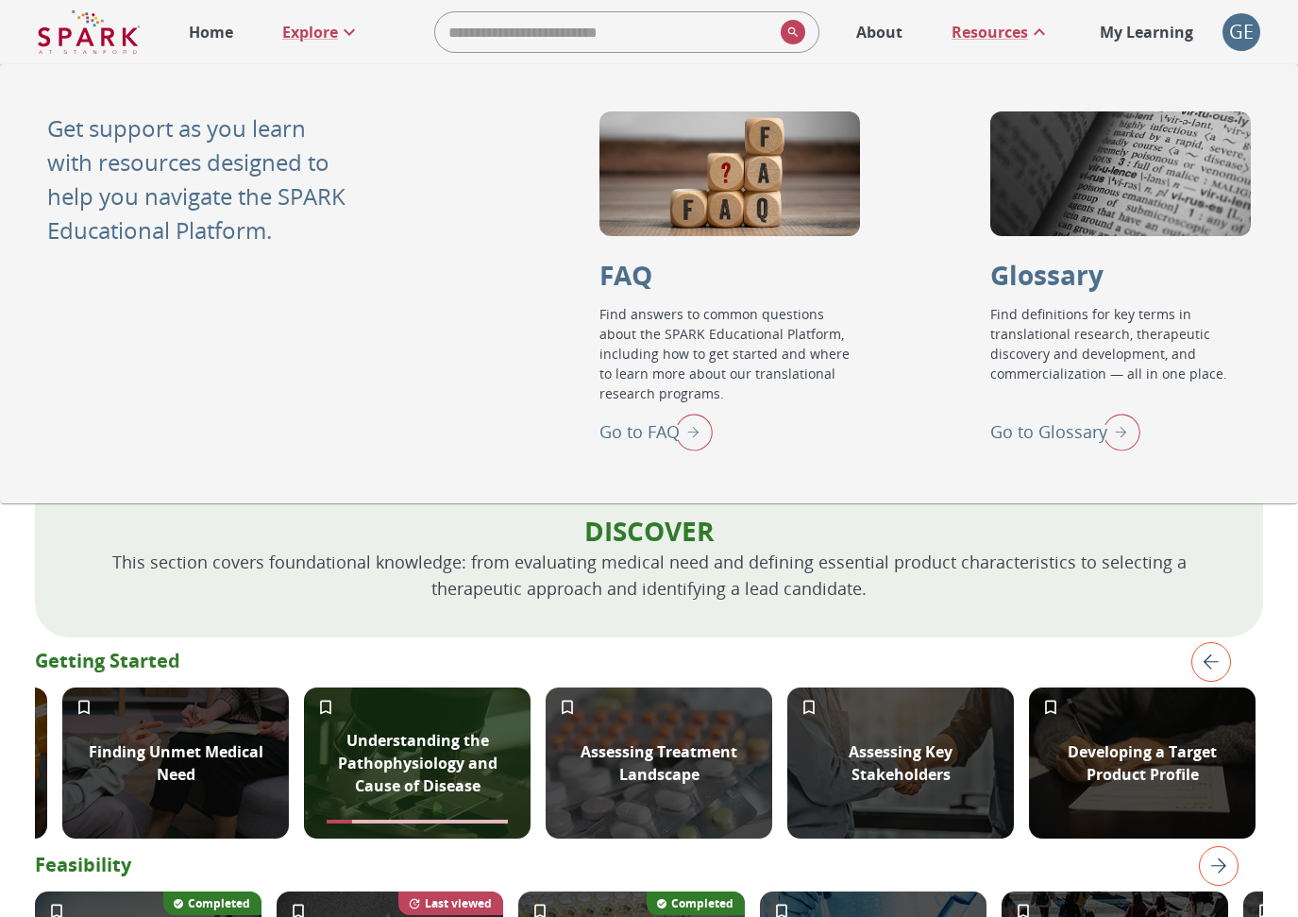
click at [718, 22] on input "search" at bounding box center [604, 32] width 338 height 38
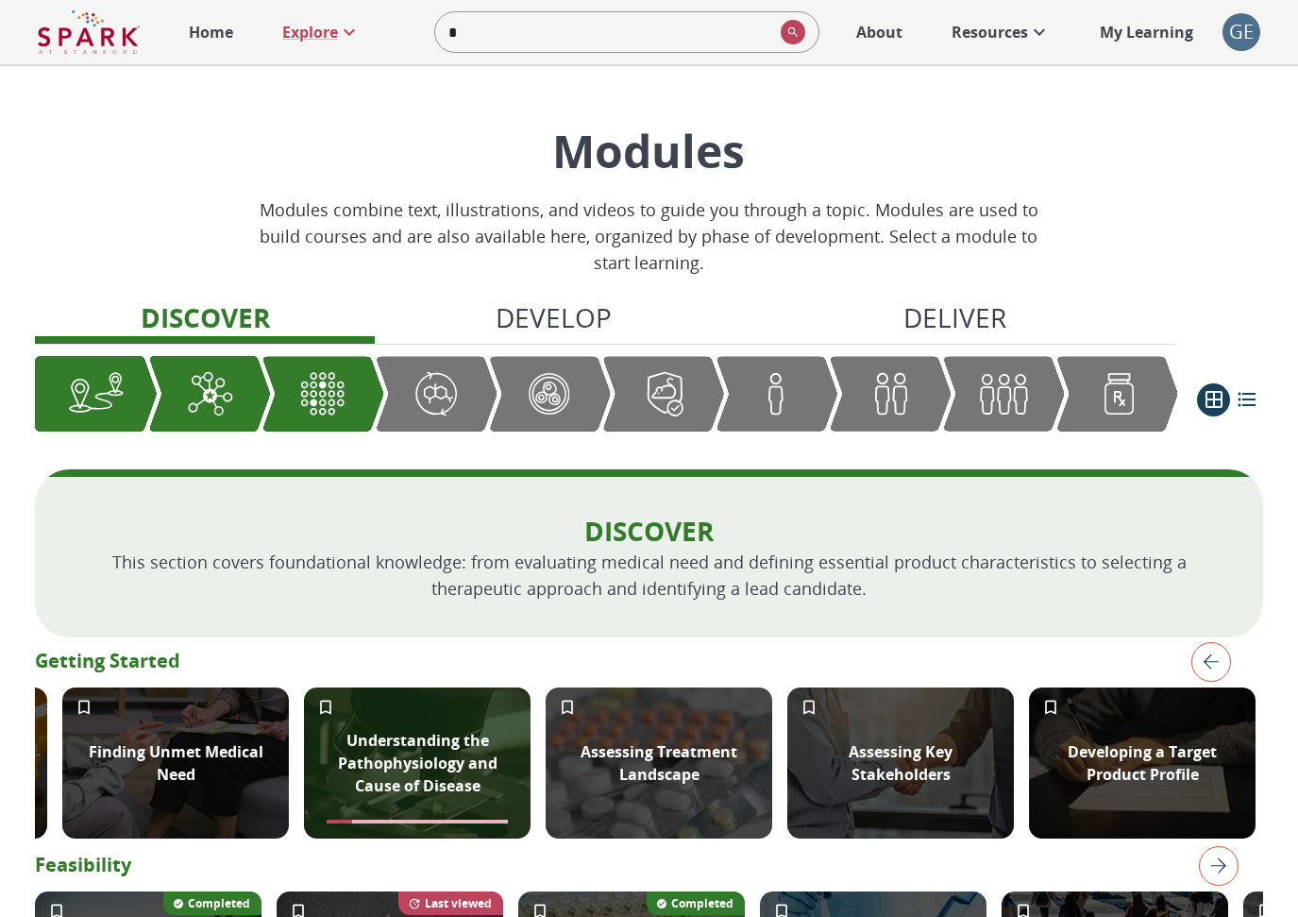
type input "**"
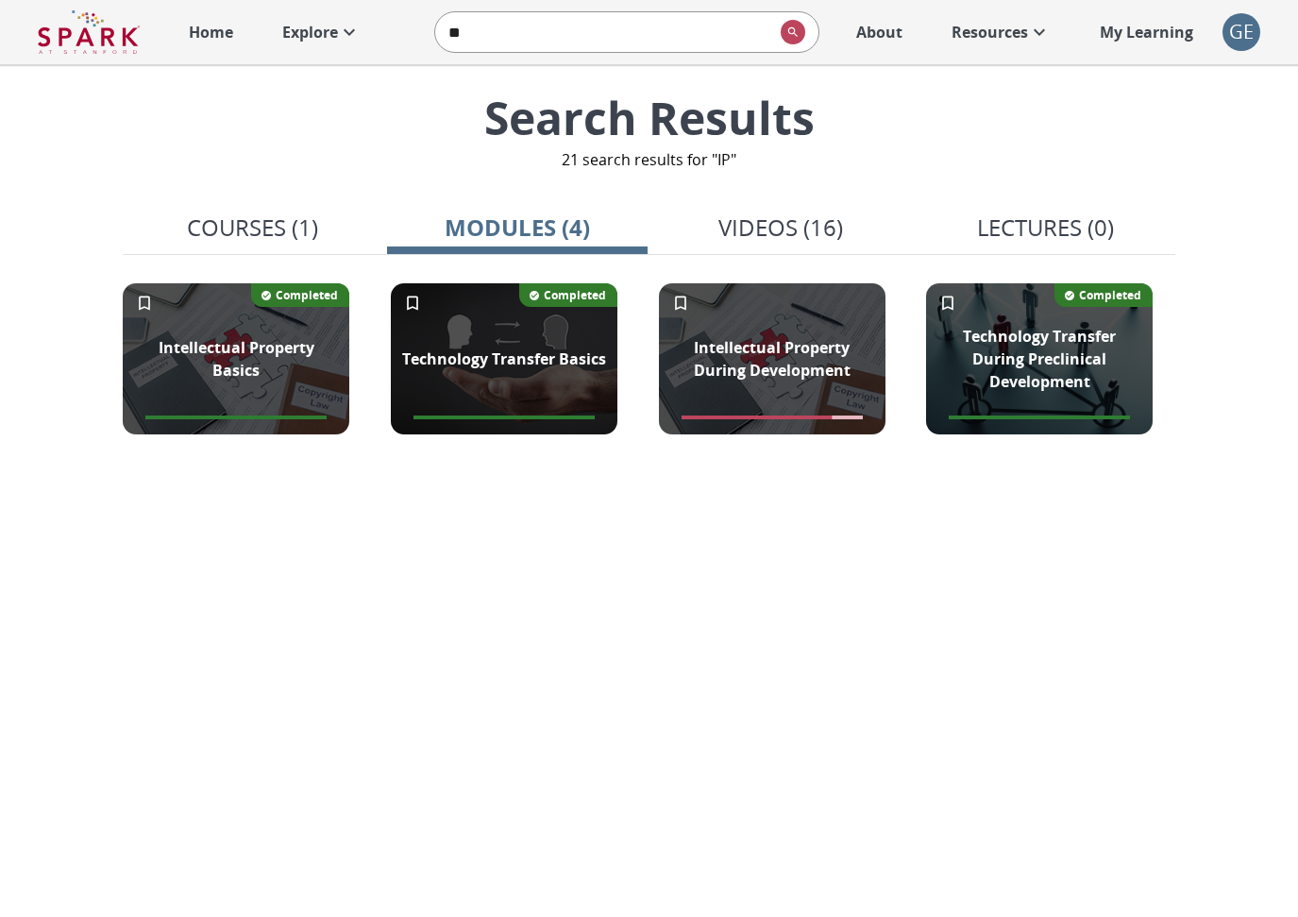
click at [987, 31] on p "Resources" at bounding box center [990, 32] width 76 height 23
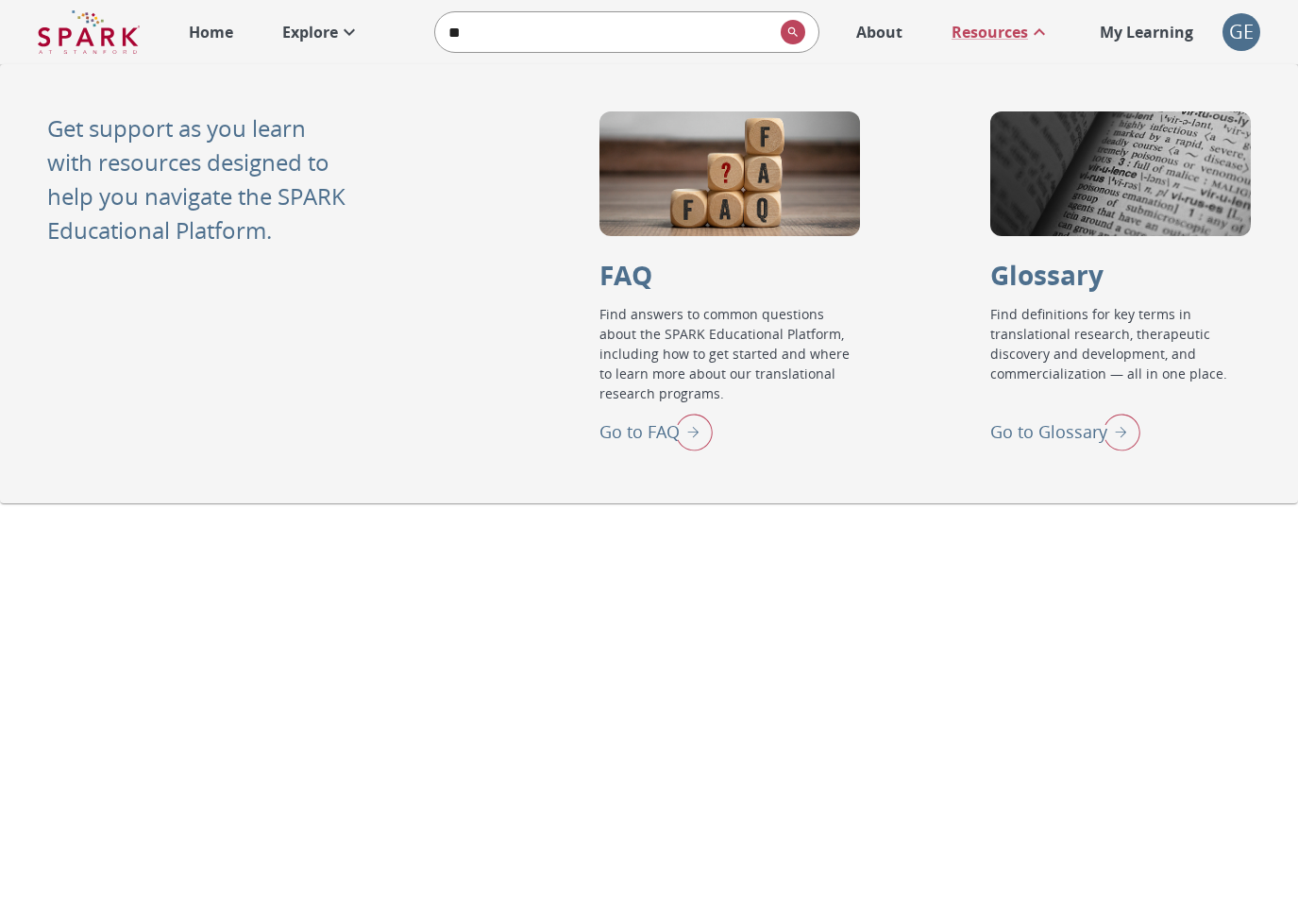
click at [1050, 427] on p "Go to Glossary" at bounding box center [1049, 431] width 117 height 25
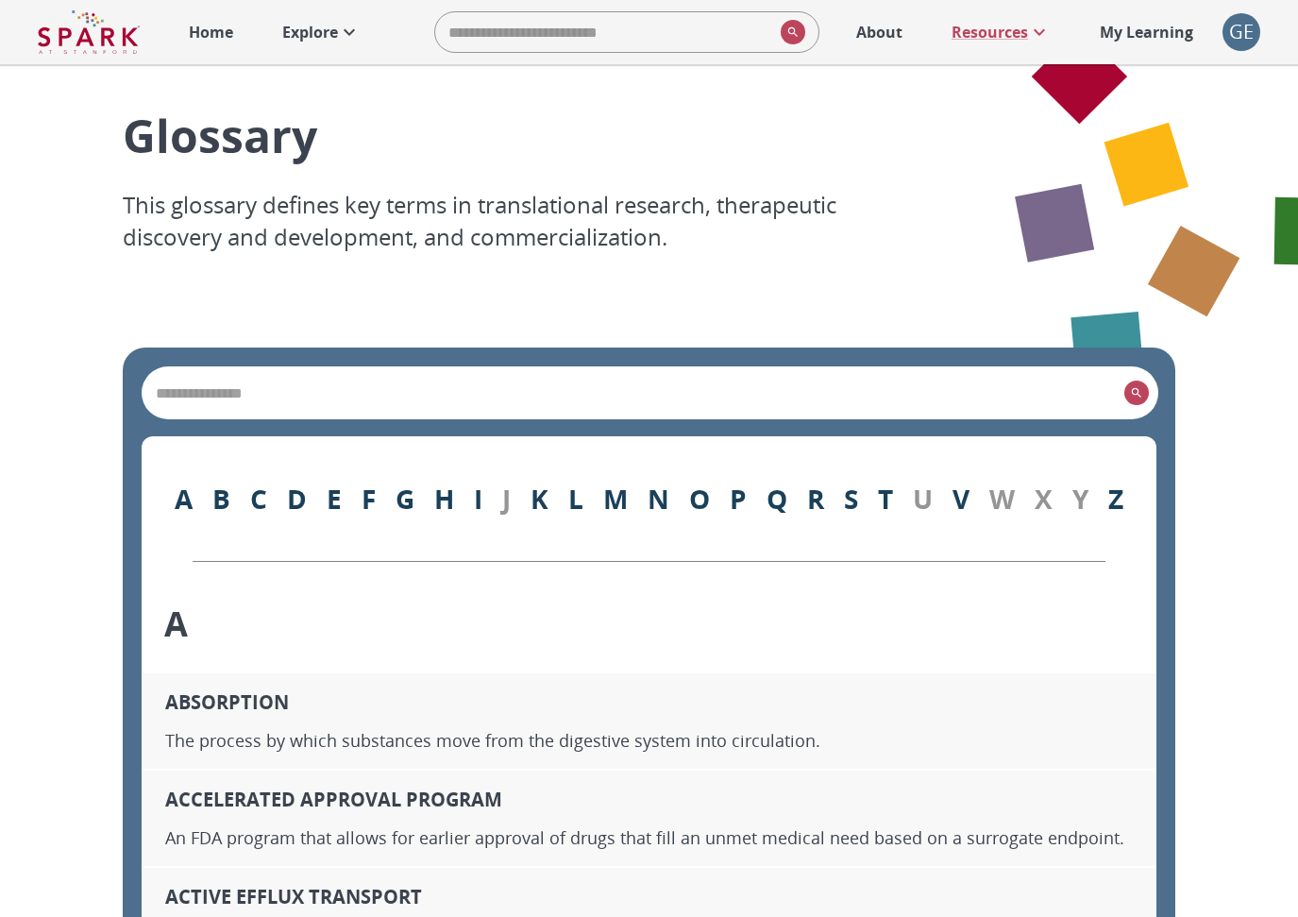
click at [590, 395] on input "search" at bounding box center [632, 393] width 969 height 26
type input "***"
click at [476, 500] on link "I" at bounding box center [478, 499] width 8 height 36
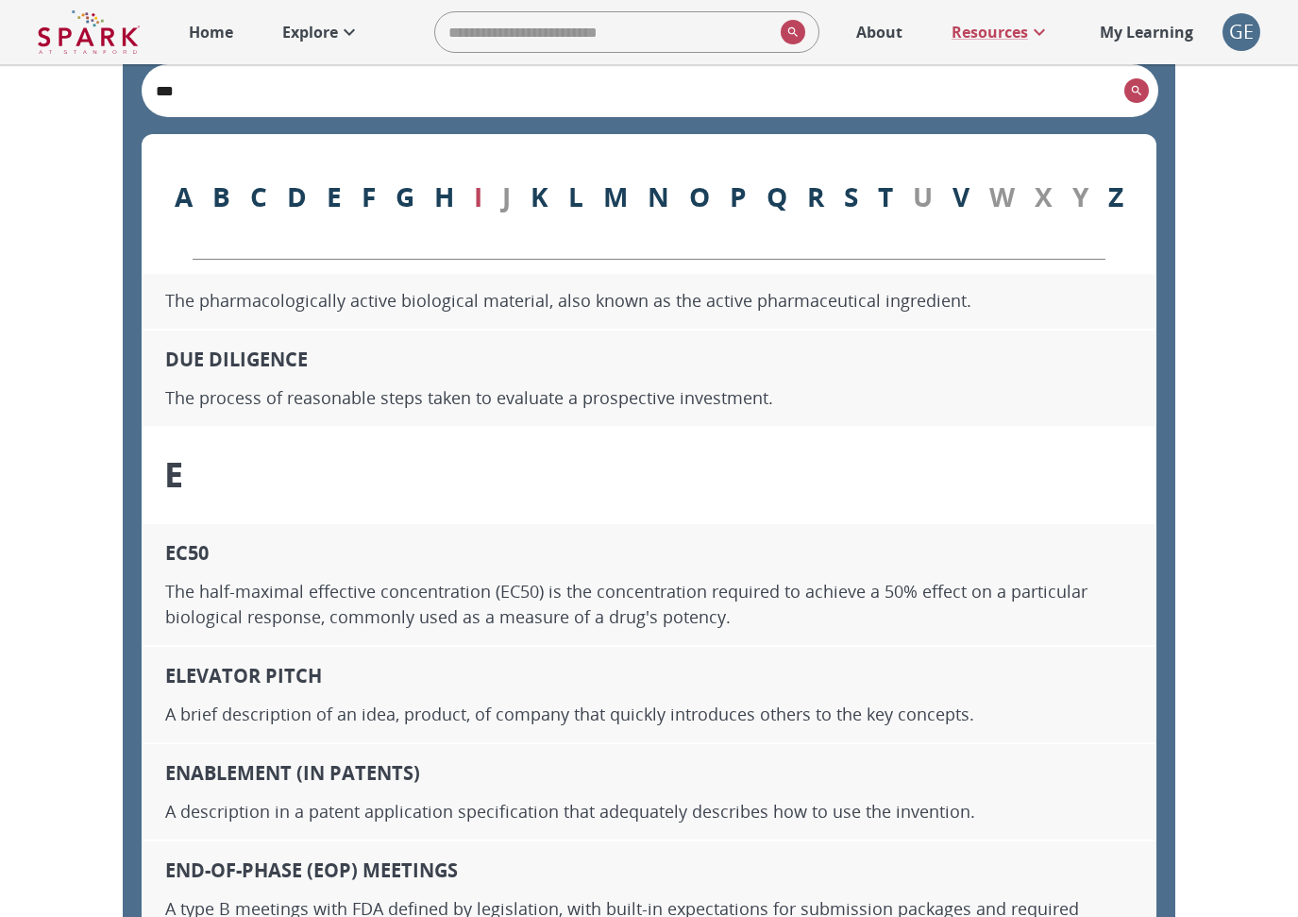
scroll to position [10617, 0]
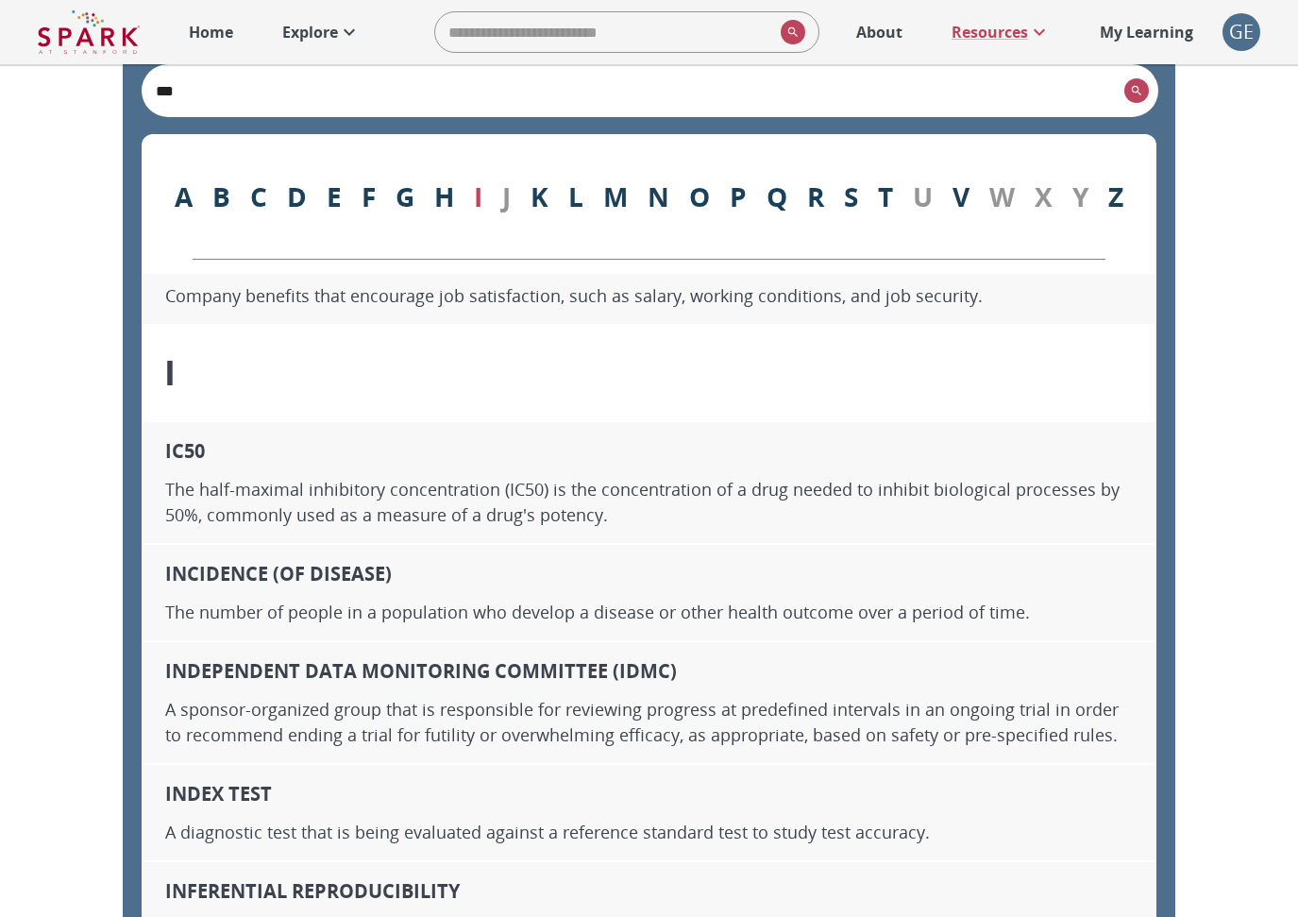
click at [1104, 91] on input "***" at bounding box center [632, 90] width 969 height 26
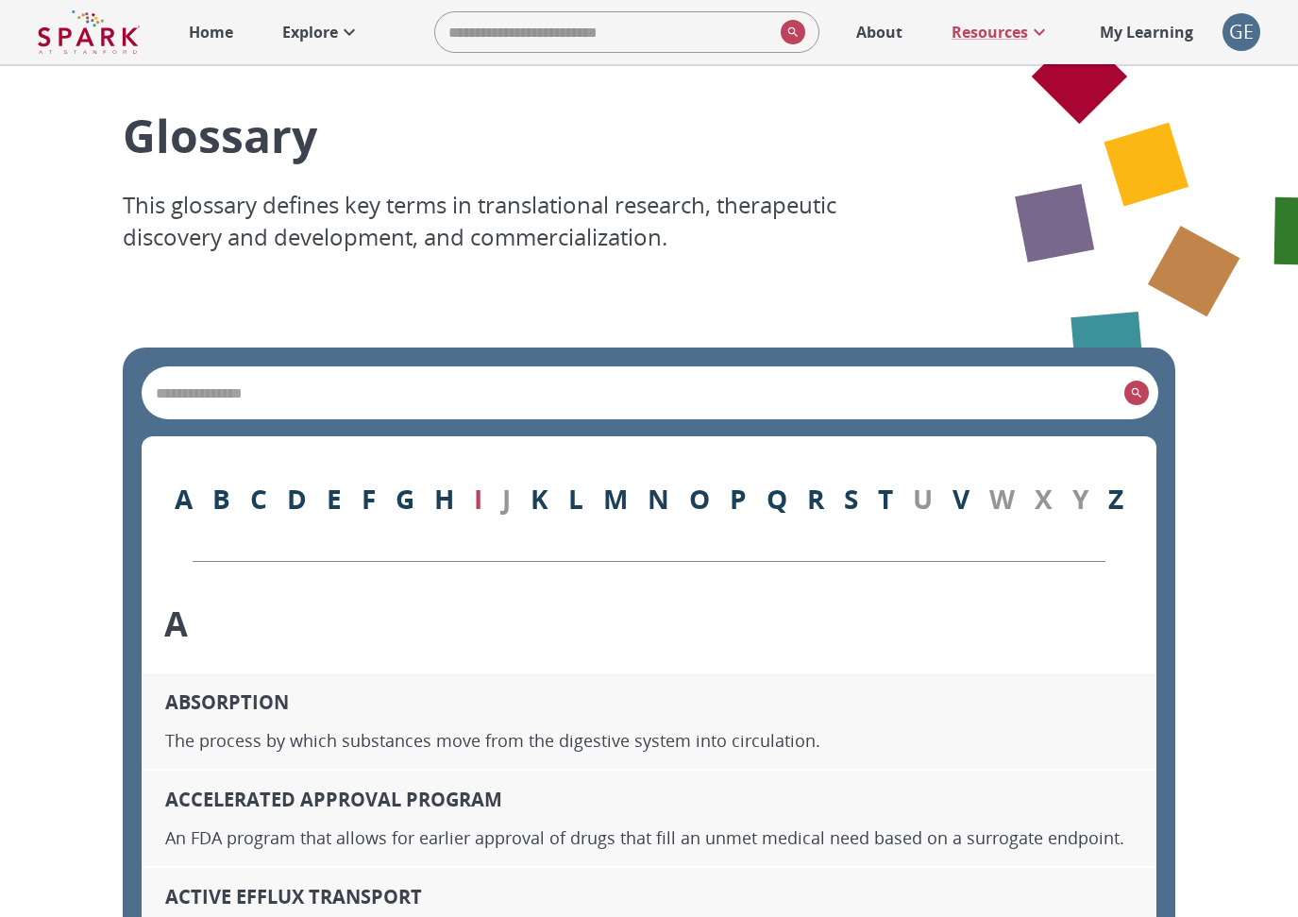
scroll to position [0, 0]
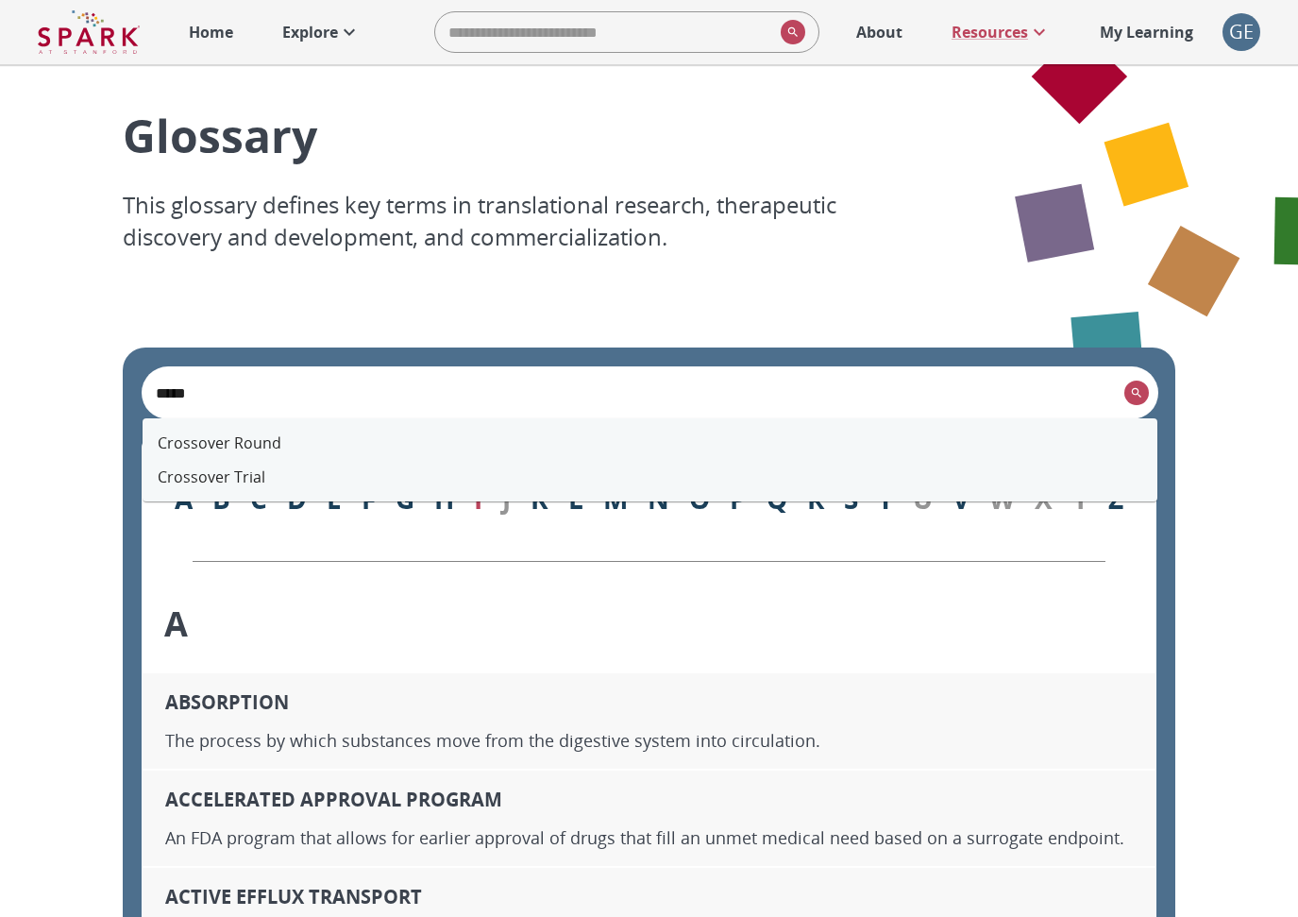
click at [499, 478] on li "Crossover Trial" at bounding box center [650, 477] width 1015 height 34
type input "**********"
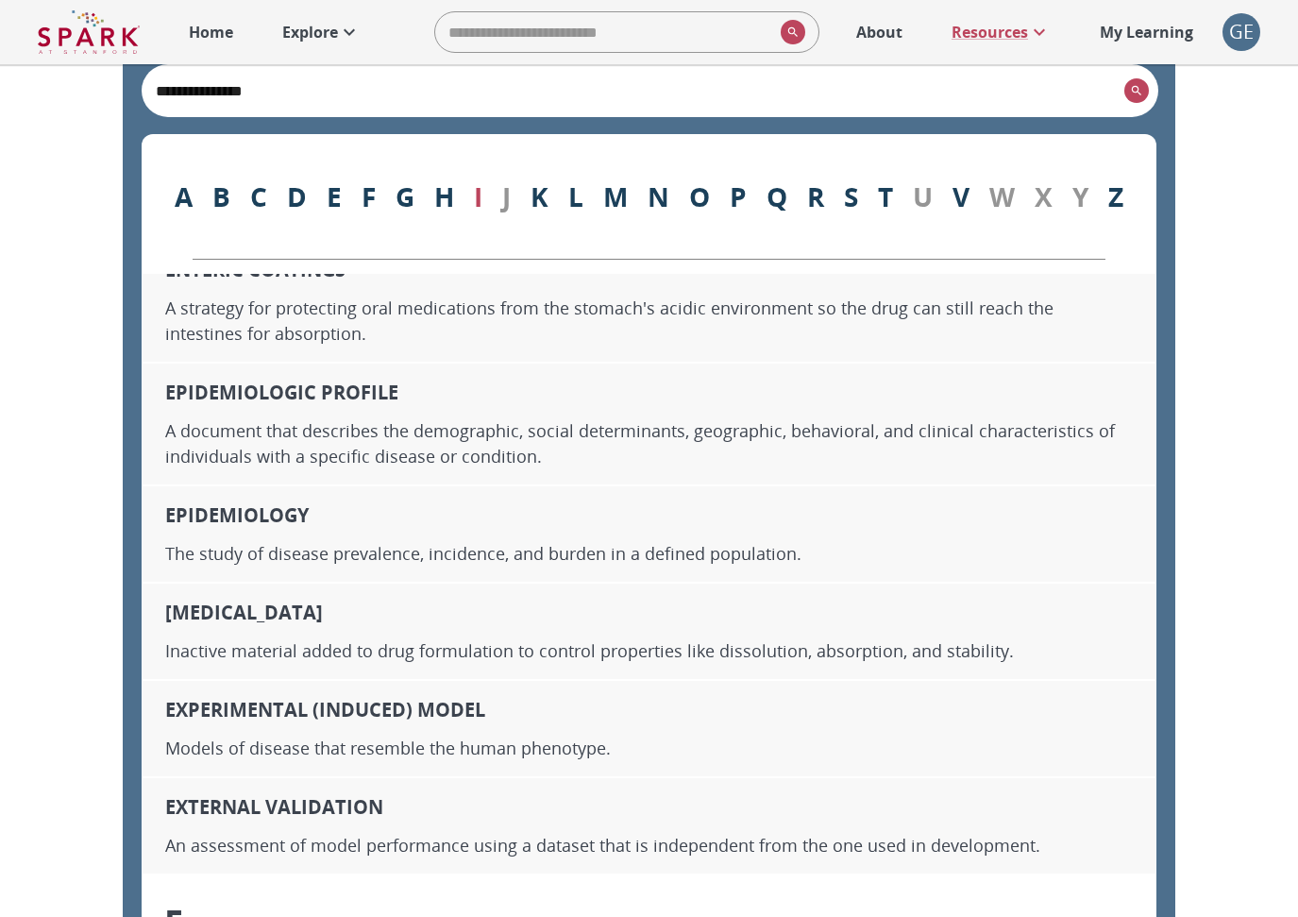
scroll to position [8323, 0]
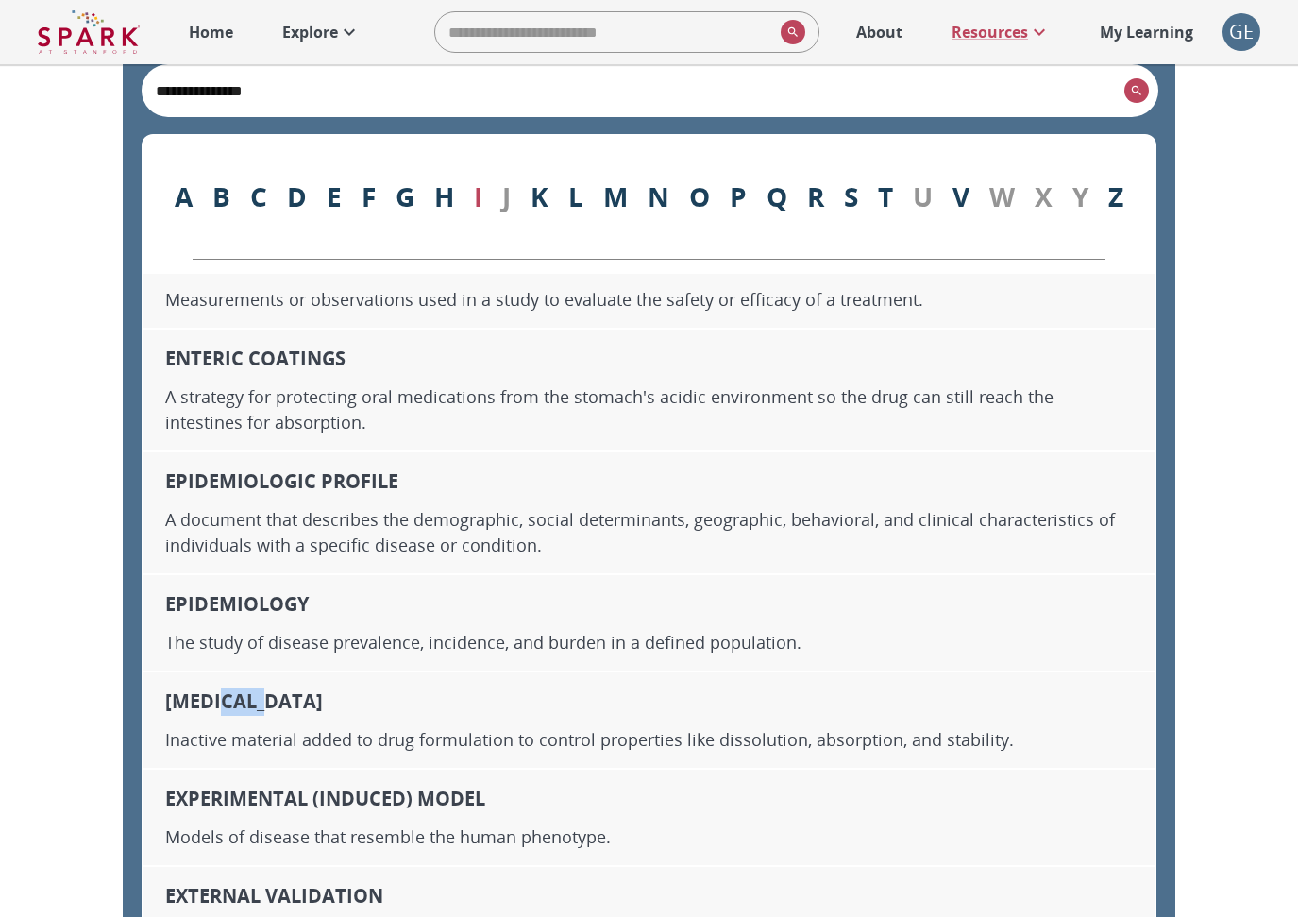
drag, startPoint x: 264, startPoint y: 655, endPoint x: 213, endPoint y: 634, distance: 55.4
click at [213, 671] on div "Excipient Inactive material added to drug formulation to control properties lik…" at bounding box center [649, 719] width 1015 height 97
drag, startPoint x: 279, startPoint y: 90, endPoint x: 122, endPoint y: 84, distance: 156.9
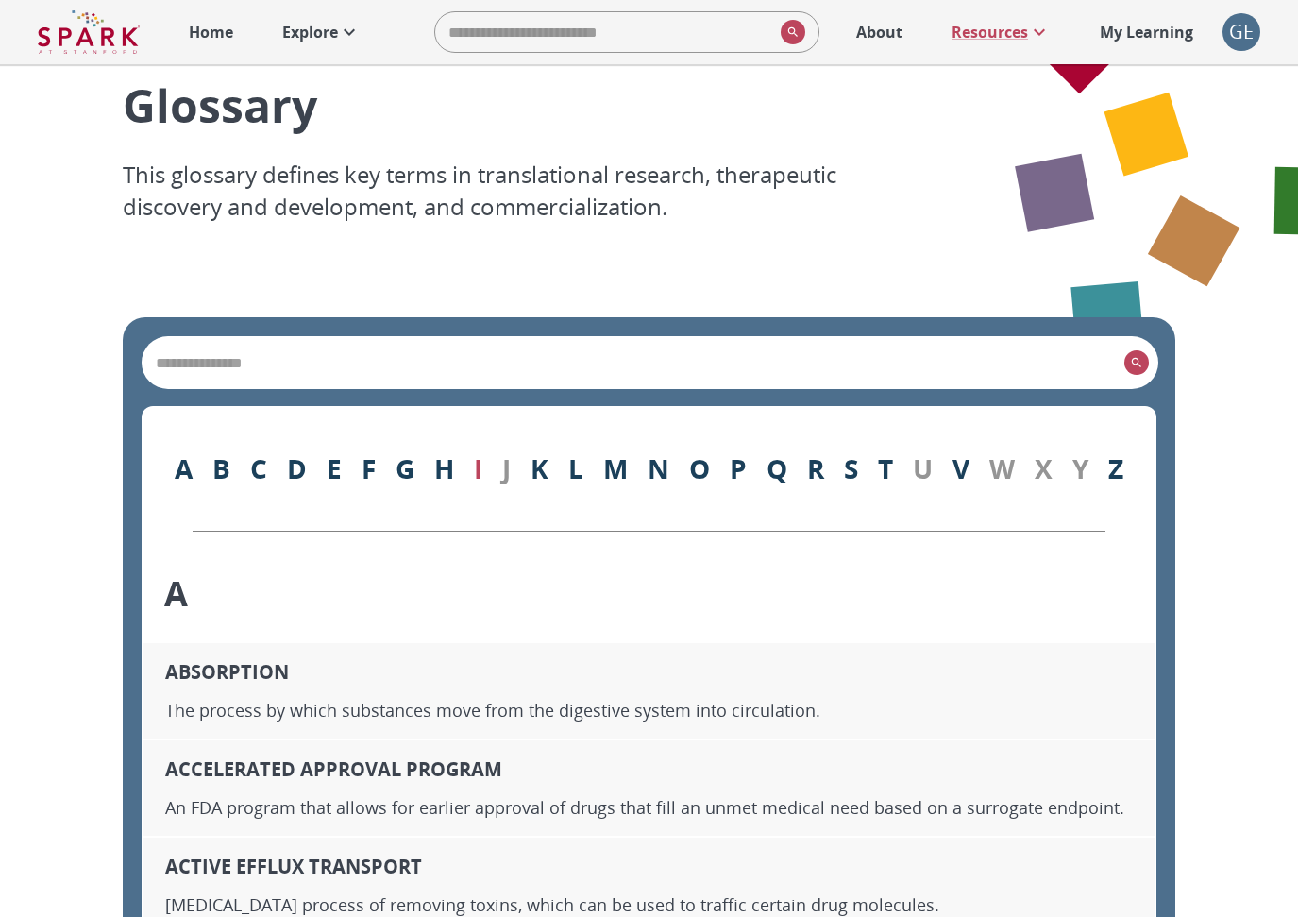
scroll to position [5, 0]
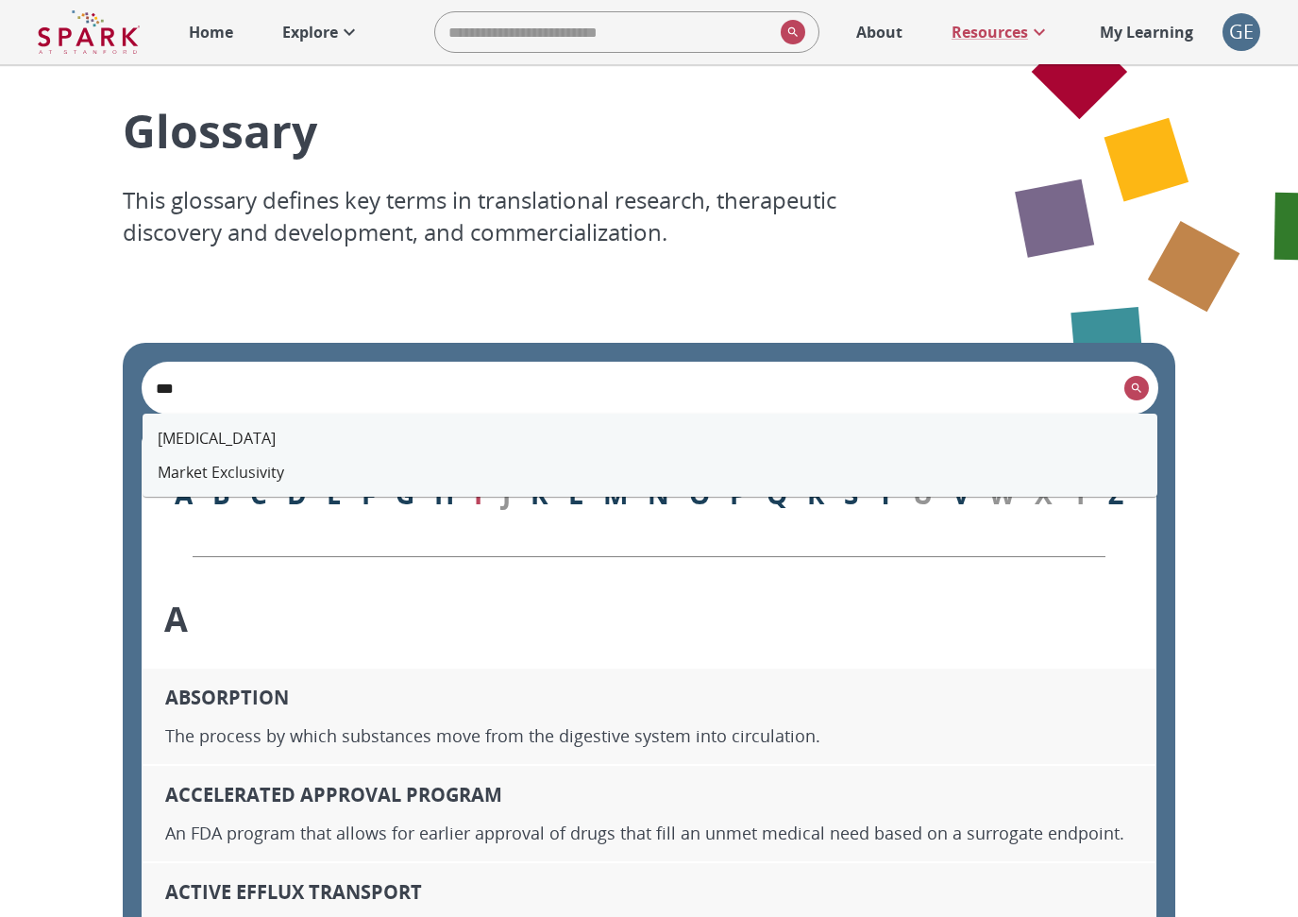
click at [311, 444] on li "Excipient" at bounding box center [650, 438] width 1015 height 34
type input "*********"
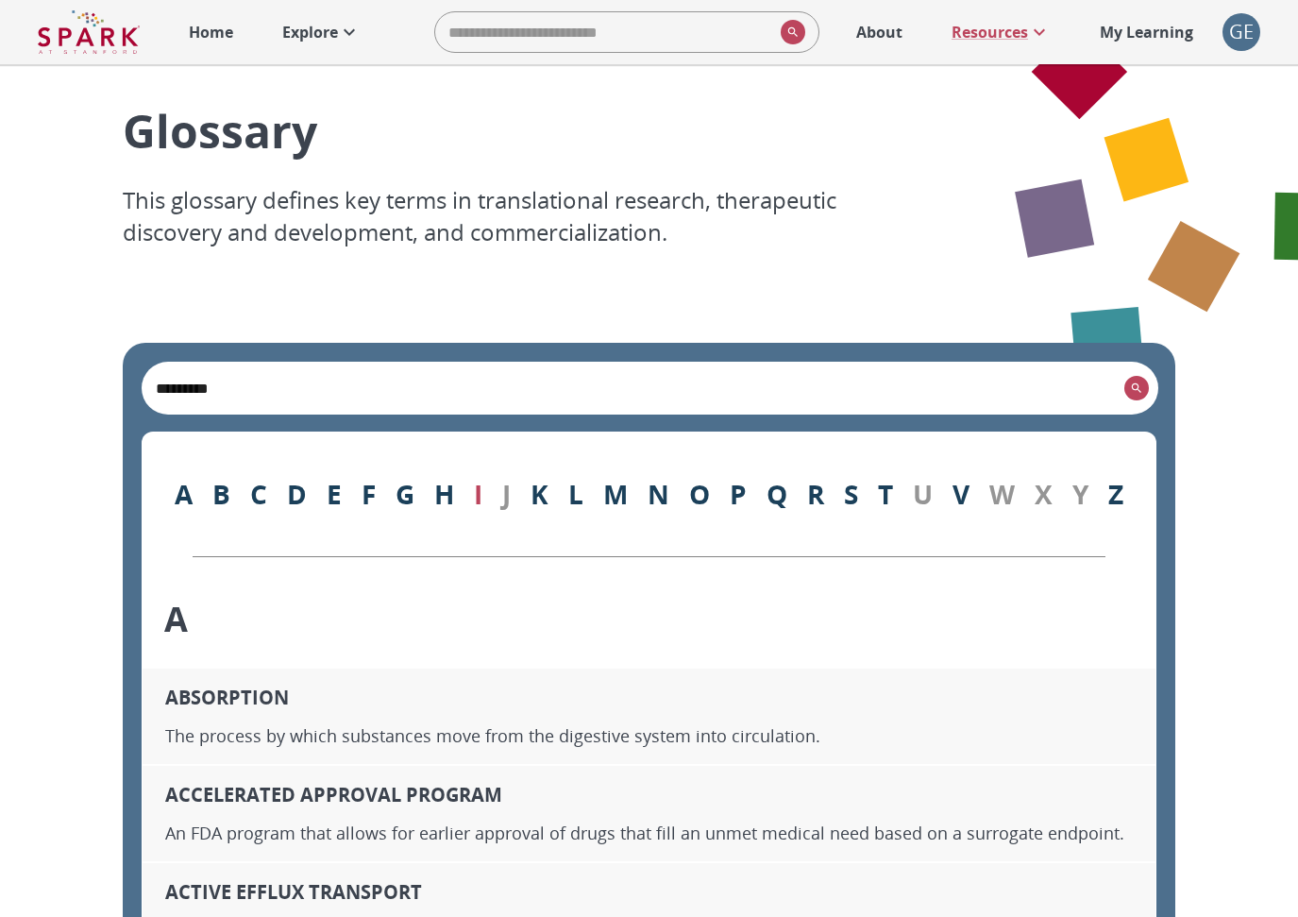
scroll to position [8670, 0]
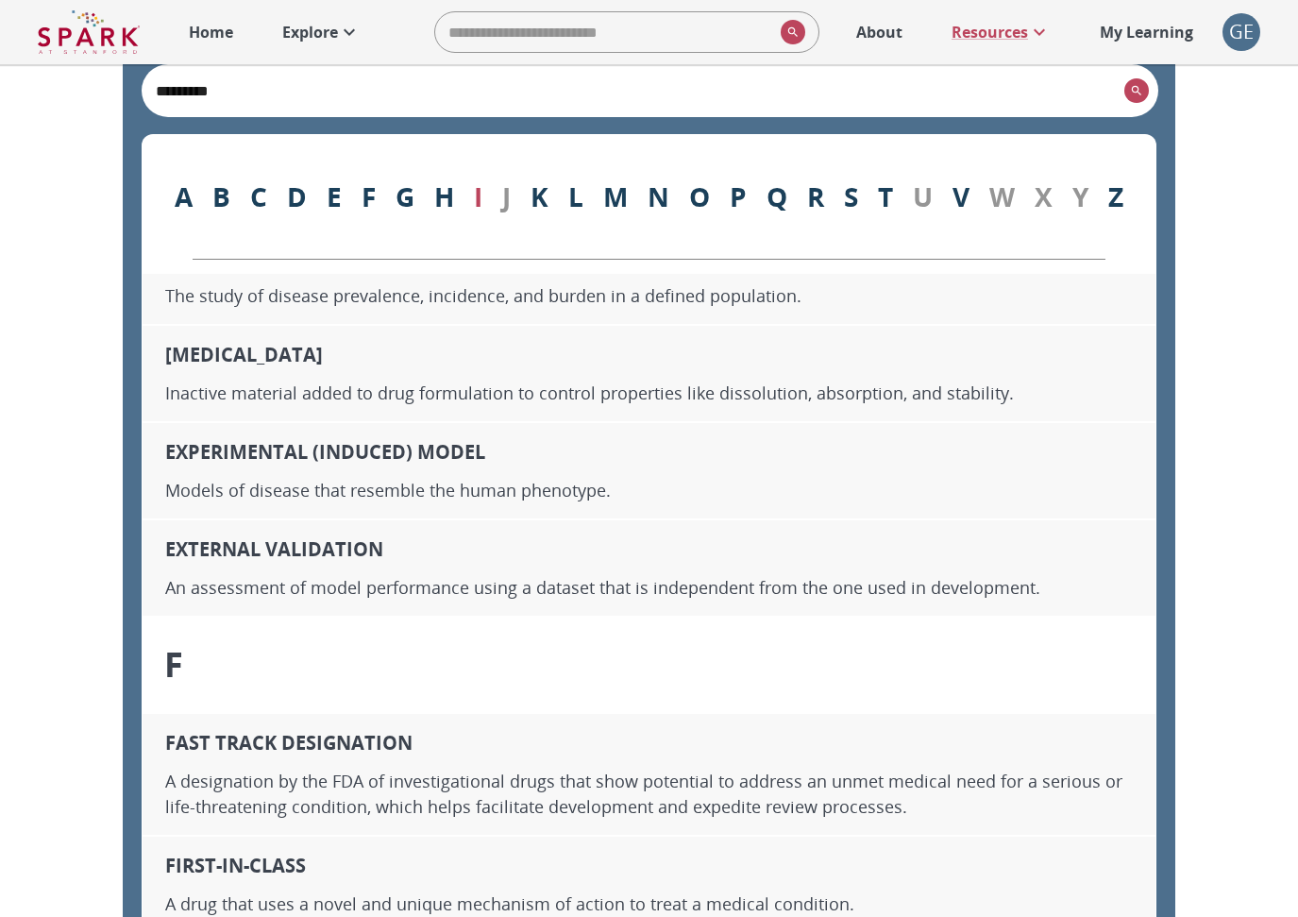
click at [1123, 34] on p "My Learning" at bounding box center [1146, 32] width 93 height 23
